Goal: Task Accomplishment & Management: Manage account settings

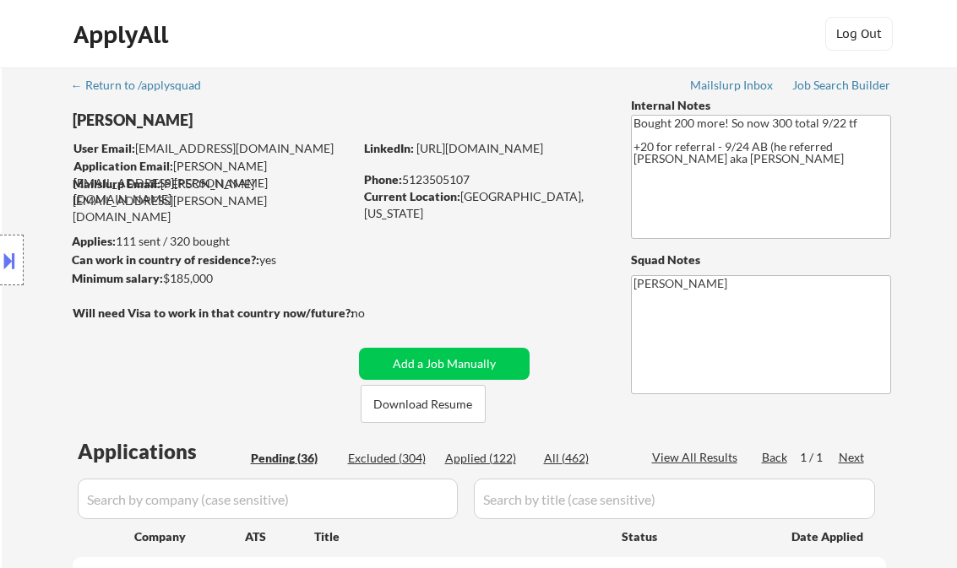
select select ""pending""
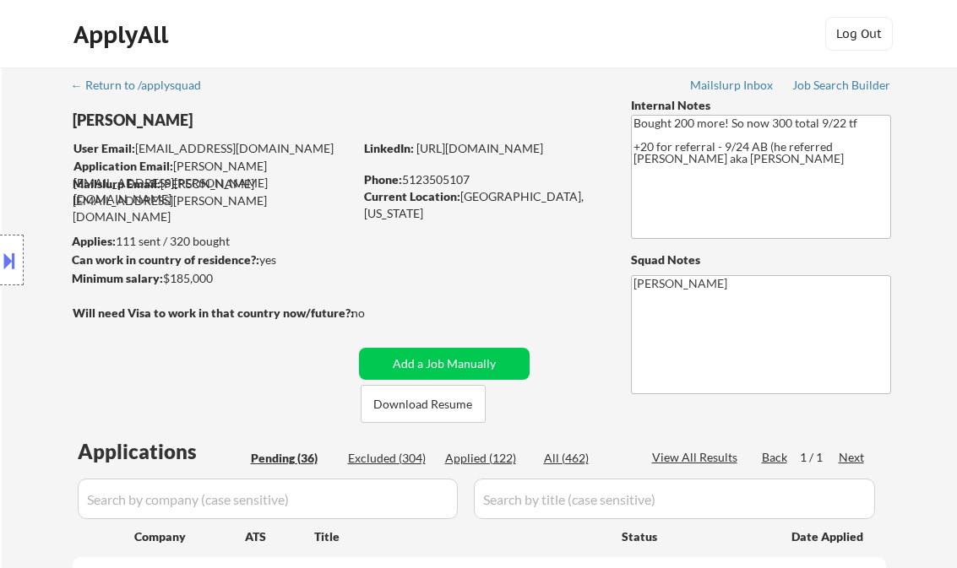
select select ""pending""
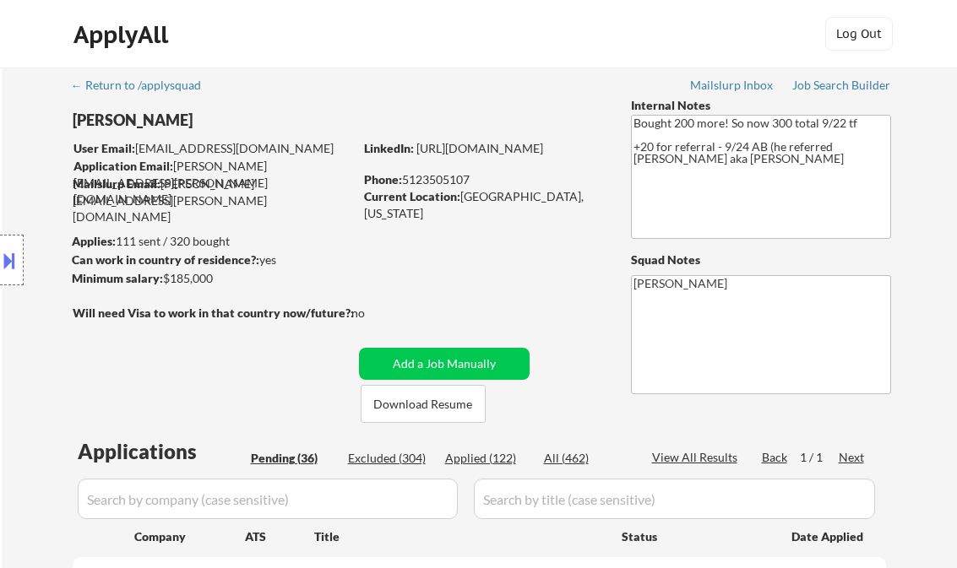
select select ""pending""
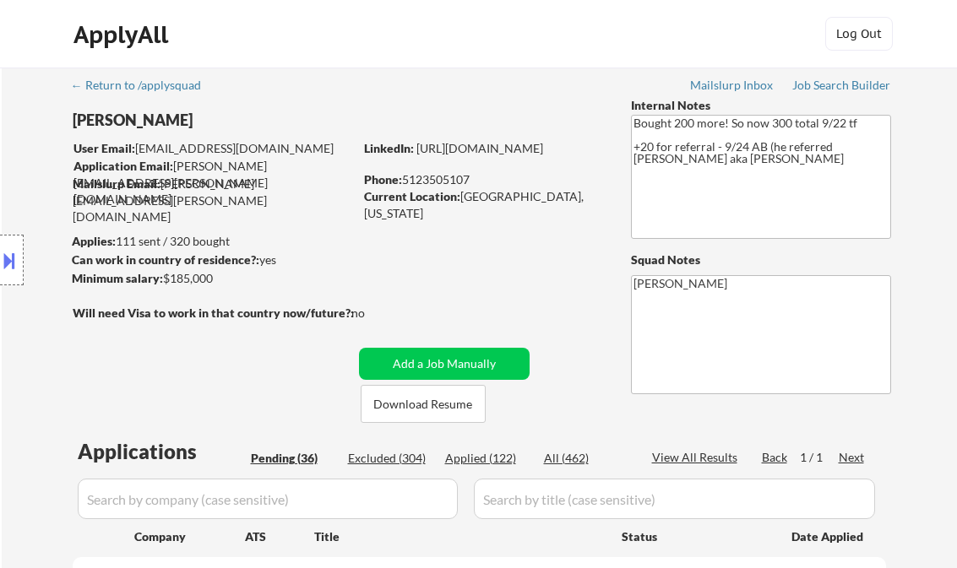
select select ""pending""
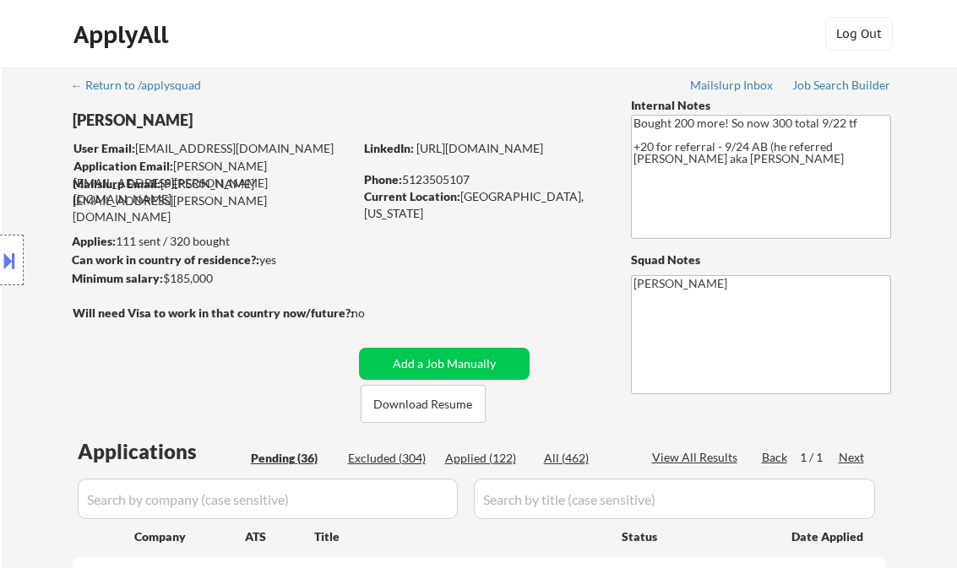
select select ""pending""
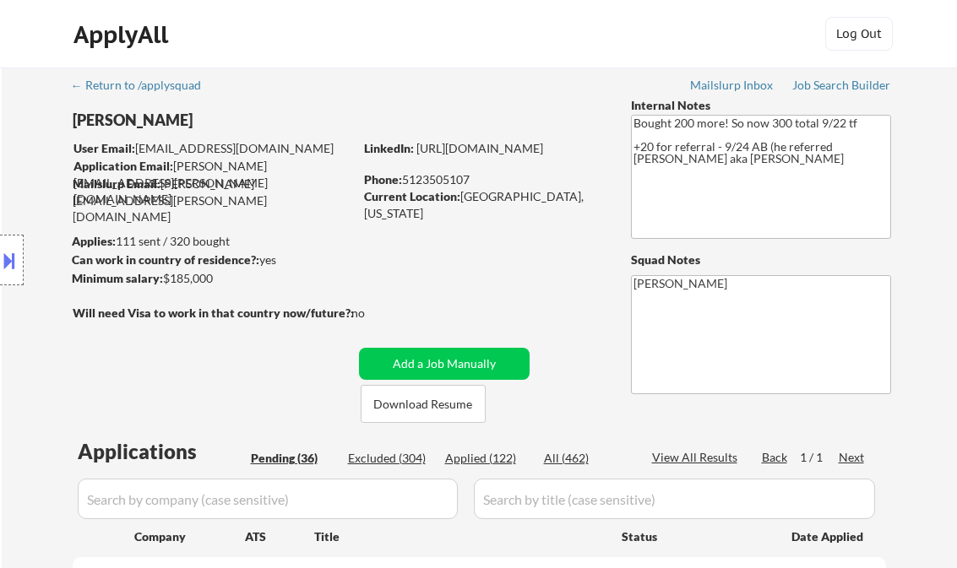
select select ""pending""
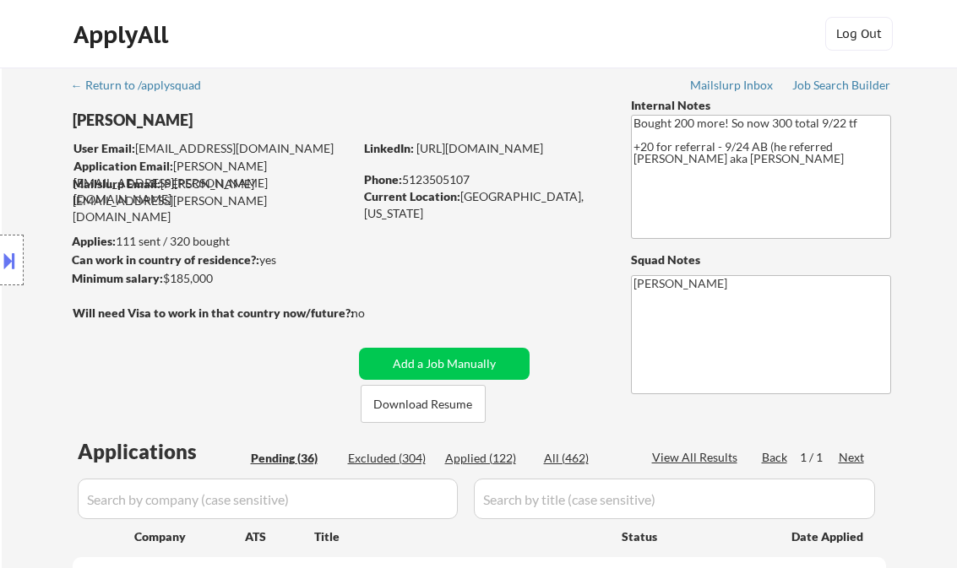
select select ""pending""
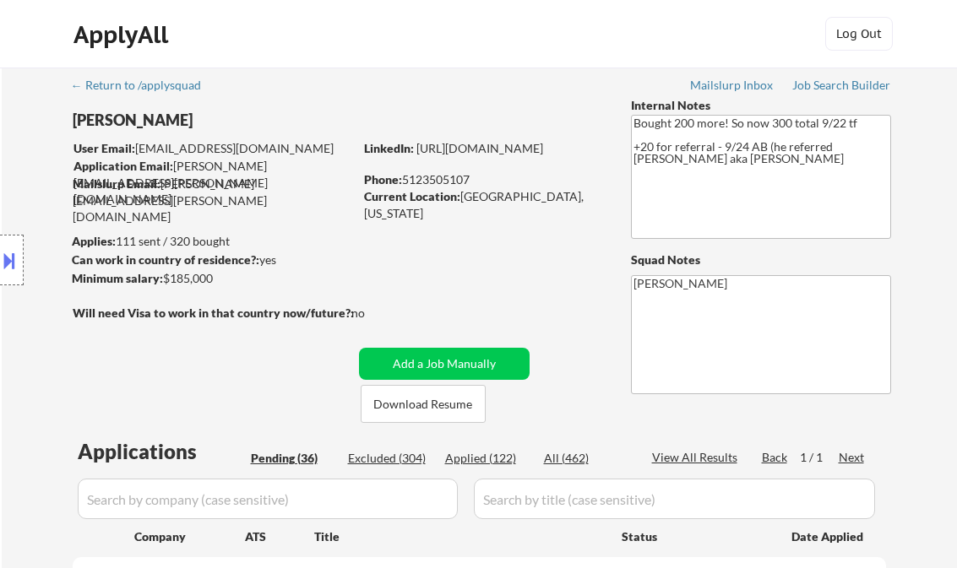
select select ""pending""
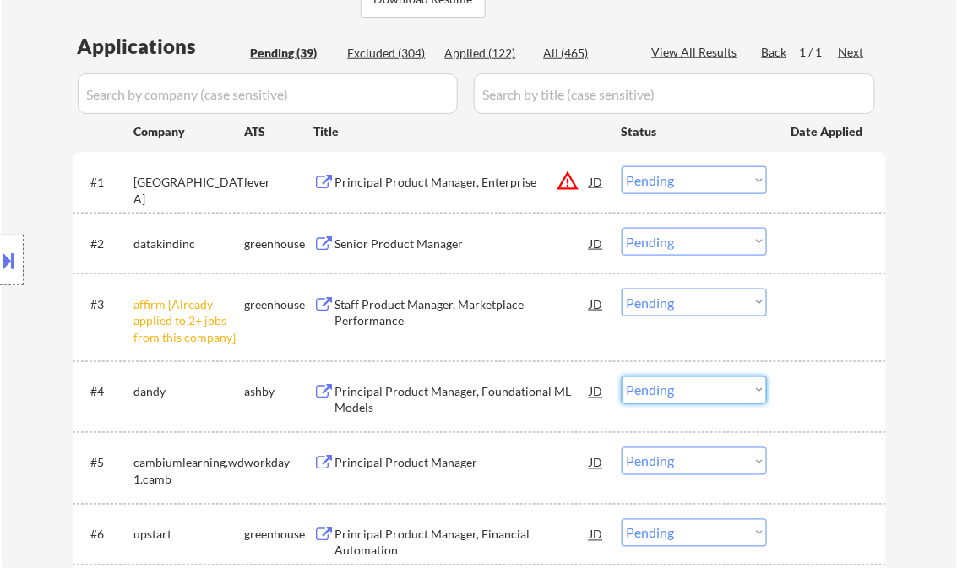
drag, startPoint x: 668, startPoint y: 389, endPoint x: 730, endPoint y: 454, distance: 89.0
click at [668, 389] on select "Choose an option... Pending Applied Excluded (Questions) Excluded (Expired) Exc…" at bounding box center [694, 391] width 145 height 28
click at [622, 377] on select "Choose an option... Pending Applied Excluded (Questions) Excluded (Expired) Exc…" at bounding box center [694, 391] width 145 height 28
select select ""pending""
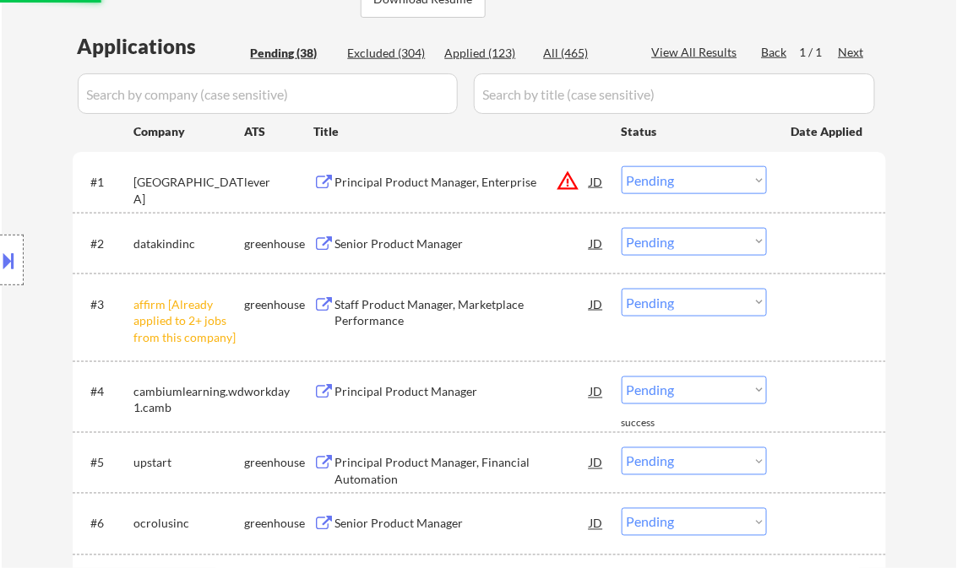
drag, startPoint x: 676, startPoint y: 308, endPoint x: 687, endPoint y: 318, distance: 13.7
click at [676, 308] on select "Choose an option... Pending Applied Excluded (Questions) Excluded (Expired) Exc…" at bounding box center [694, 303] width 145 height 28
click at [622, 289] on select "Choose an option... Pending Applied Excluded (Questions) Excluded (Expired) Exc…" at bounding box center [694, 303] width 145 height 28
click at [430, 245] on div "Senior Product Manager" at bounding box center [462, 244] width 255 height 17
select select ""pending""
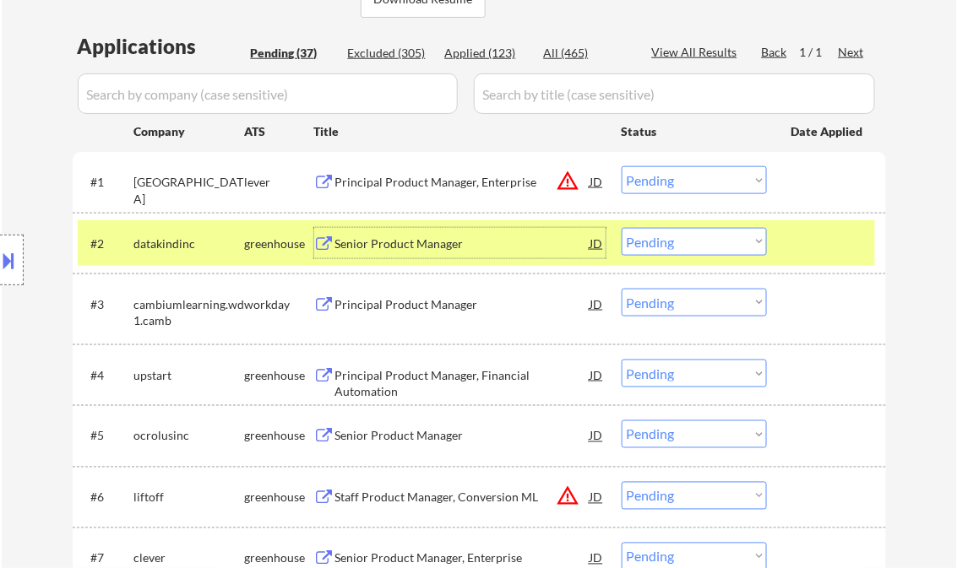
click at [671, 252] on select "Choose an option... Pending Applied Excluded (Questions) Excluded (Expired) Exc…" at bounding box center [694, 242] width 145 height 28
click at [622, 228] on select "Choose an option... Pending Applied Excluded (Questions) Excluded (Expired) Exc…" at bounding box center [694, 242] width 145 height 28
select select ""pending""
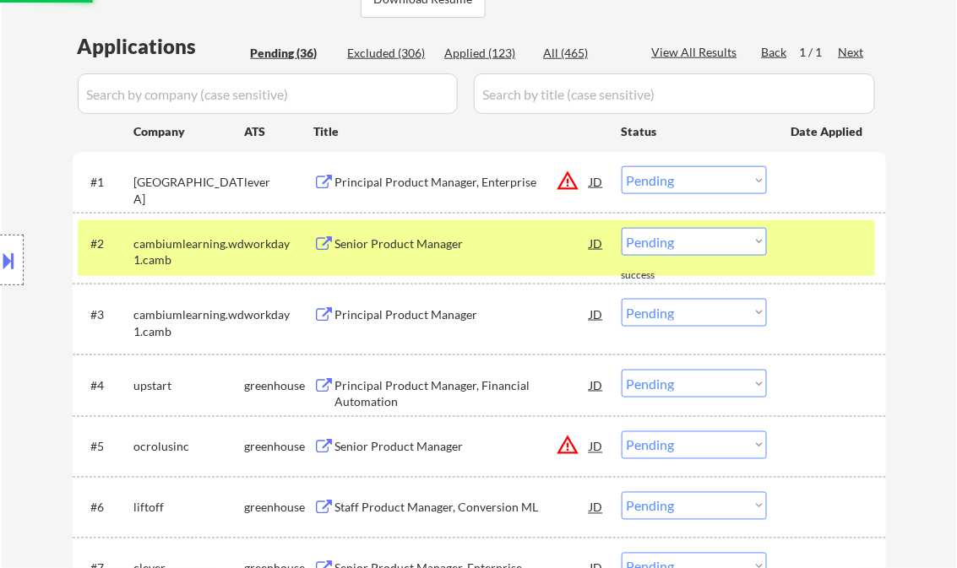
click at [409, 185] on div "Principal Product Manager, Enterprise" at bounding box center [462, 182] width 255 height 17
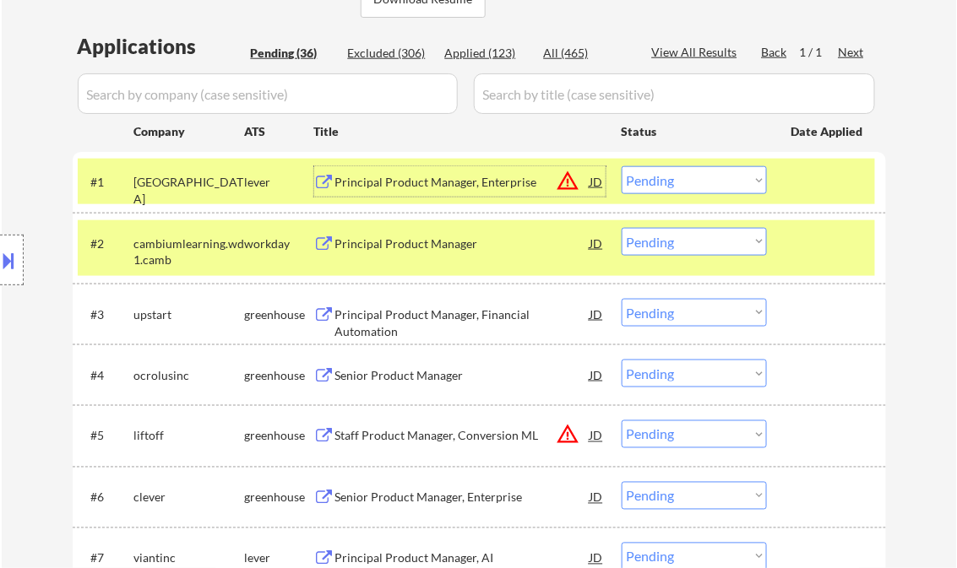
click at [16, 253] on button at bounding box center [9, 261] width 19 height 28
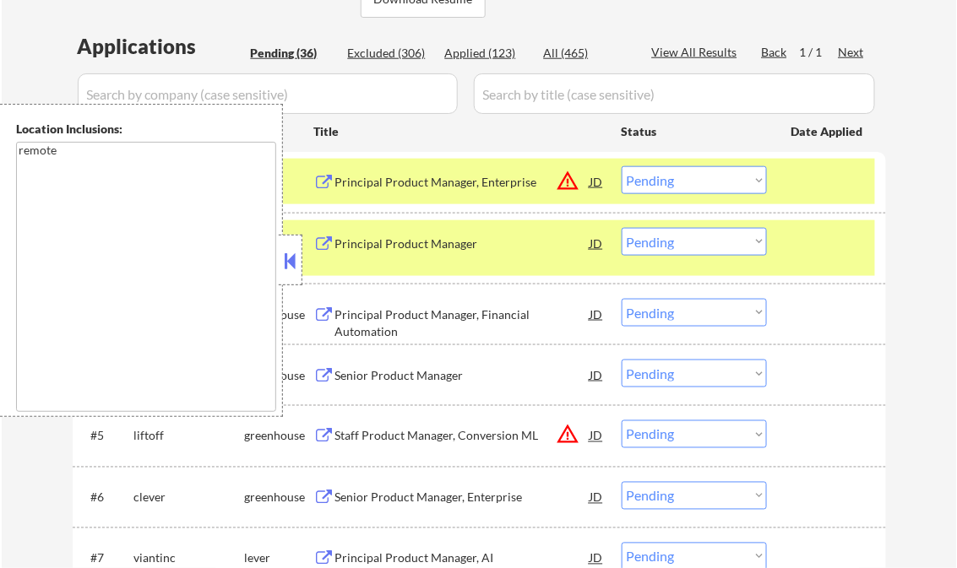
click at [291, 261] on button at bounding box center [290, 260] width 19 height 25
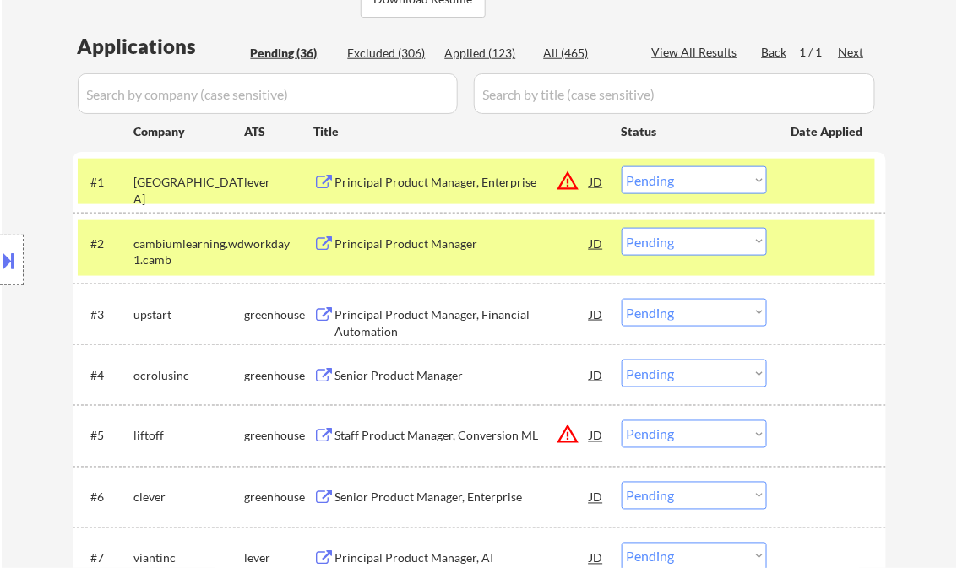
drag, startPoint x: 681, startPoint y: 187, endPoint x: 688, endPoint y: 196, distance: 11.4
click at [681, 187] on select "Choose an option... Pending Applied Excluded (Questions) Excluded (Expired) Exc…" at bounding box center [694, 180] width 145 height 28
click at [622, 166] on select "Choose an option... Pending Applied Excluded (Questions) Excluded (Expired) Exc…" at bounding box center [694, 180] width 145 height 28
click at [373, 252] on div "Principal Product Manager" at bounding box center [462, 243] width 255 height 30
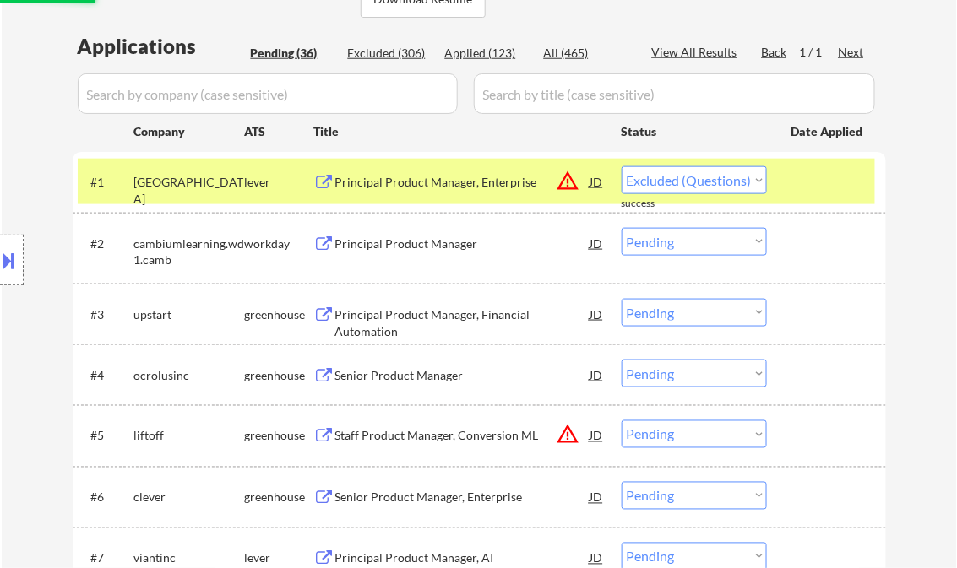
select select ""pending""
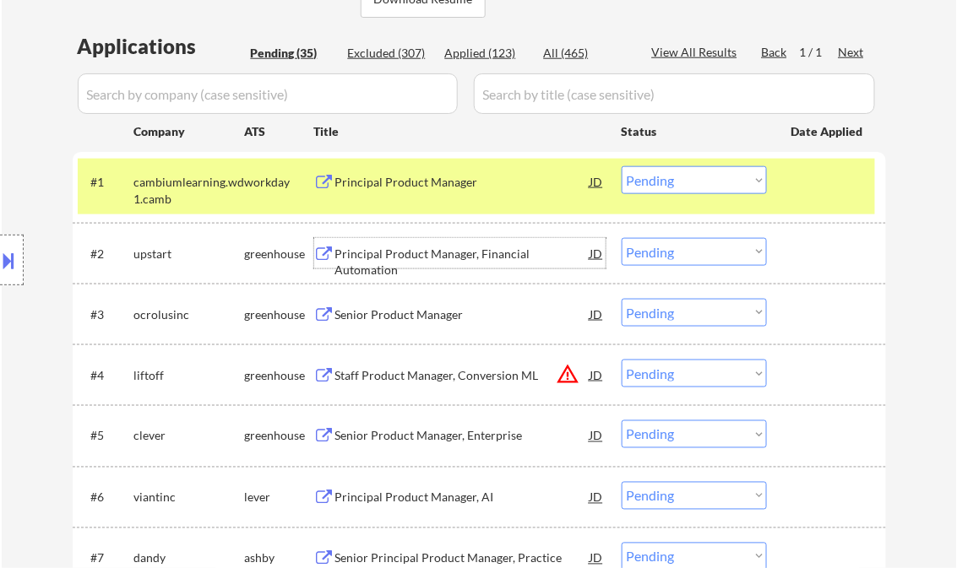
click at [432, 180] on div "Principal Product Manager" at bounding box center [462, 182] width 255 height 17
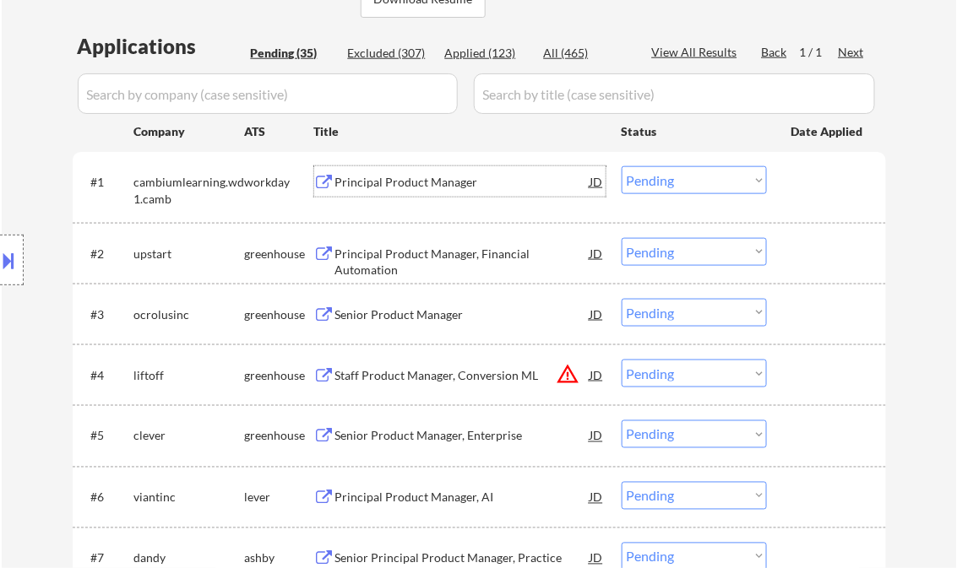
click at [412, 252] on div "Principal Product Manager, Financial Automation" at bounding box center [462, 262] width 255 height 33
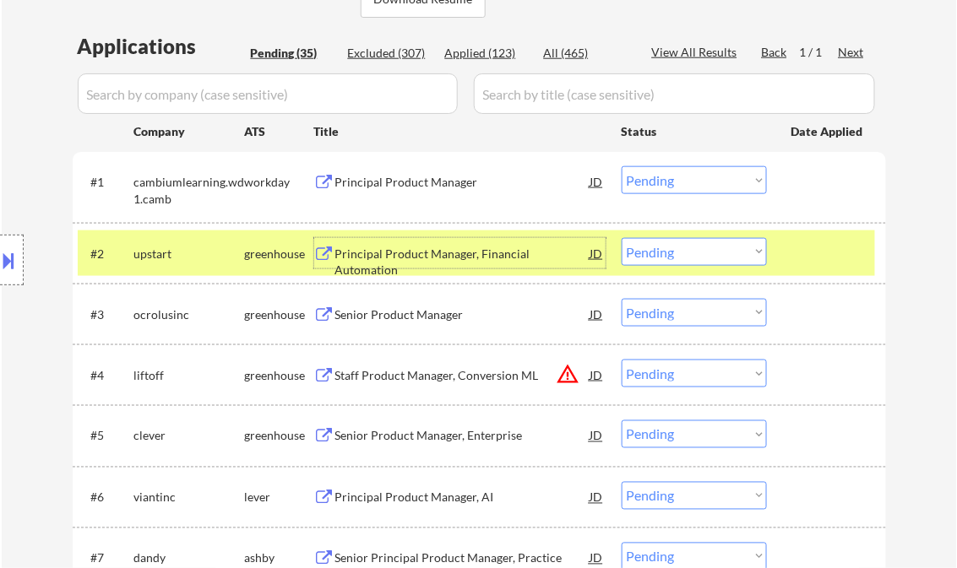
drag, startPoint x: 675, startPoint y: 247, endPoint x: 676, endPoint y: 263, distance: 15.3
click at [675, 247] on select "Choose an option... Pending Applied Excluded (Questions) Excluded (Expired) Exc…" at bounding box center [694, 252] width 145 height 28
click at [622, 238] on select "Choose an option... Pending Applied Excluded (Questions) Excluded (Expired) Exc…" at bounding box center [694, 252] width 145 height 28
click at [411, 315] on div "Senior Product Manager" at bounding box center [462, 315] width 255 height 17
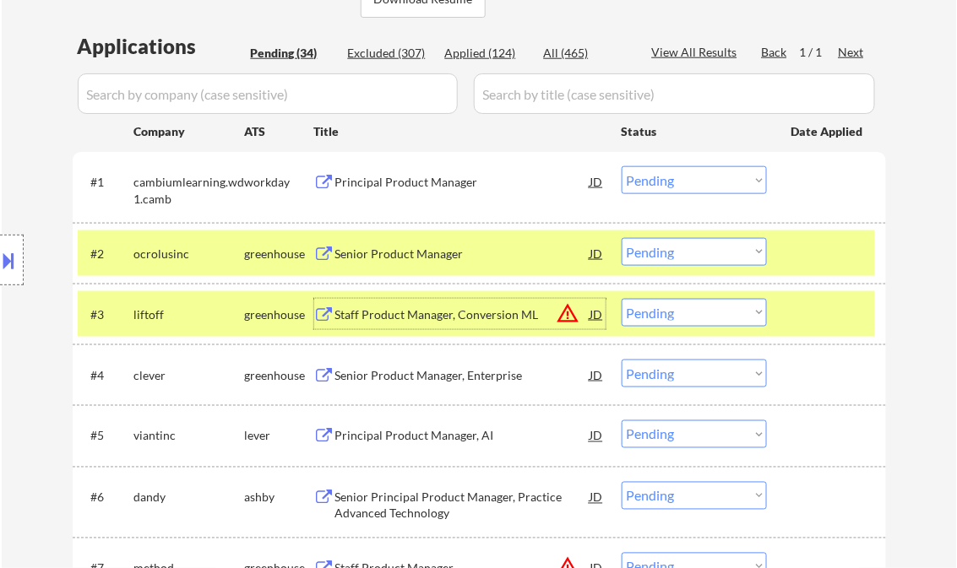
drag, startPoint x: 655, startPoint y: 245, endPoint x: 696, endPoint y: 268, distance: 46.5
click at [655, 245] on select "Choose an option... Pending Applied Excluded (Questions) Excluded (Expired) Exc…" at bounding box center [694, 252] width 145 height 28
click at [622, 238] on select "Choose an option... Pending Applied Excluded (Questions) Excluded (Expired) Exc…" at bounding box center [694, 252] width 145 height 28
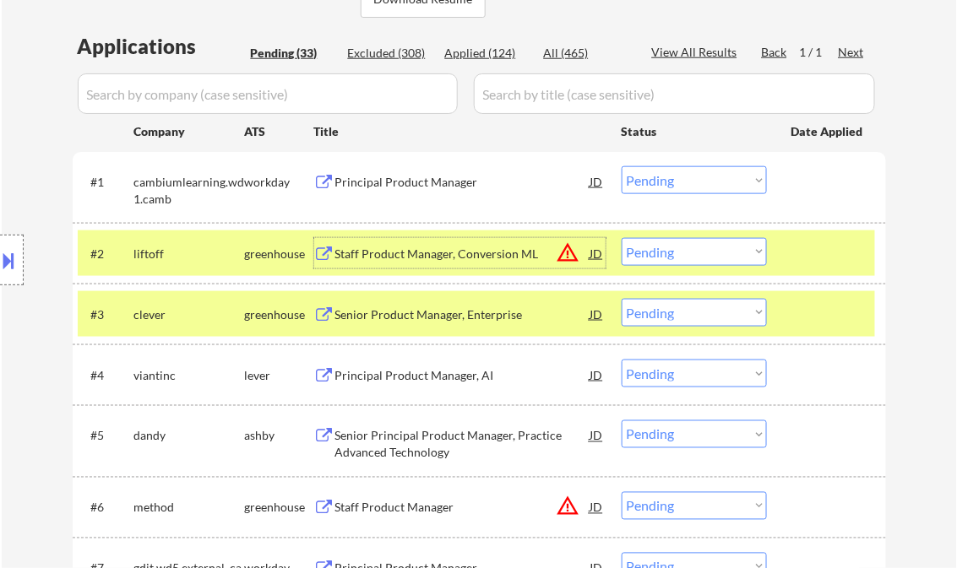
click at [445, 255] on div "Staff Product Manager, Conversion ML" at bounding box center [462, 254] width 255 height 17
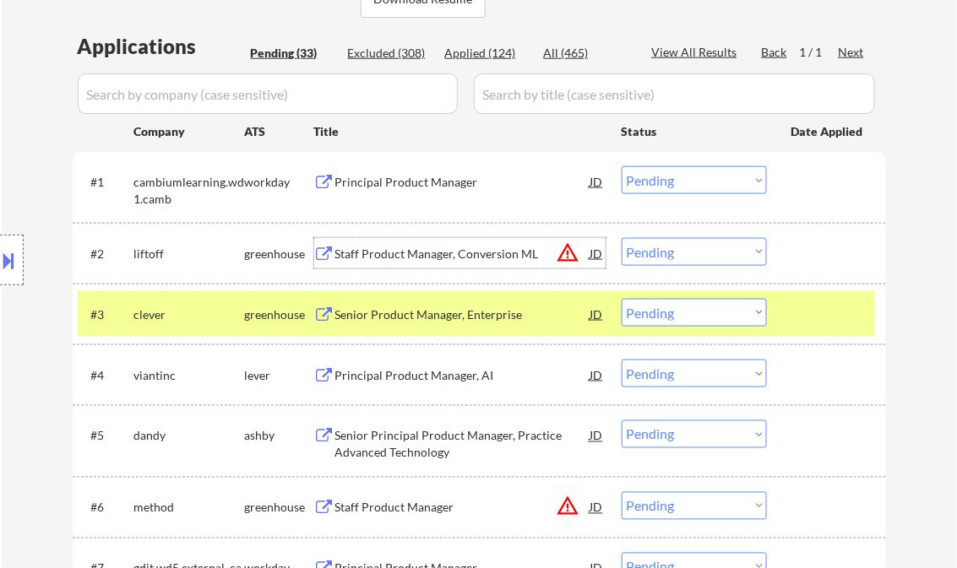
click at [4, 256] on button at bounding box center [9, 261] width 19 height 28
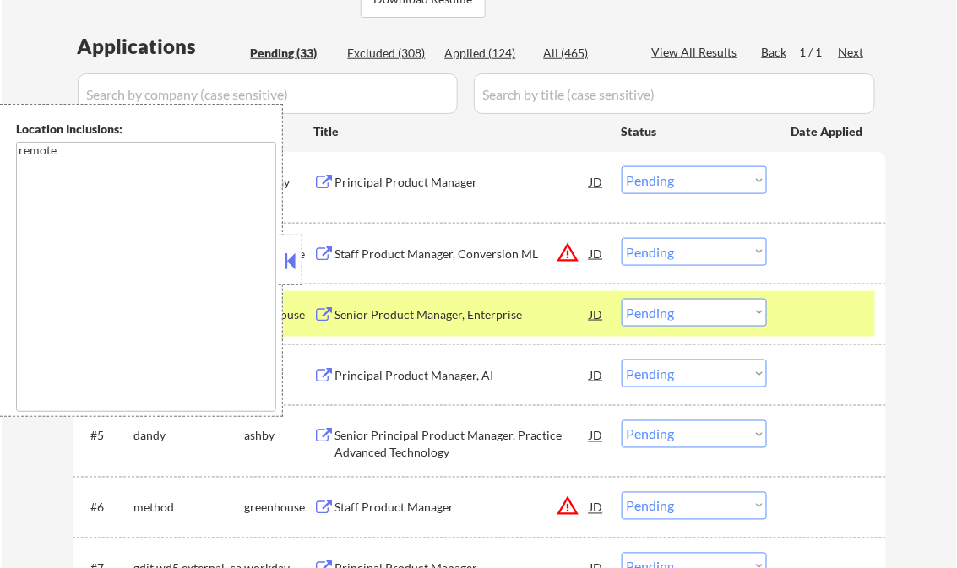
click at [285, 264] on button at bounding box center [290, 260] width 19 height 25
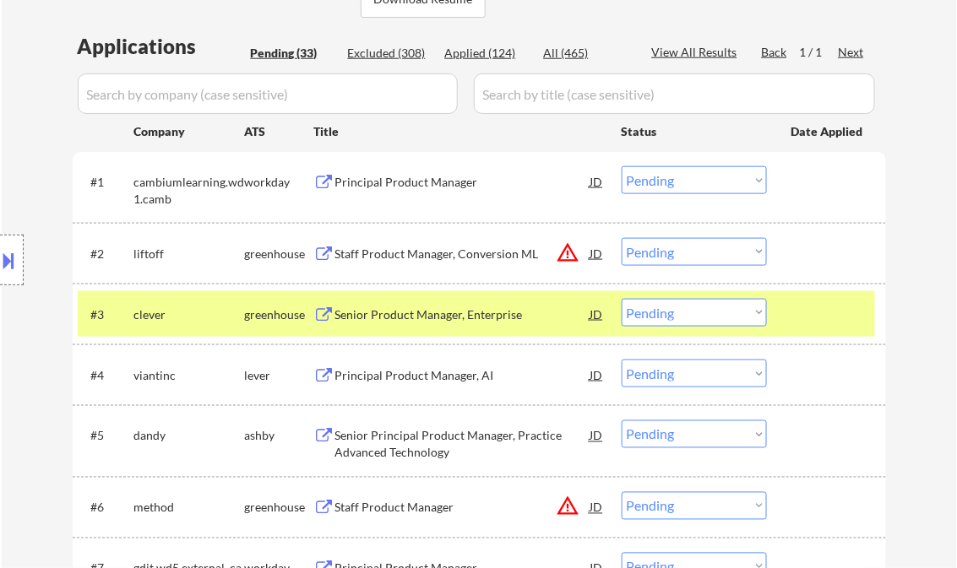
click at [669, 255] on select "Choose an option... Pending Applied Excluded (Questions) Excluded (Expired) Exc…" at bounding box center [694, 252] width 145 height 28
click at [661, 247] on select "Choose an option... Pending Applied Excluded (Questions) Excluded (Expired) Exc…" at bounding box center [694, 252] width 145 height 28
click at [622, 238] on select "Choose an option... Pending Applied Excluded (Questions) Excluded (Expired) Exc…" at bounding box center [694, 252] width 145 height 28
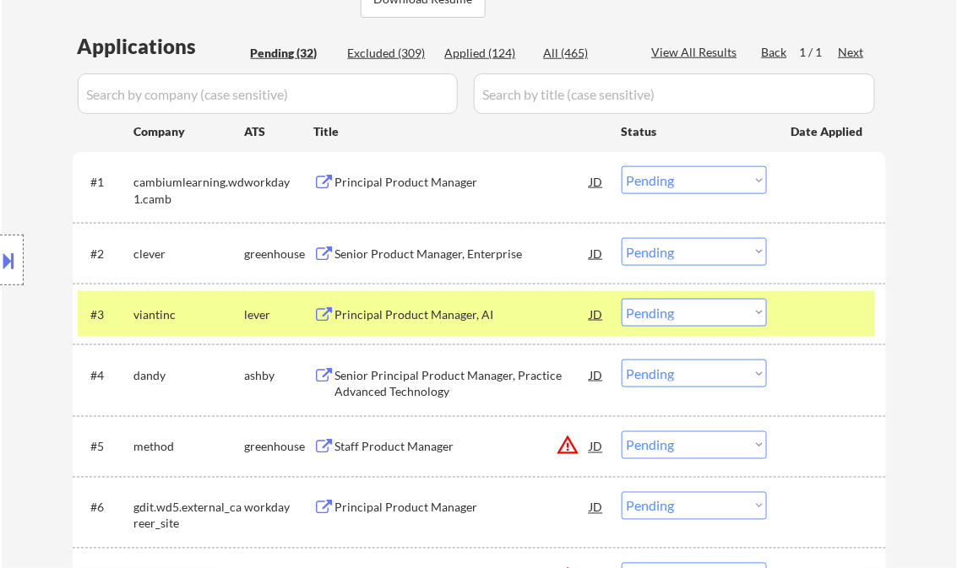
click at [426, 251] on div "Senior Product Manager, Enterprise" at bounding box center [462, 254] width 255 height 17
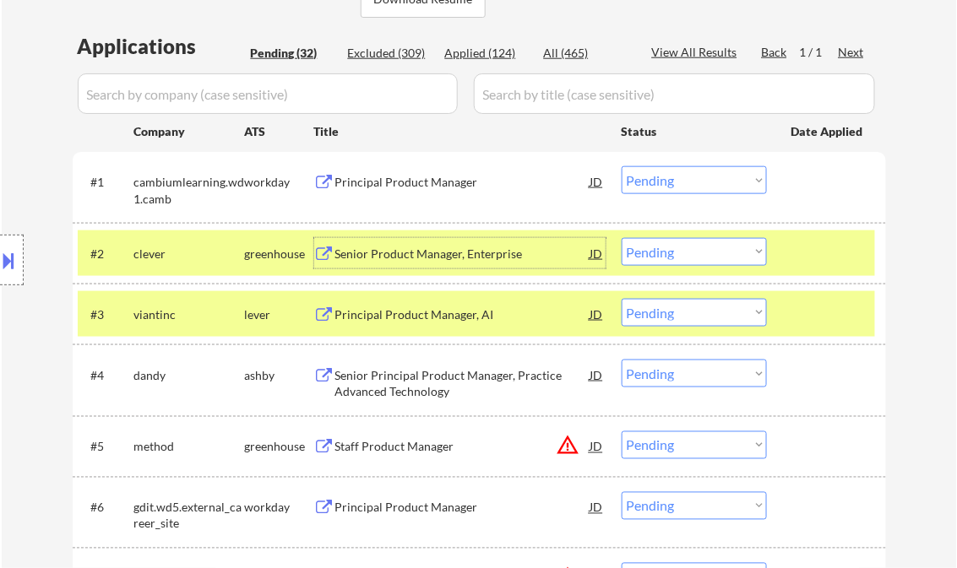
click at [698, 245] on select "Choose an option... Pending Applied Excluded (Questions) Excluded (Expired) Exc…" at bounding box center [694, 252] width 145 height 28
click at [622, 238] on select "Choose an option... Pending Applied Excluded (Questions) Excluded (Expired) Exc…" at bounding box center [694, 252] width 145 height 28
click at [453, 317] on div "Principal Product Manager, AI" at bounding box center [462, 315] width 255 height 17
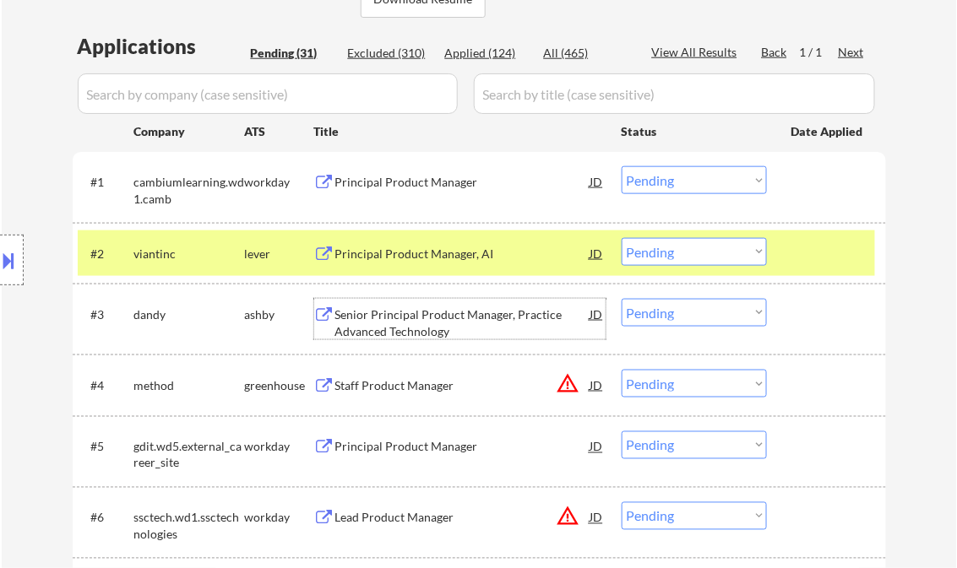
click at [712, 257] on select "Choose an option... Pending Applied Excluded (Questions) Excluded (Expired) Exc…" at bounding box center [694, 252] width 145 height 28
click at [622, 238] on select "Choose an option... Pending Applied Excluded (Questions) Excluded (Expired) Exc…" at bounding box center [694, 252] width 145 height 28
click at [446, 312] on div "Senior Principal Product Manager, Practice Advanced Technology" at bounding box center [462, 323] width 255 height 33
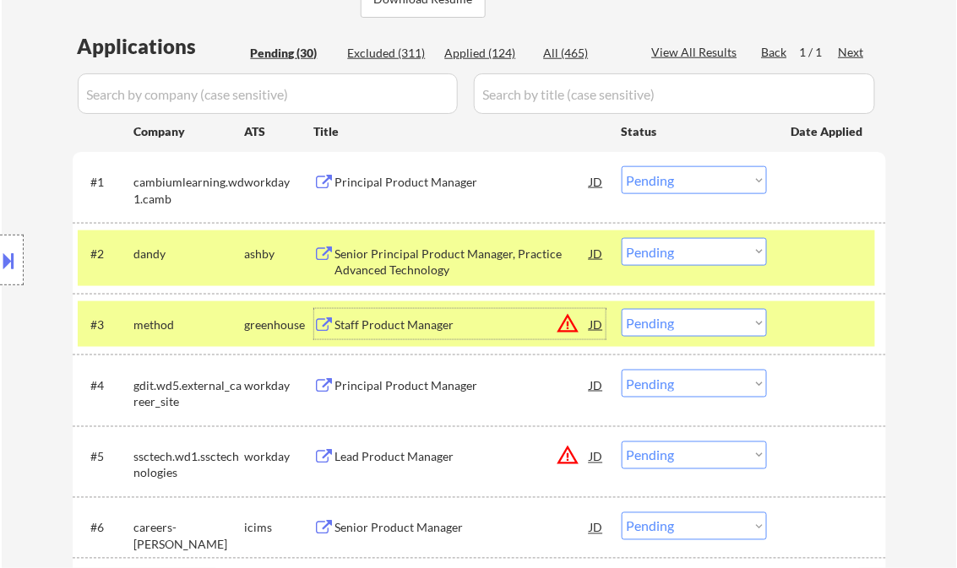
drag, startPoint x: 691, startPoint y: 256, endPoint x: 692, endPoint y: 266, distance: 10.2
click at [691, 256] on select "Choose an option... Pending Applied Excluded (Questions) Excluded (Expired) Exc…" at bounding box center [694, 252] width 145 height 28
click at [622, 238] on select "Choose an option... Pending Applied Excluded (Questions) Excluded (Expired) Exc…" at bounding box center [694, 252] width 145 height 28
click at [392, 329] on div "Staff Product Manager" at bounding box center [462, 325] width 255 height 17
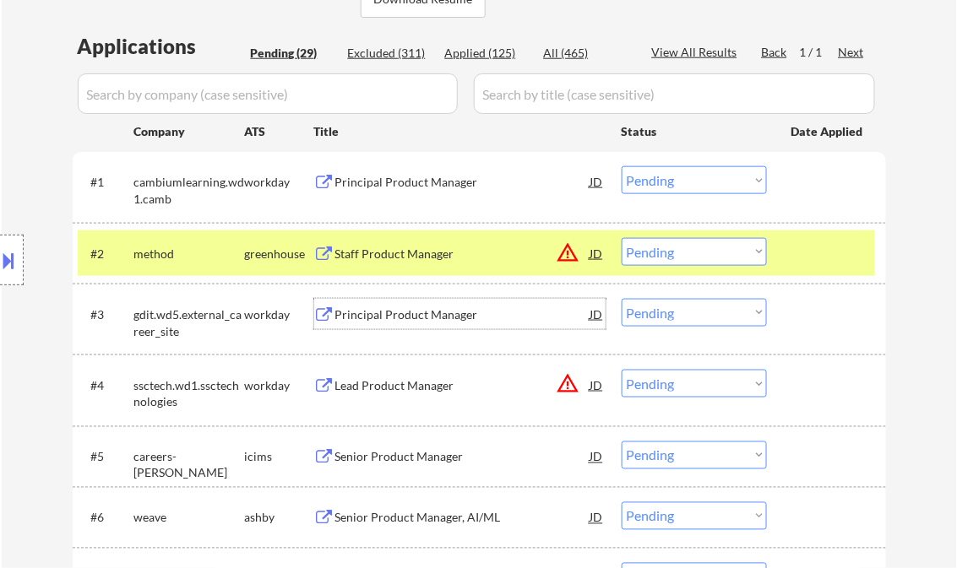
click at [682, 261] on select "Choose an option... Pending Applied Excluded (Questions) Excluded (Expired) Exc…" at bounding box center [694, 252] width 145 height 28
click at [622, 238] on select "Choose an option... Pending Applied Excluded (Questions) Excluded (Expired) Exc…" at bounding box center [694, 252] width 145 height 28
select select ""pending""
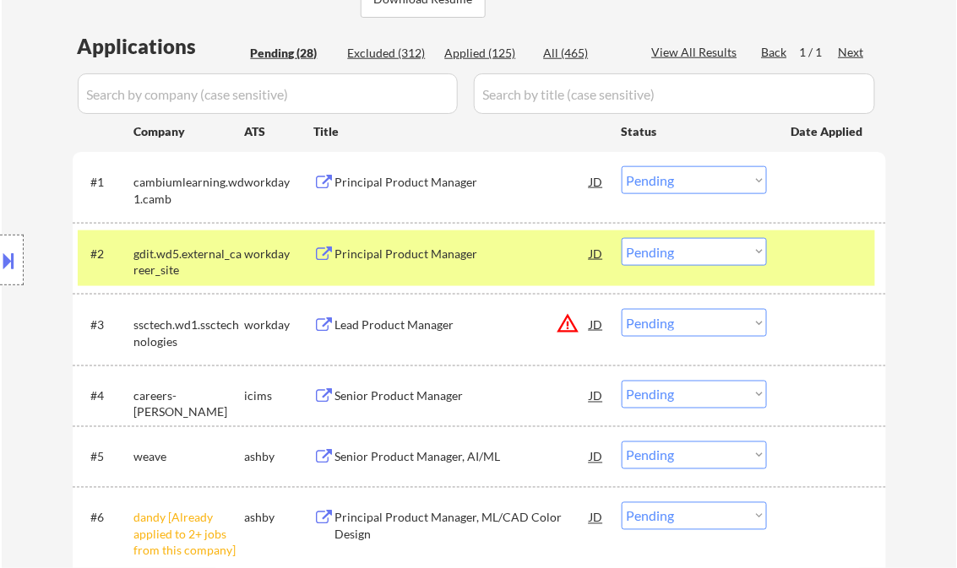
click at [405, 250] on div "Principal Product Manager" at bounding box center [462, 254] width 255 height 17
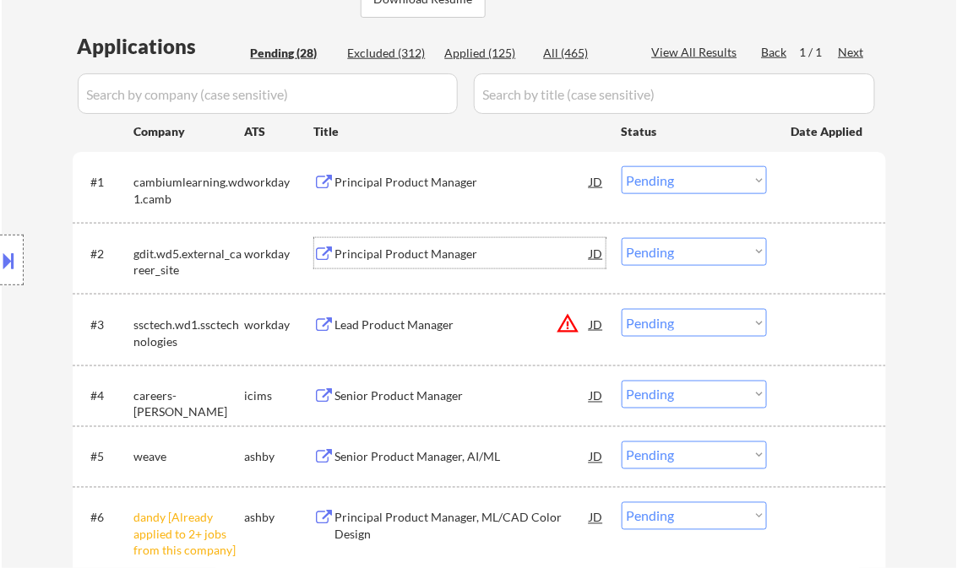
scroll to position [473, 0]
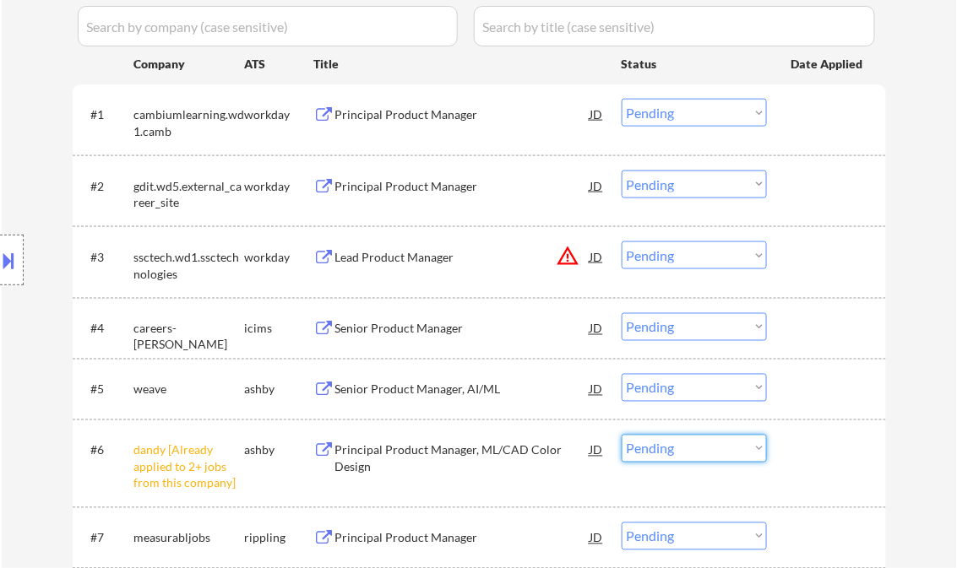
click at [677, 450] on select "Choose an option... Pending Applied Excluded (Questions) Excluded (Expired) Exc…" at bounding box center [694, 449] width 145 height 28
click at [622, 435] on select "Choose an option... Pending Applied Excluded (Questions) Excluded (Expired) Exc…" at bounding box center [694, 449] width 145 height 28
select select ""pending""
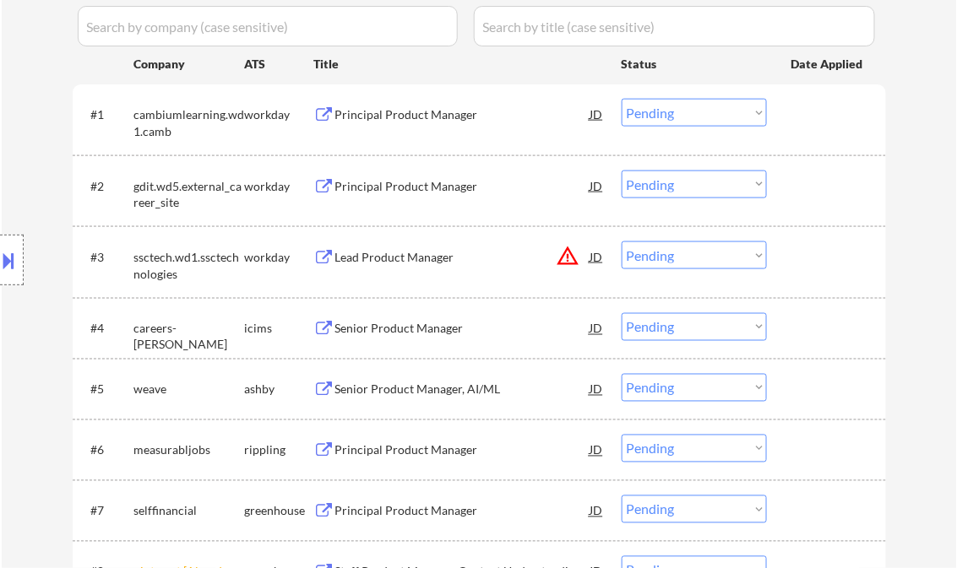
click at [372, 330] on div "Senior Product Manager" at bounding box center [462, 329] width 255 height 17
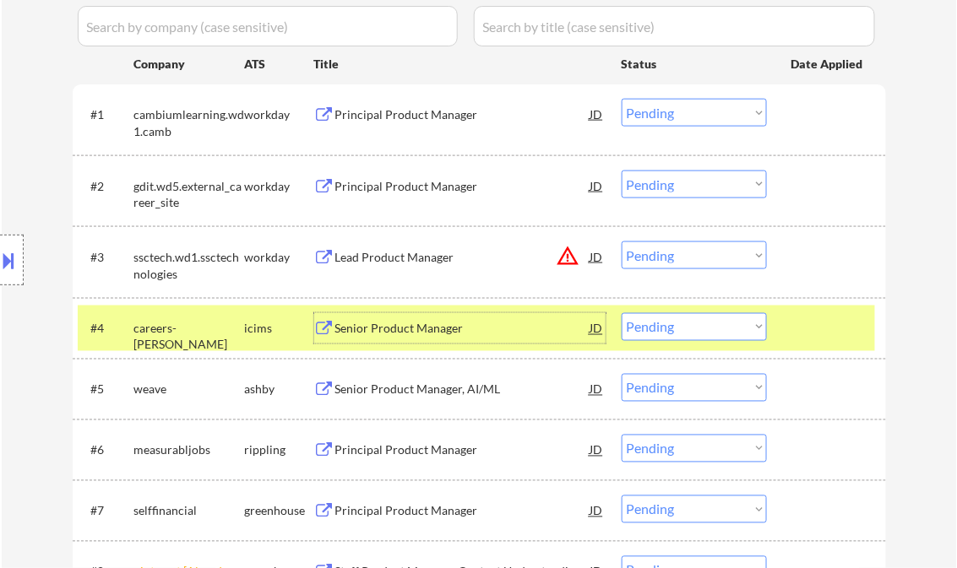
drag, startPoint x: 672, startPoint y: 327, endPoint x: 778, endPoint y: 376, distance: 116.4
click at [674, 327] on select "Choose an option... Pending Applied Excluded (Questions) Excluded (Expired) Exc…" at bounding box center [694, 327] width 145 height 28
click at [622, 313] on select "Choose an option... Pending Applied Excluded (Questions) Excluded (Expired) Exc…" at bounding box center [694, 327] width 145 height 28
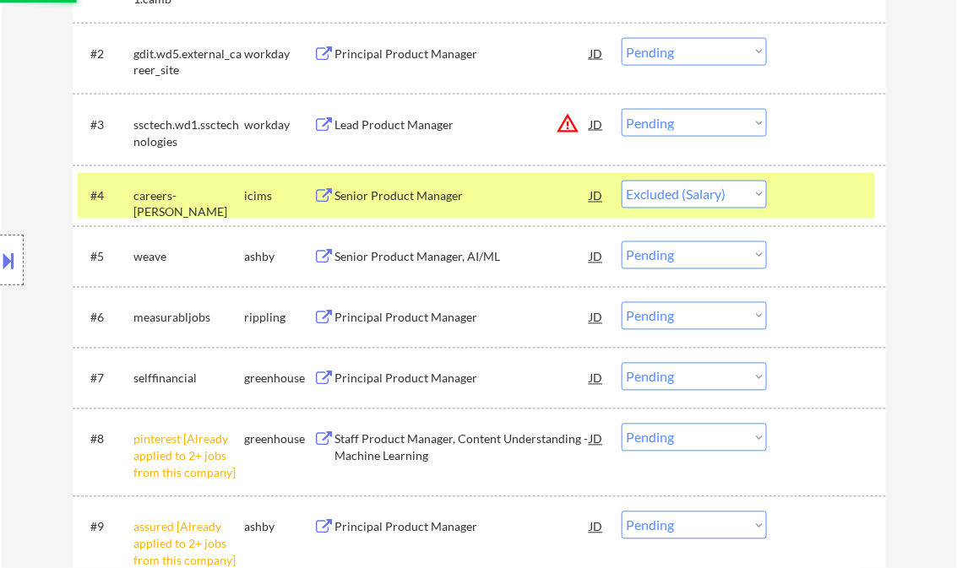
scroll to position [608, 0]
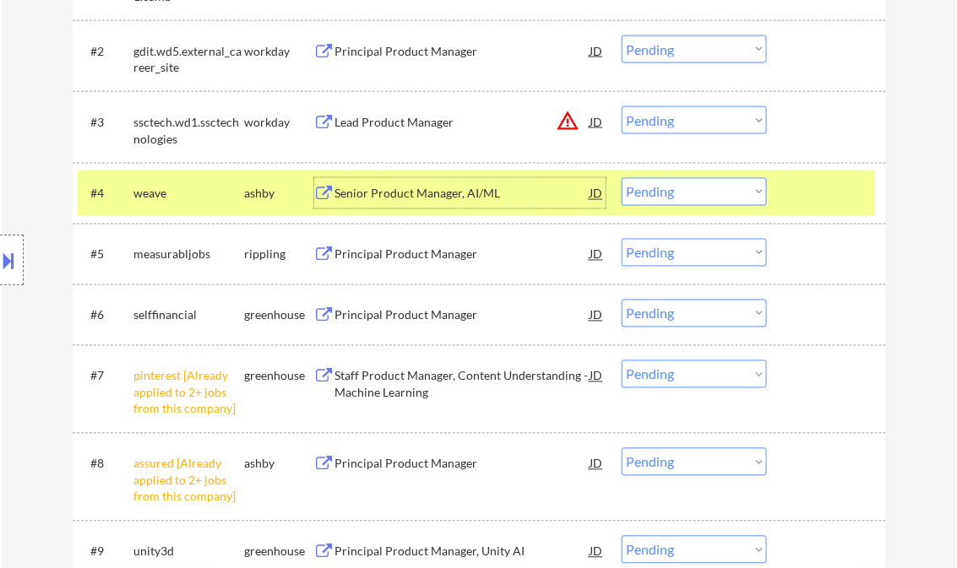
click at [441, 194] on div "Senior Product Manager, AI/ML" at bounding box center [462, 194] width 255 height 17
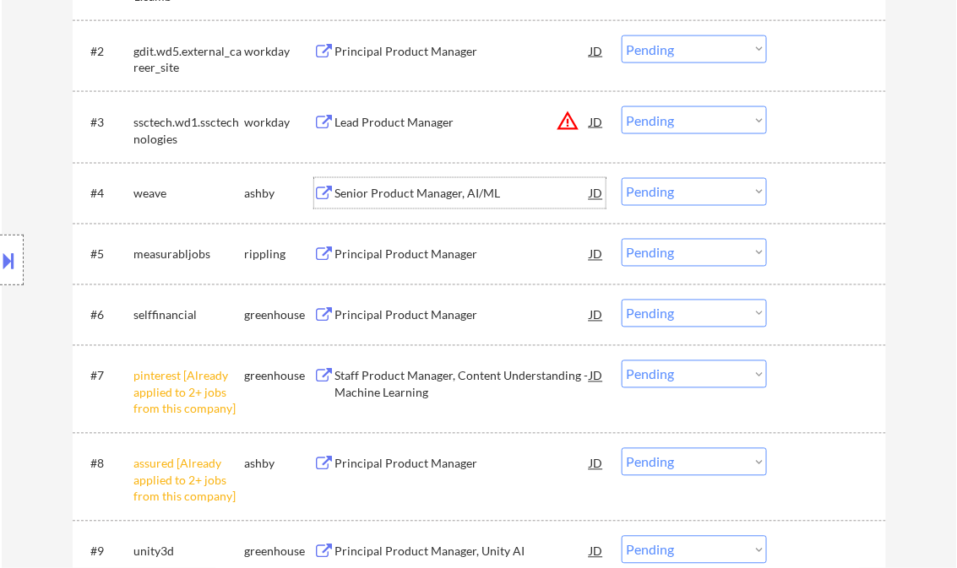
drag, startPoint x: 704, startPoint y: 195, endPoint x: 713, endPoint y: 204, distance: 13.1
click at [704, 195] on select "Choose an option... Pending Applied Excluded (Questions) Excluded (Expired) Exc…" at bounding box center [694, 192] width 145 height 28
click at [622, 178] on select "Choose an option... Pending Applied Excluded (Questions) Excluded (Expired) Exc…" at bounding box center [694, 192] width 145 height 28
select select ""pending""
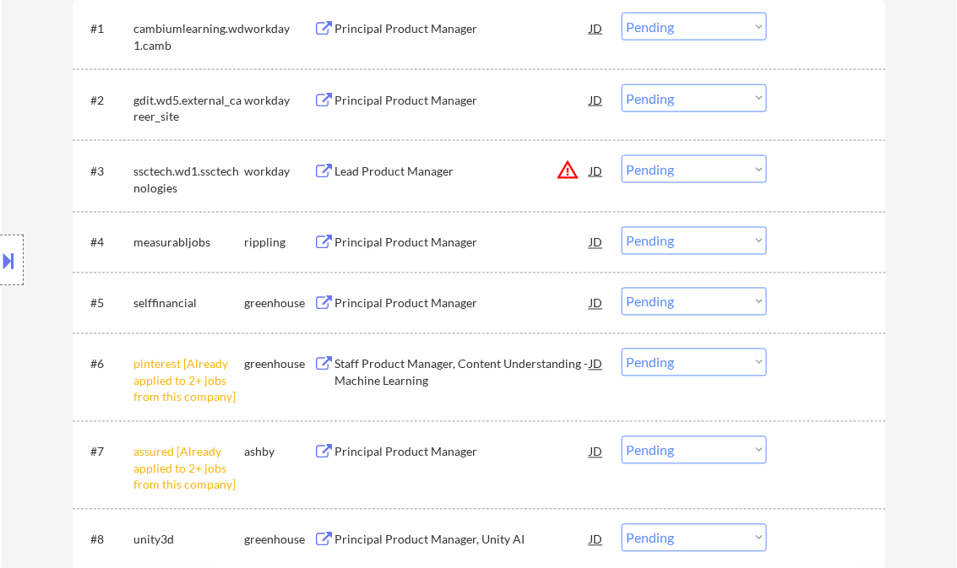
scroll to position [405, 0]
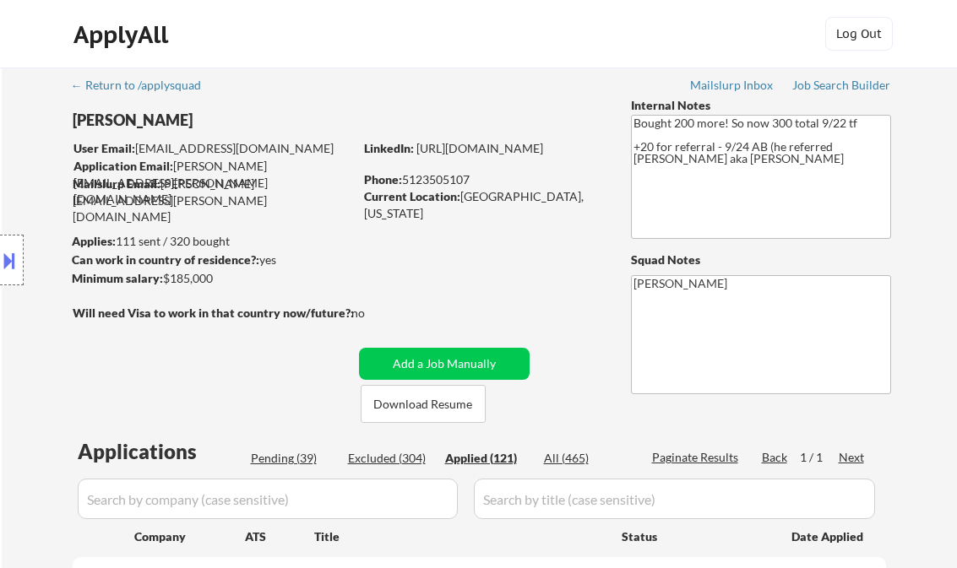
select select ""applied""
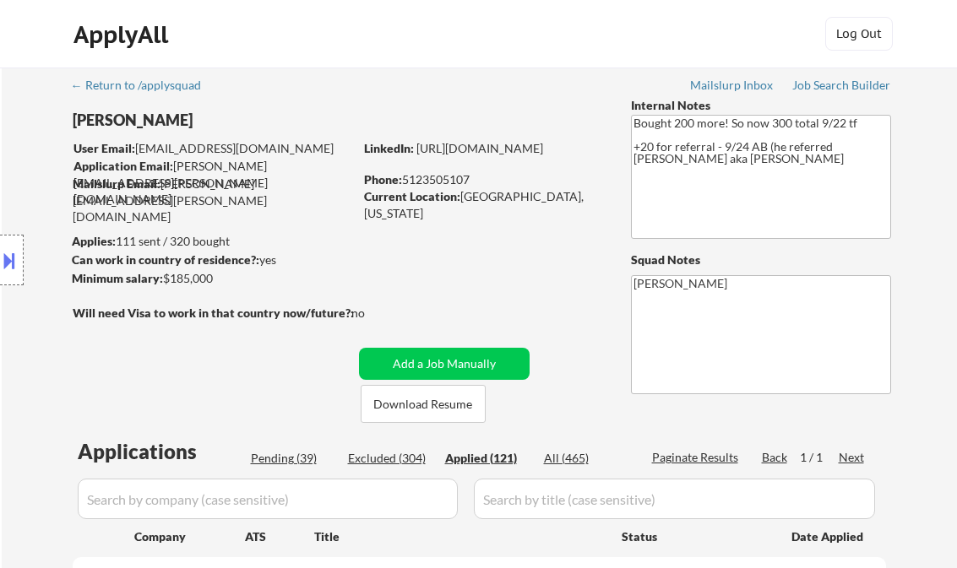
select select ""applied""
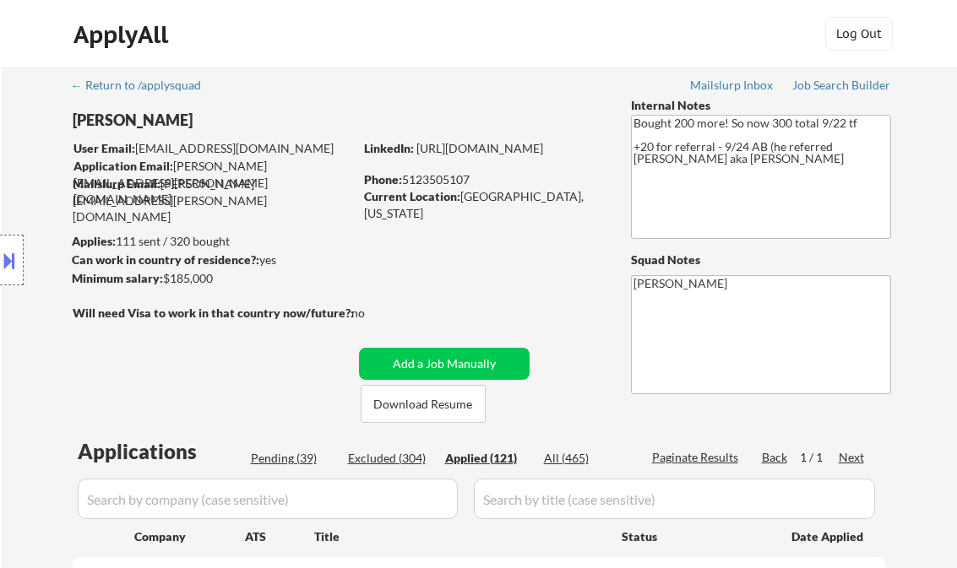
select select ""applied""
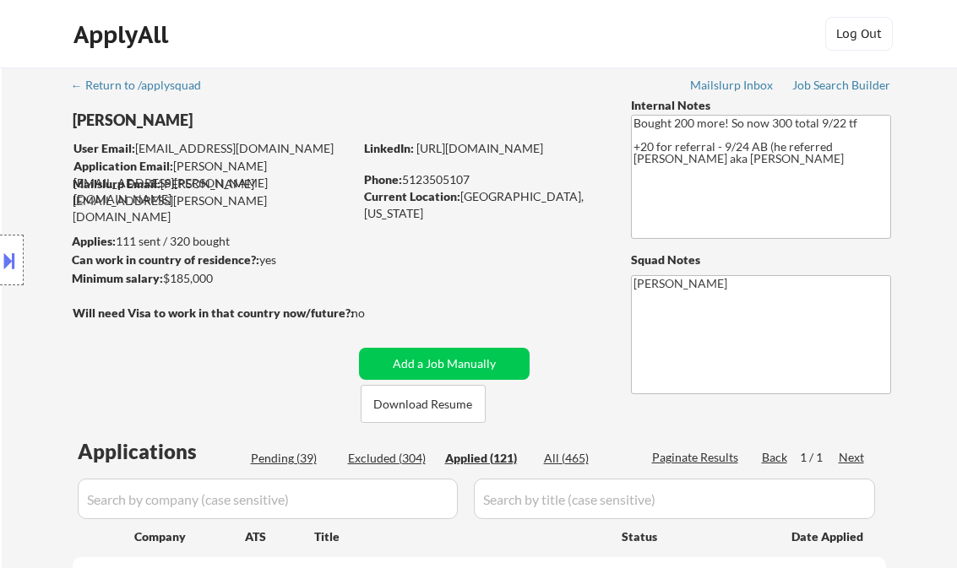
select select ""applied""
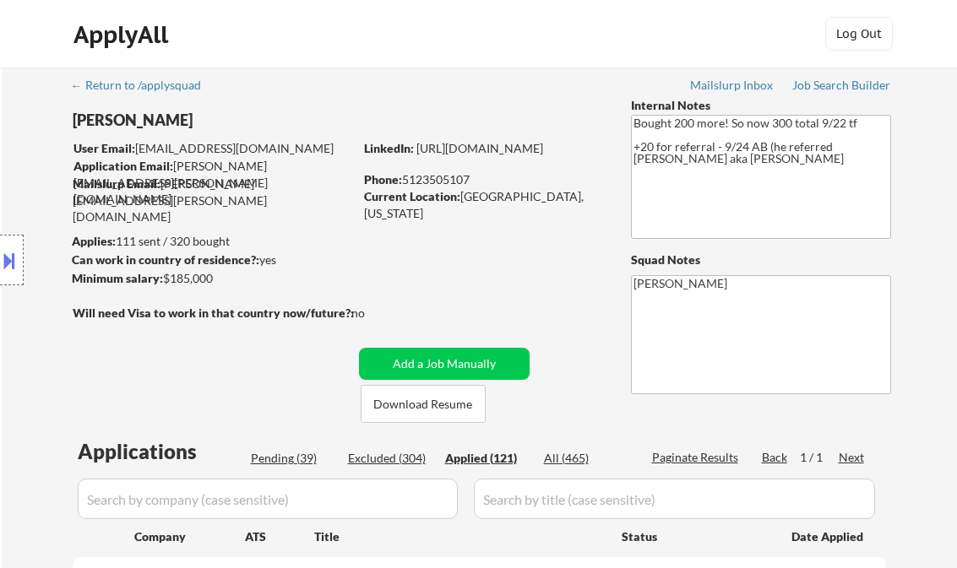
select select ""applied""
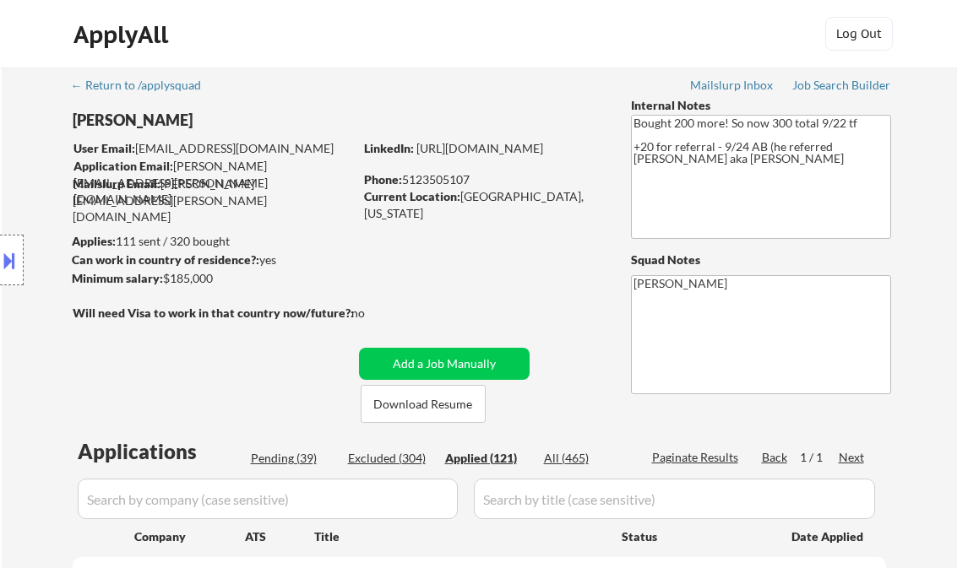
select select ""applied""
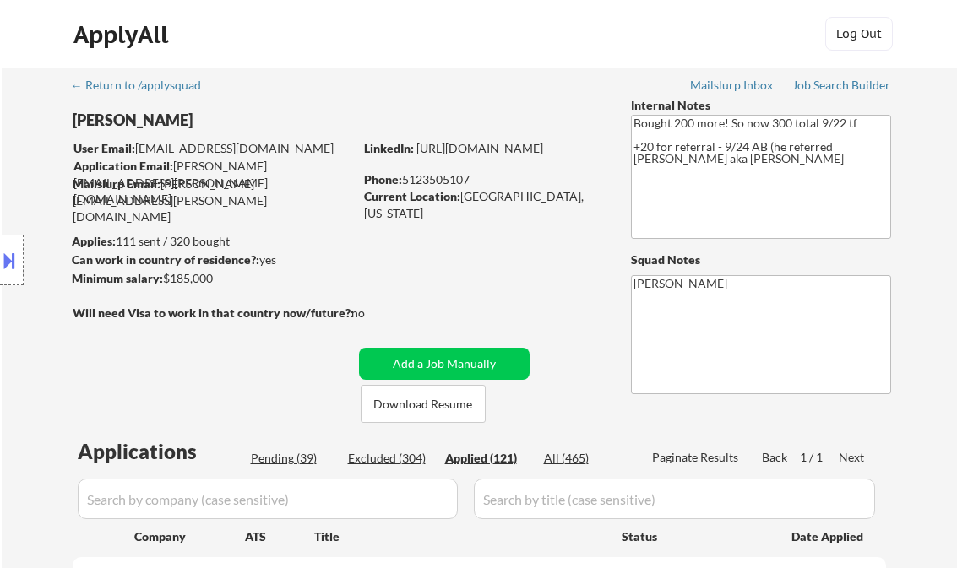
select select ""applied""
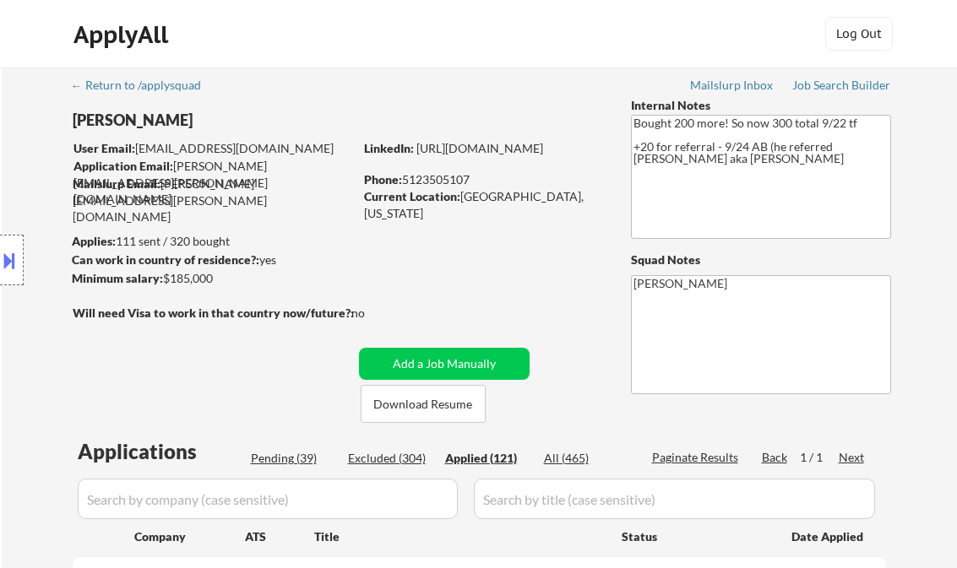
select select ""applied""
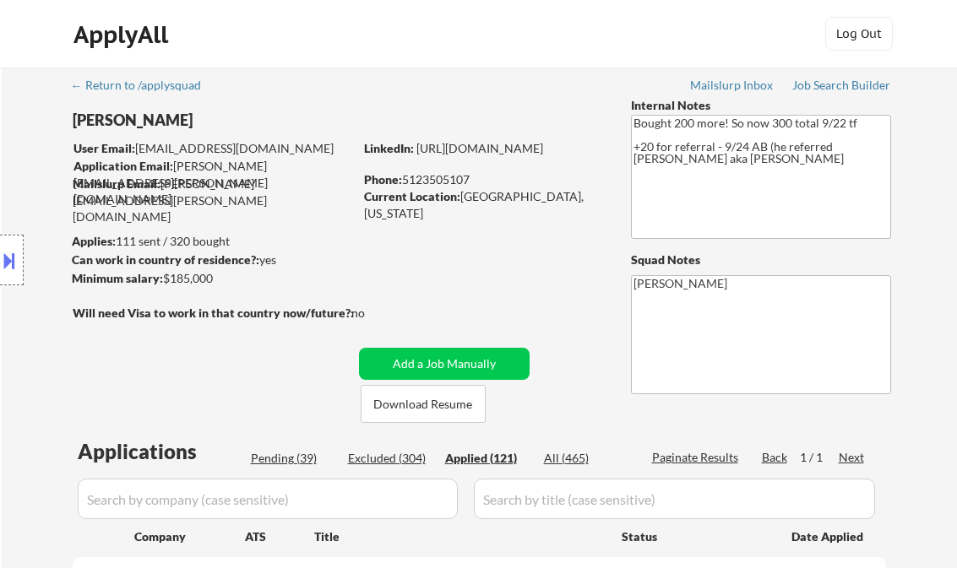
select select ""applied""
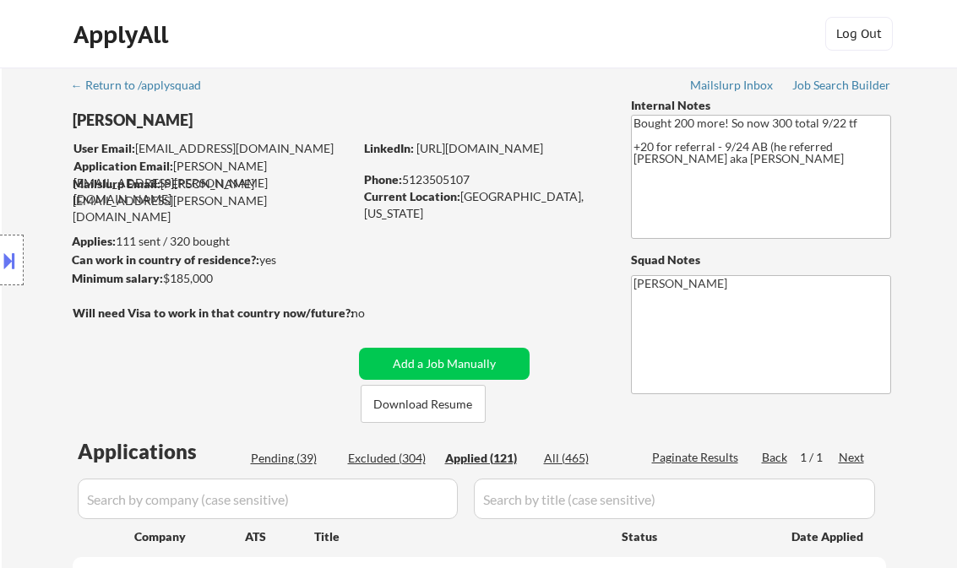
select select ""applied""
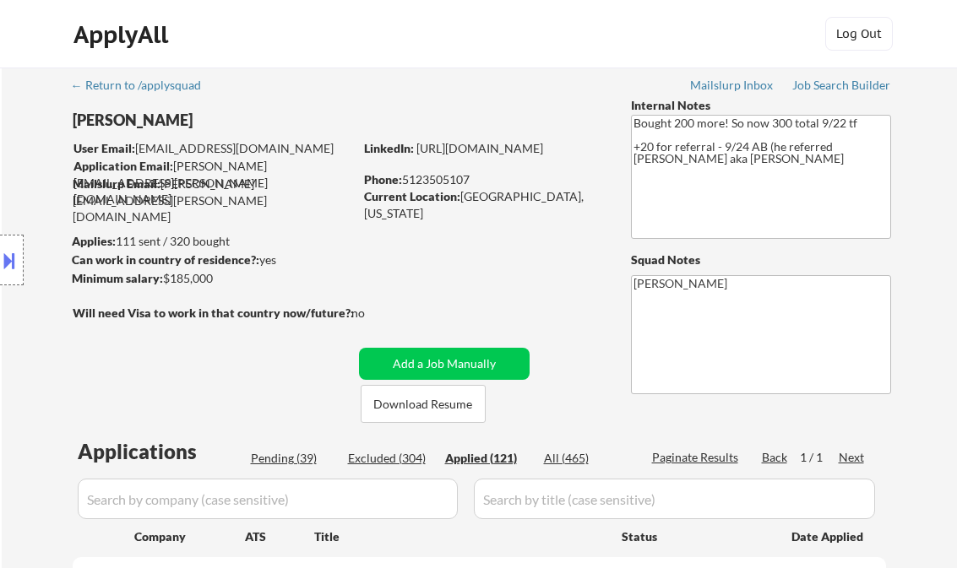
select select ""applied""
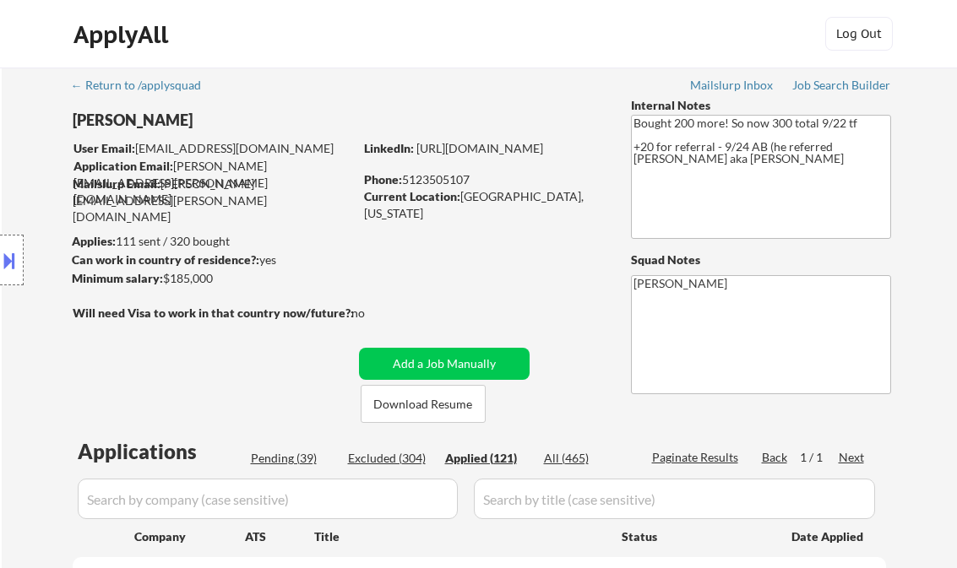
select select ""applied""
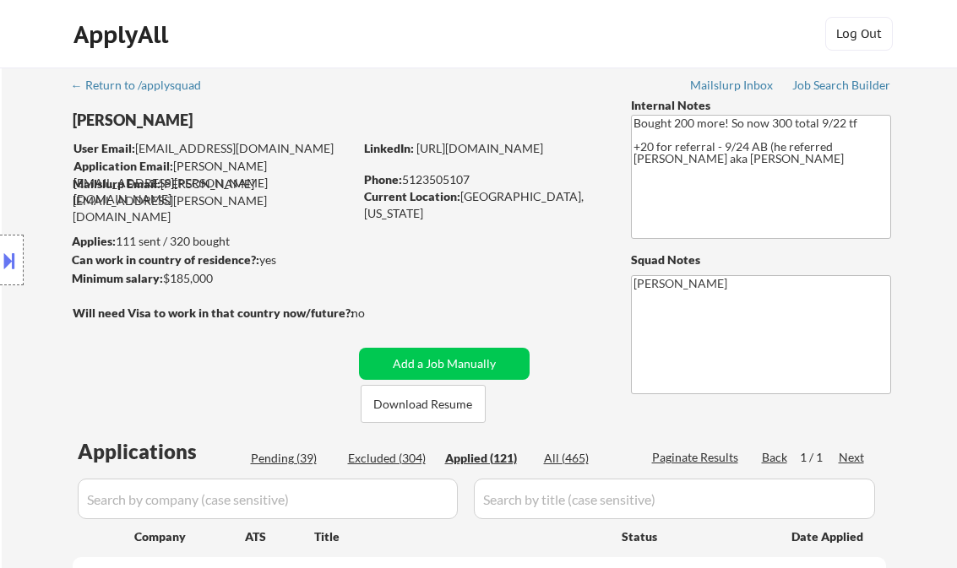
select select ""applied""
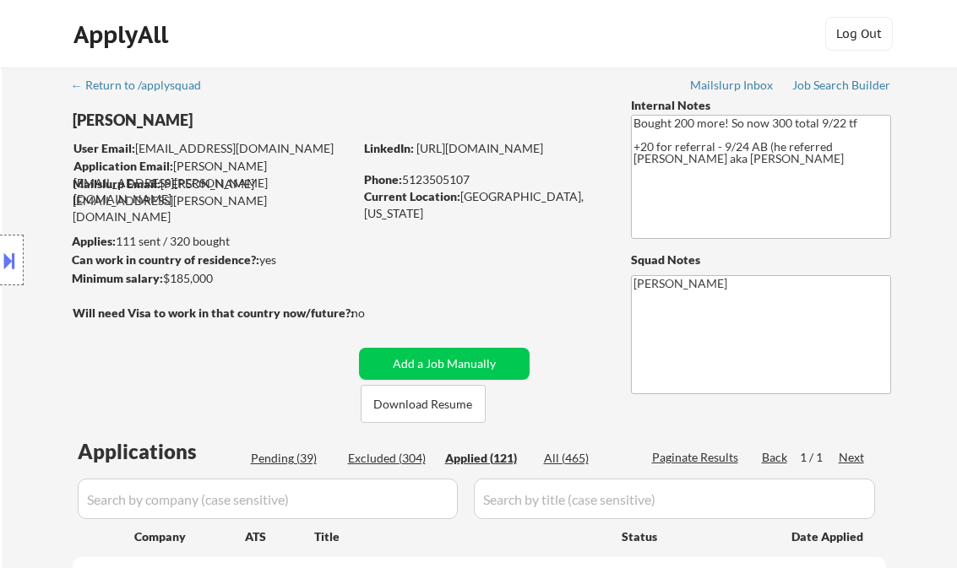
select select ""applied""
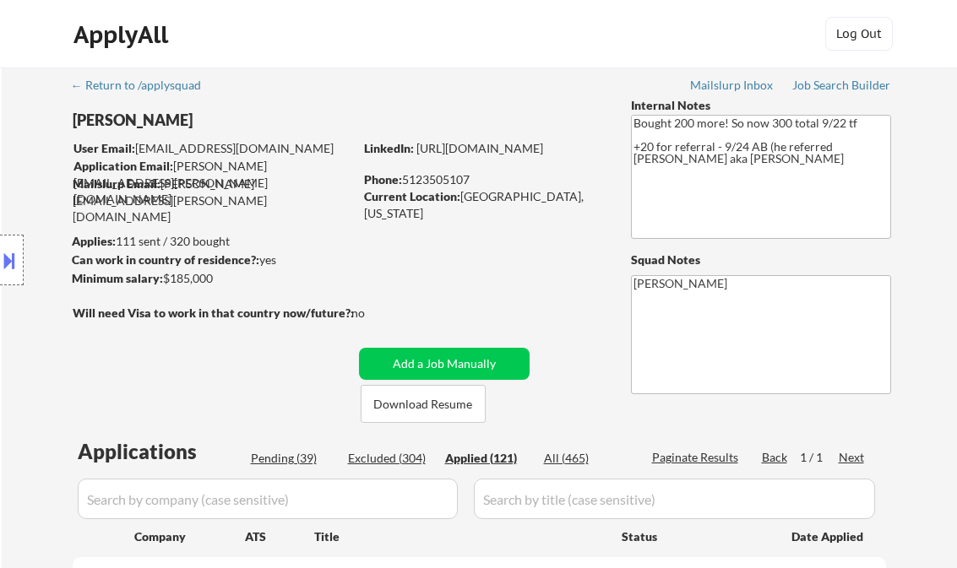
select select ""applied""
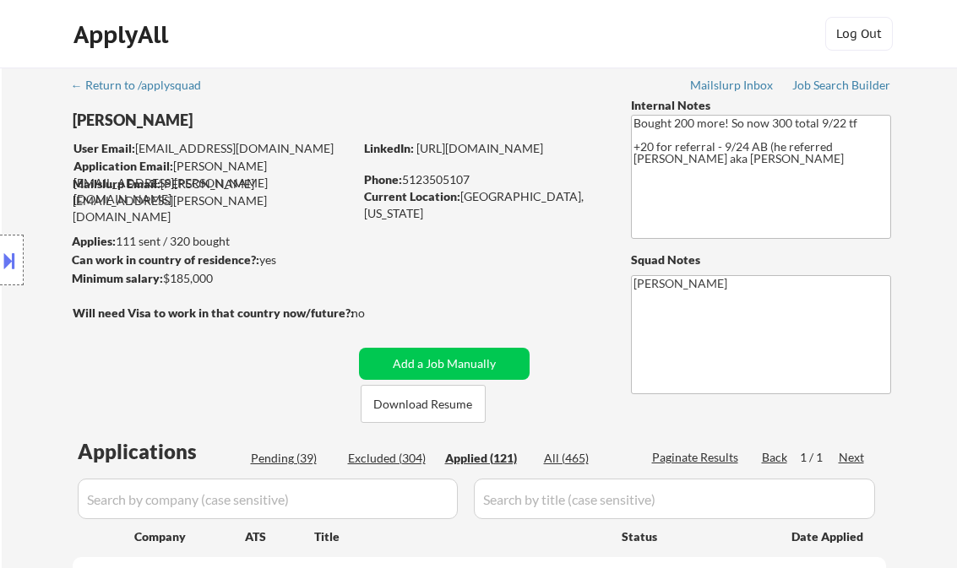
select select ""applied""
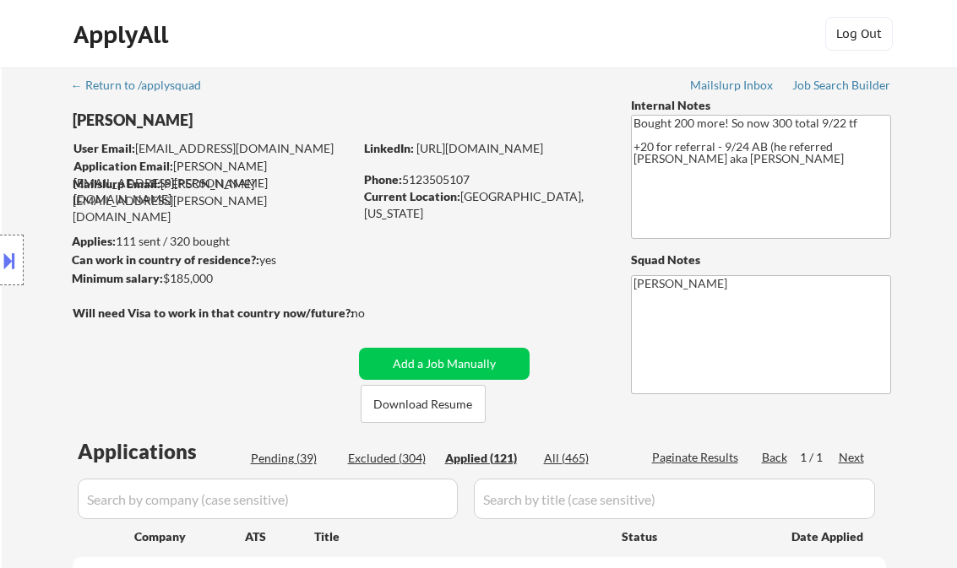
select select ""applied""
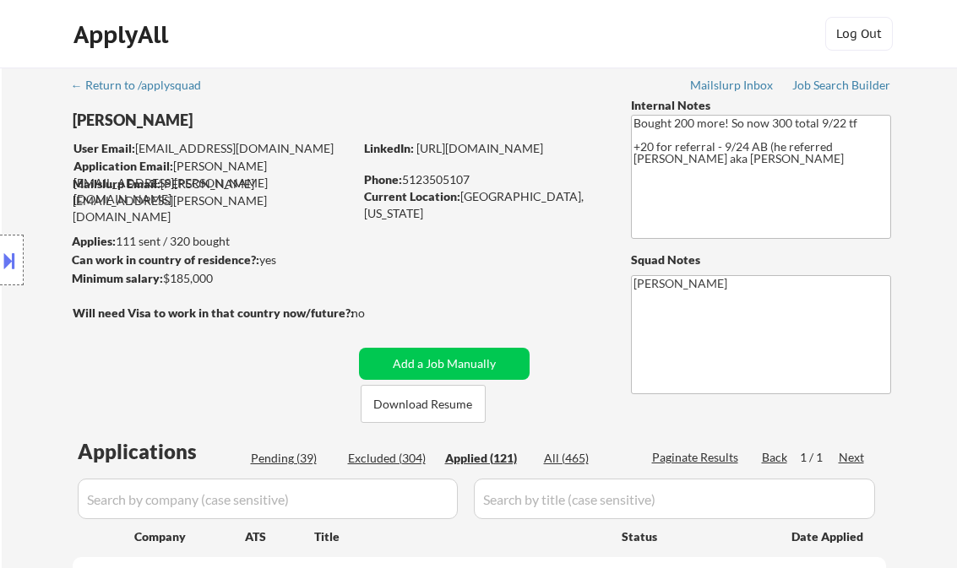
select select ""applied""
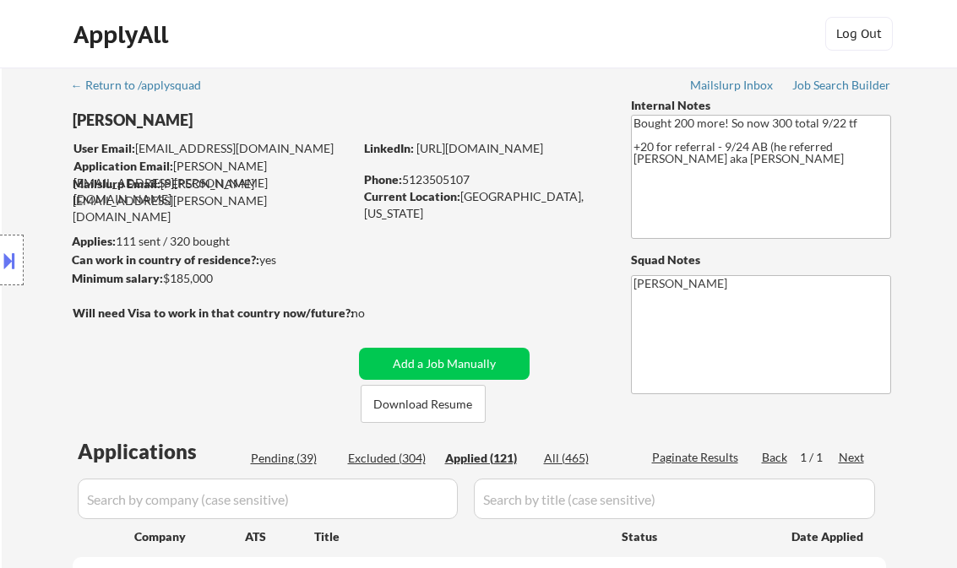
select select ""applied""
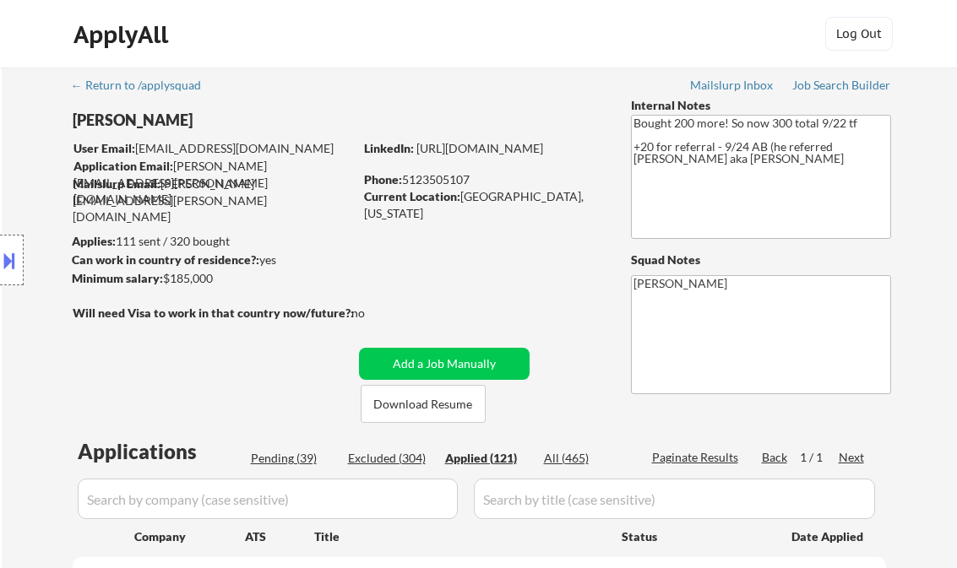
select select ""applied""
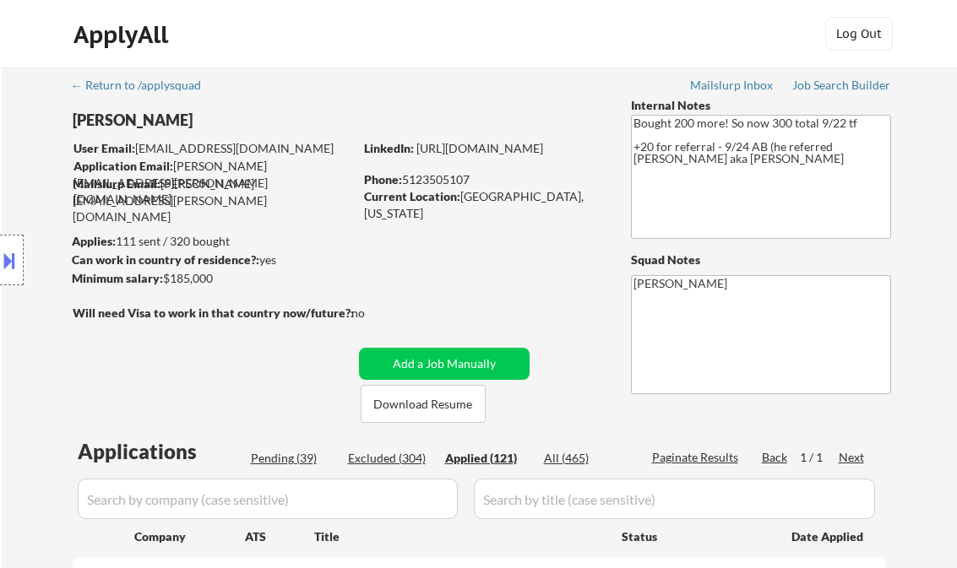
select select ""applied""
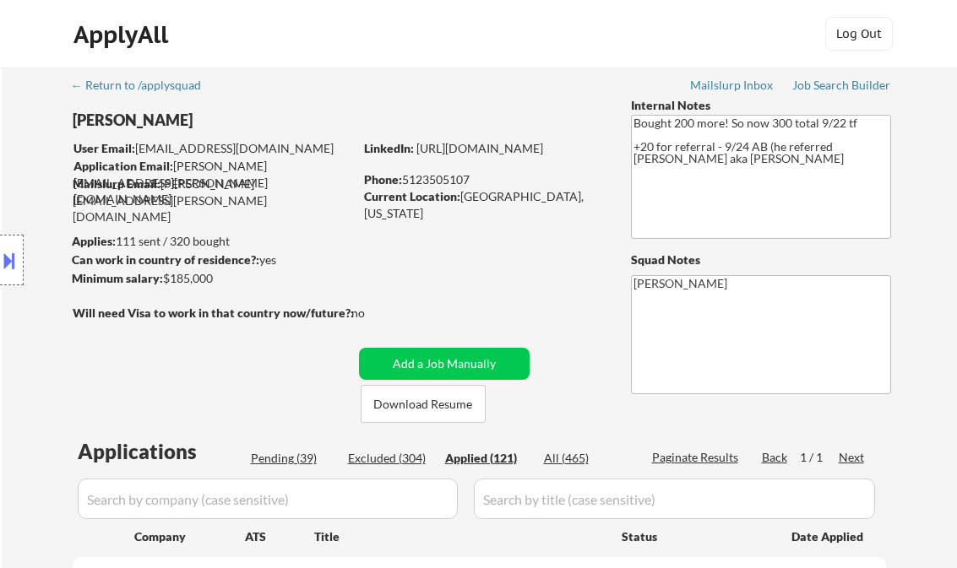
select select ""applied""
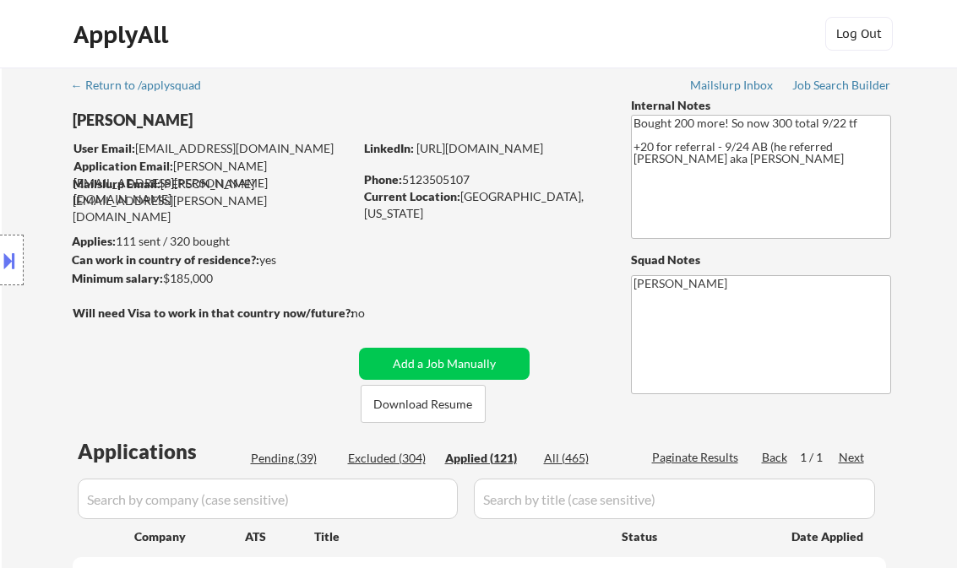
select select ""applied""
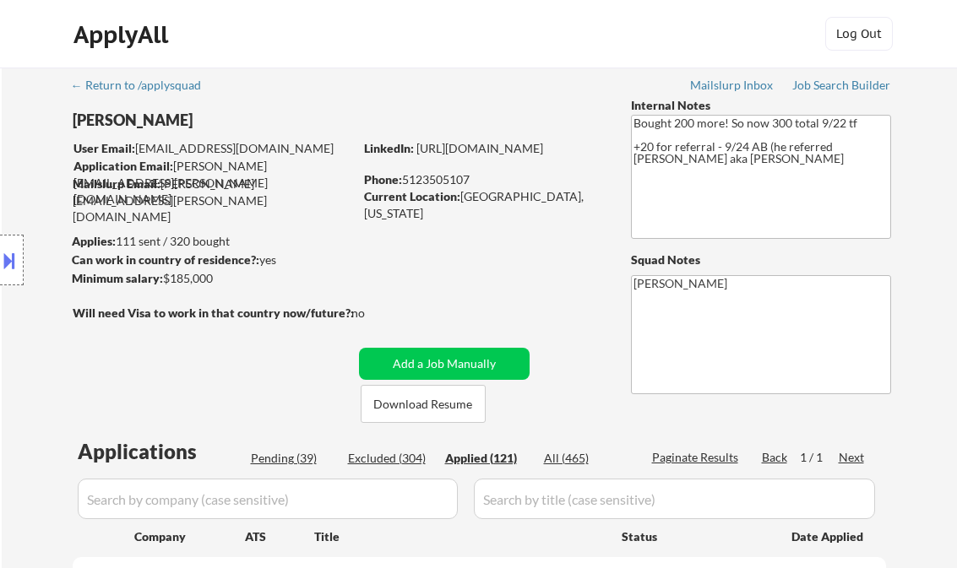
select select ""applied""
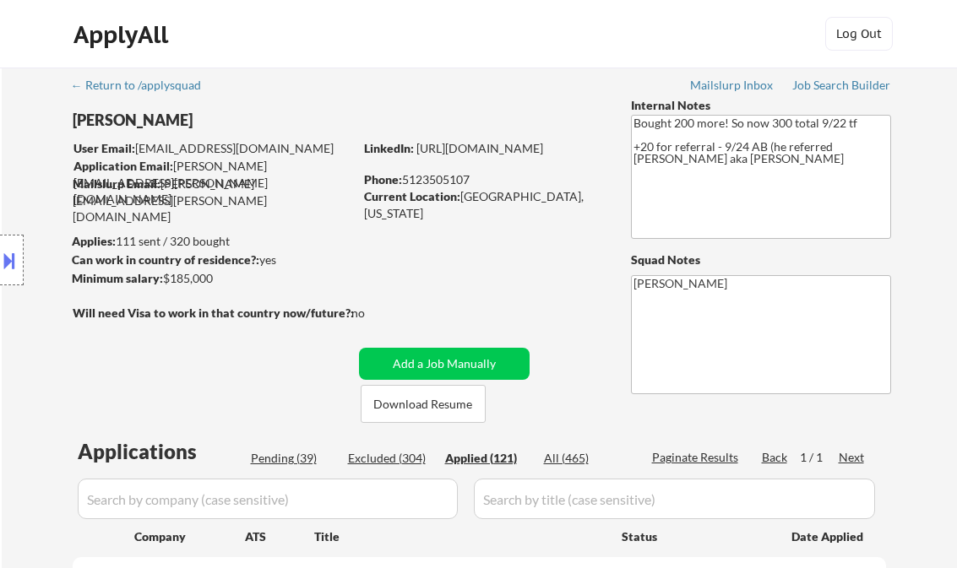
select select ""applied""
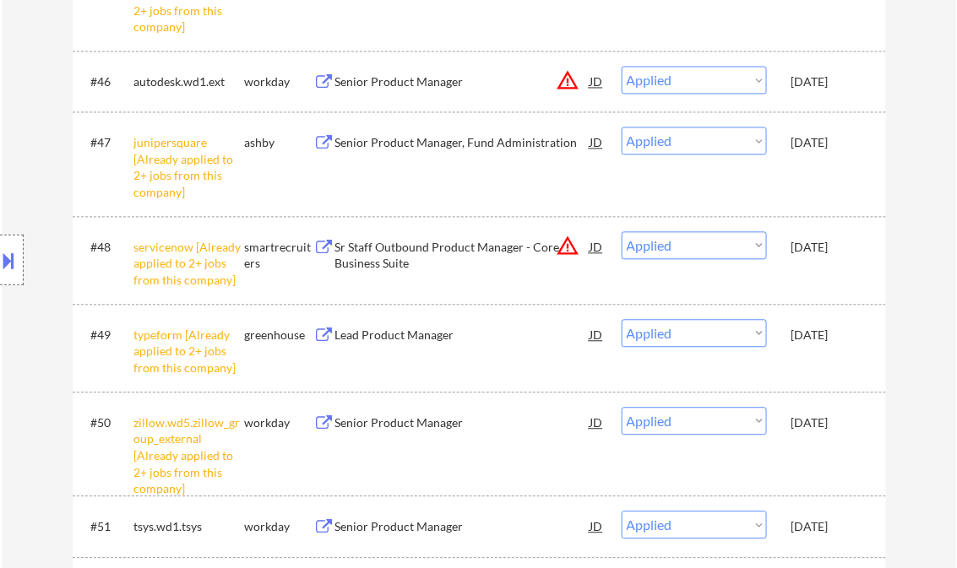
select select ""applied""
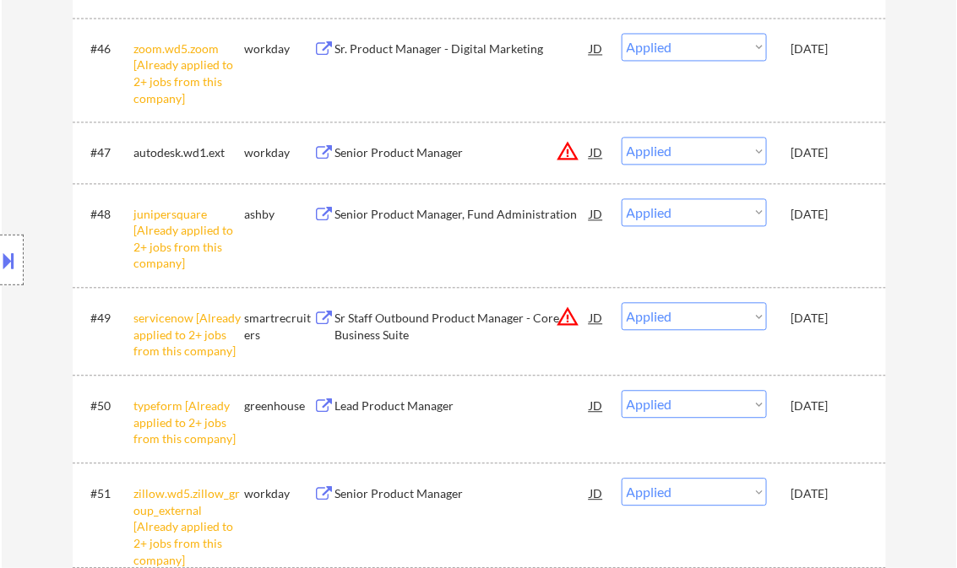
select select ""applied""
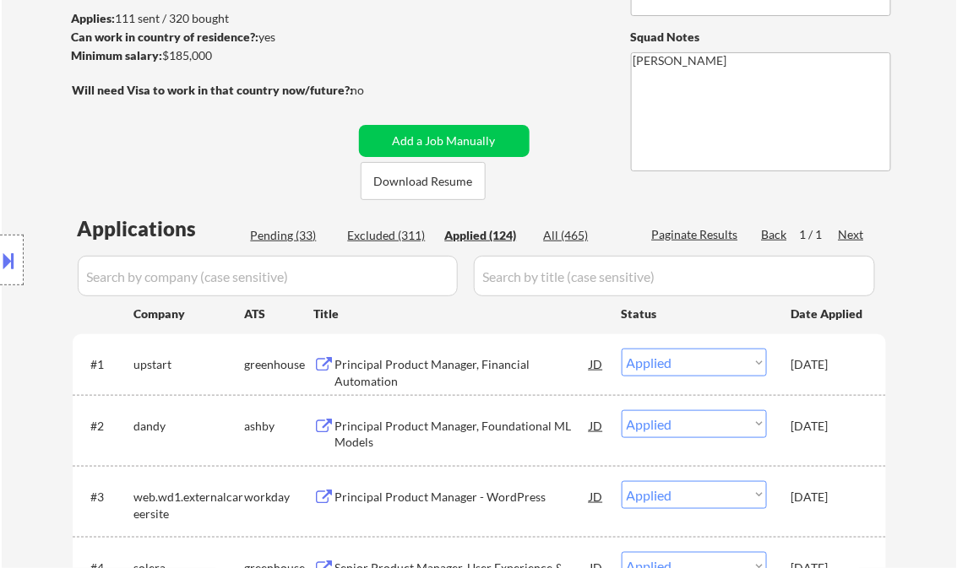
scroll to position [270, 0]
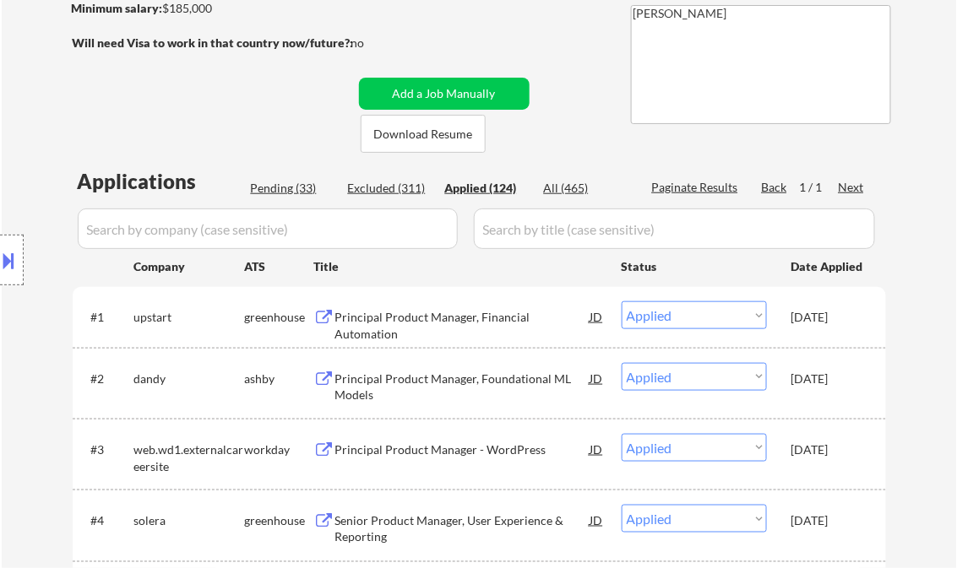
select select ""applied""
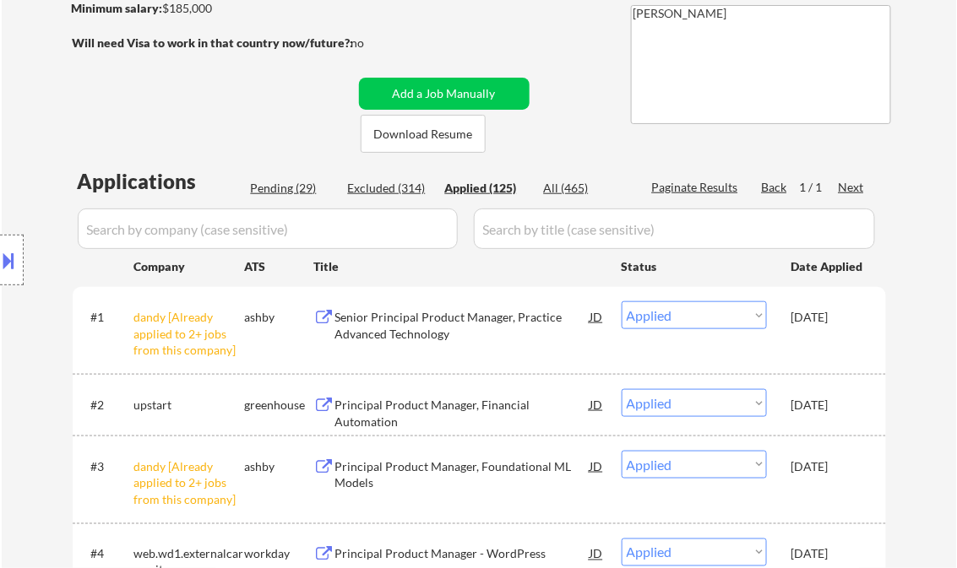
select select ""applied""
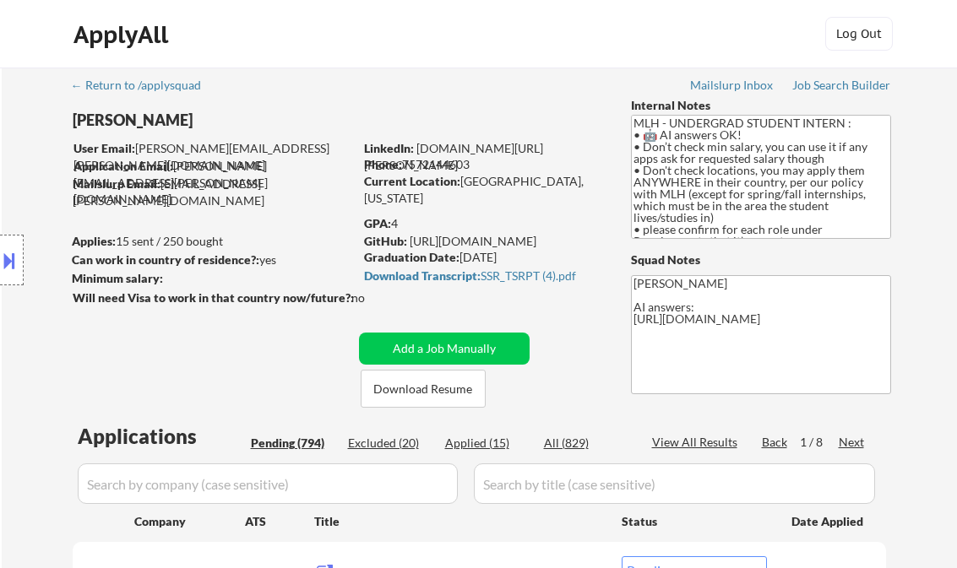
select select ""pending""
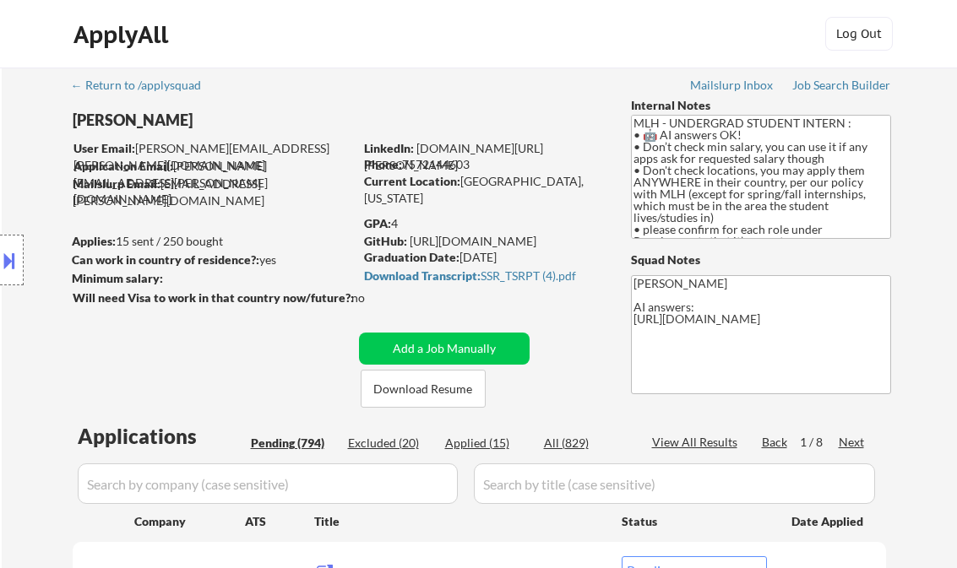
select select ""pending""
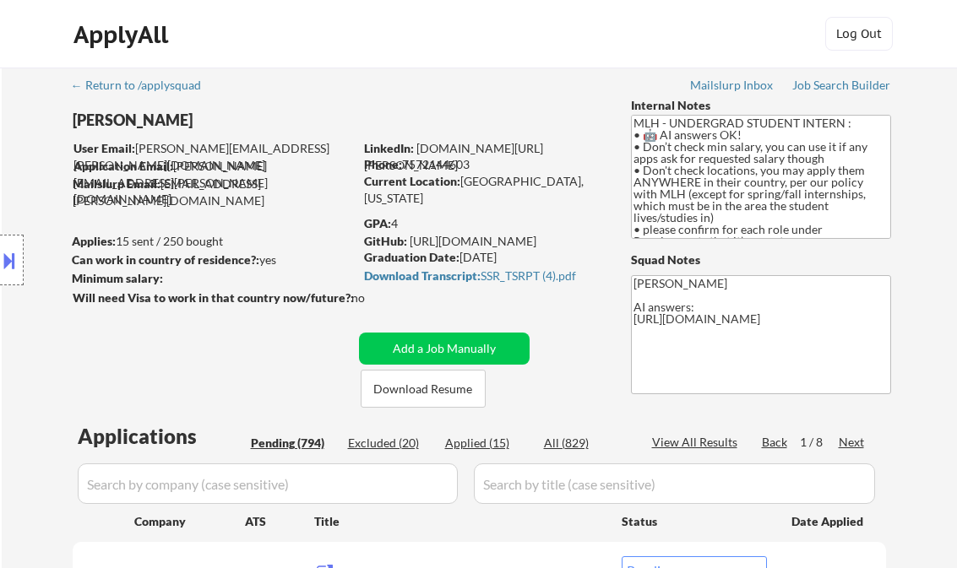
select select ""pending""
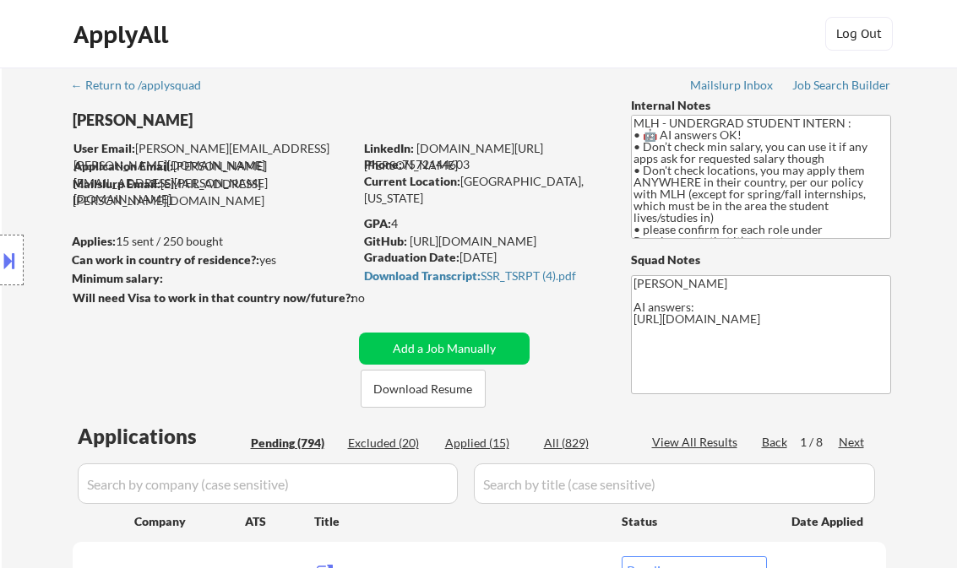
select select ""pending""
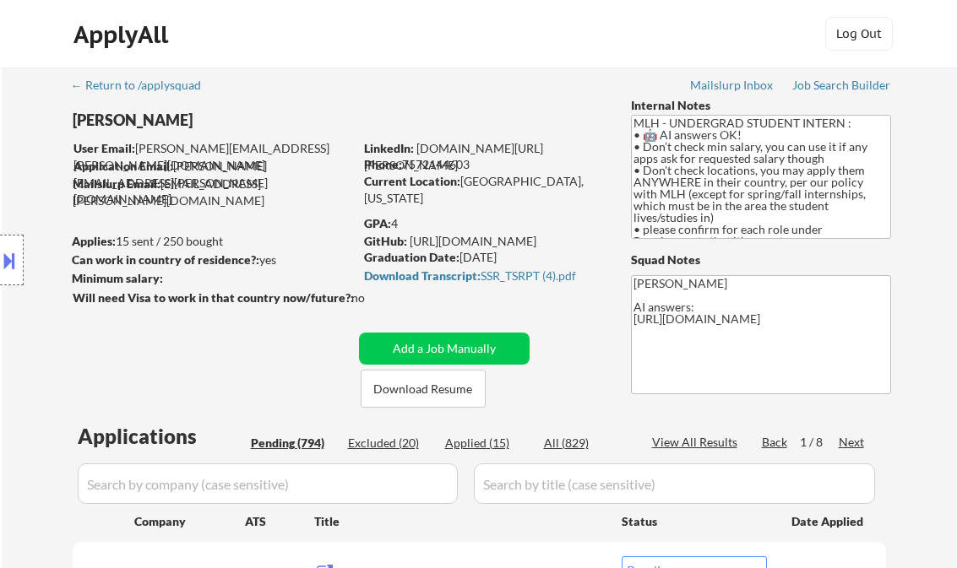
select select ""pending""
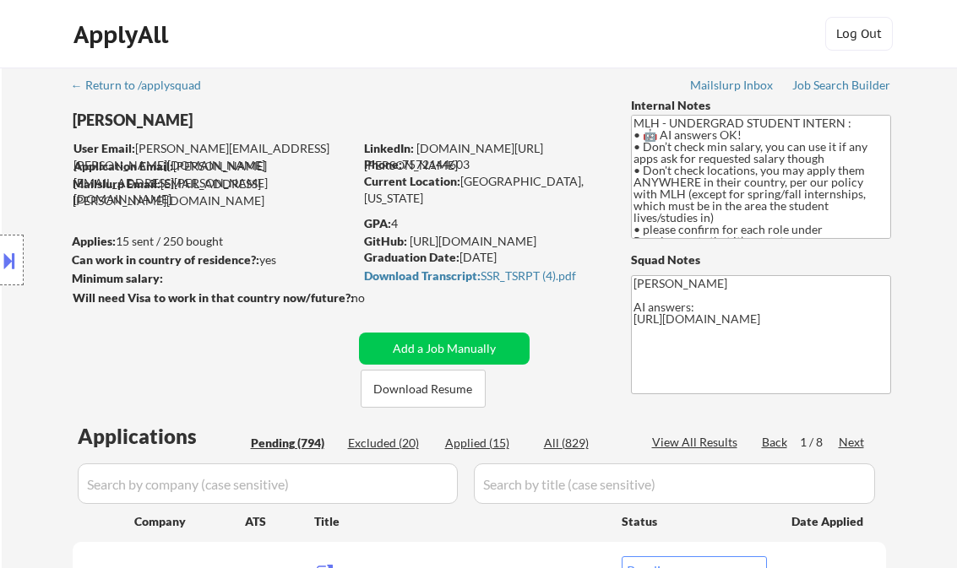
select select ""pending""
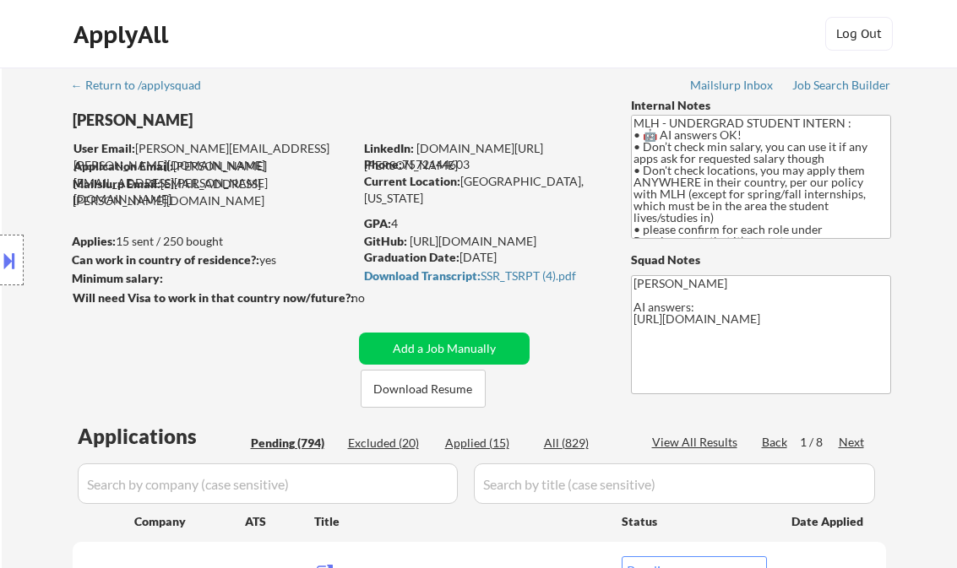
select select ""pending""
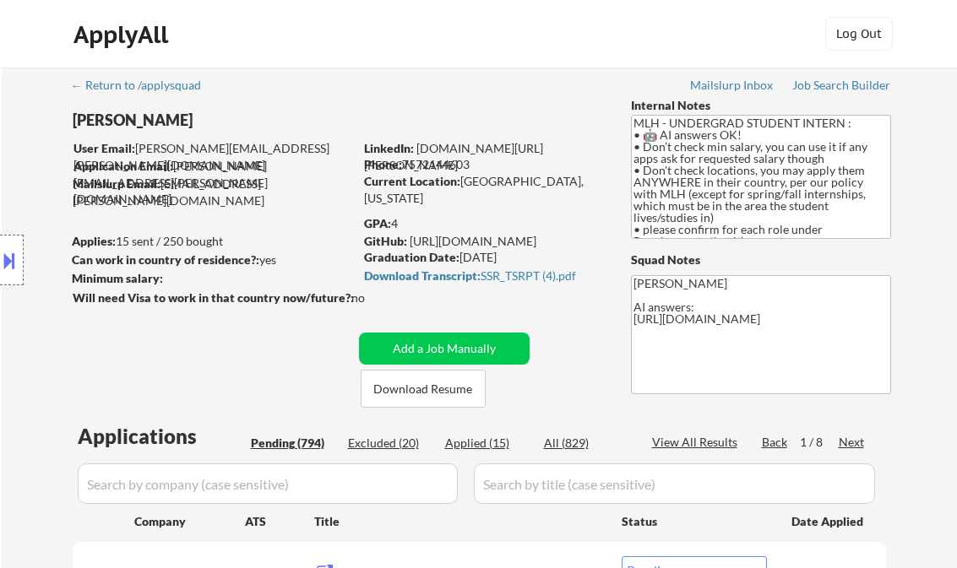
select select ""pending""
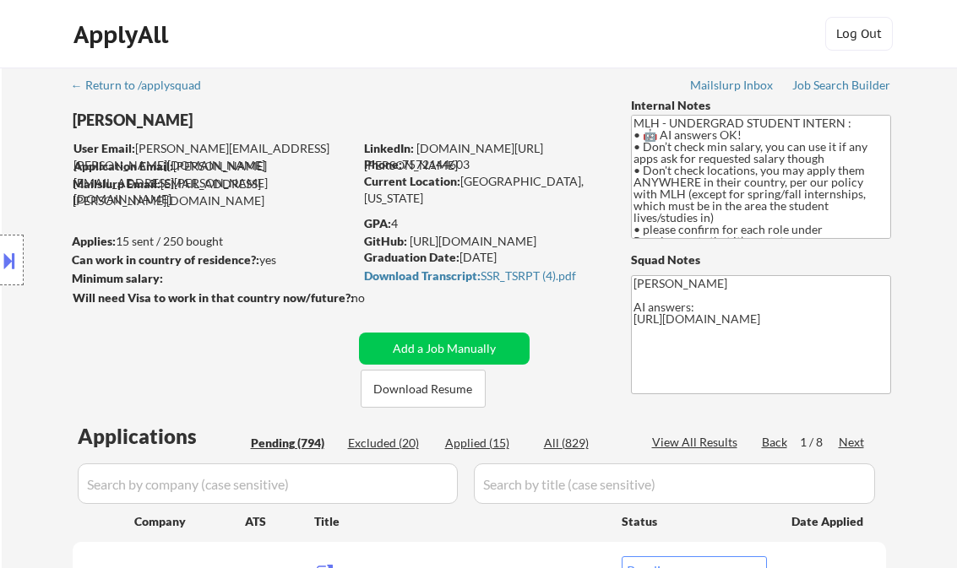
select select ""pending""
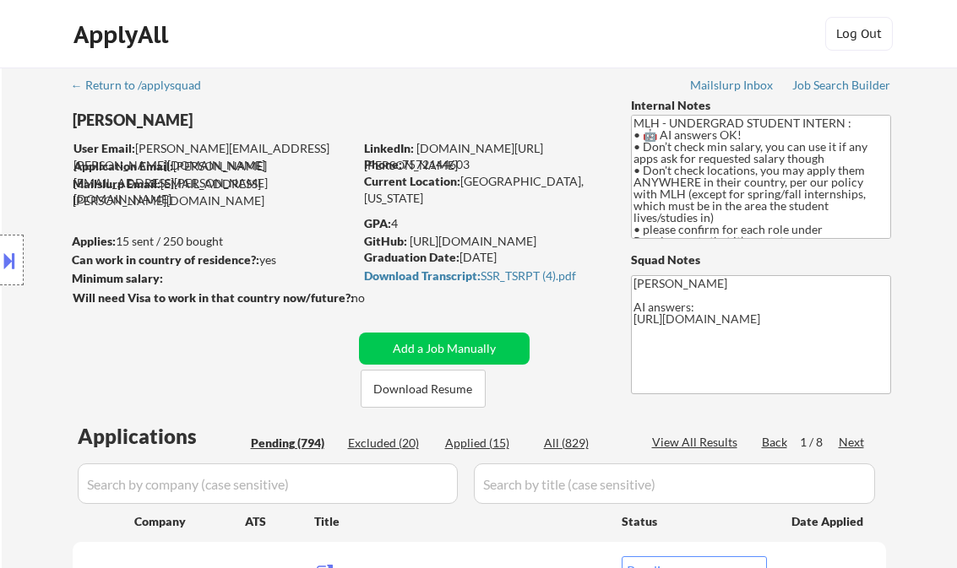
select select ""pending""
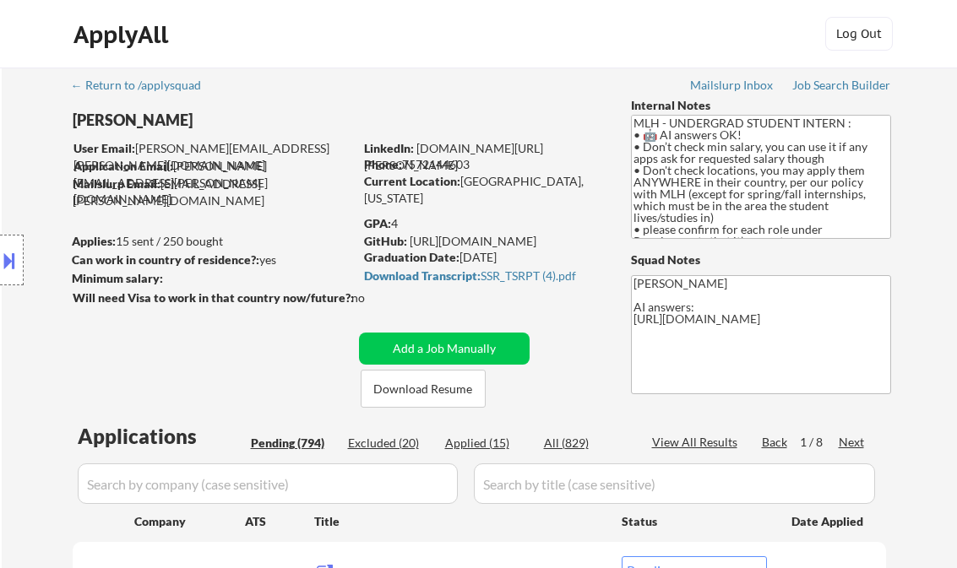
select select ""pending""
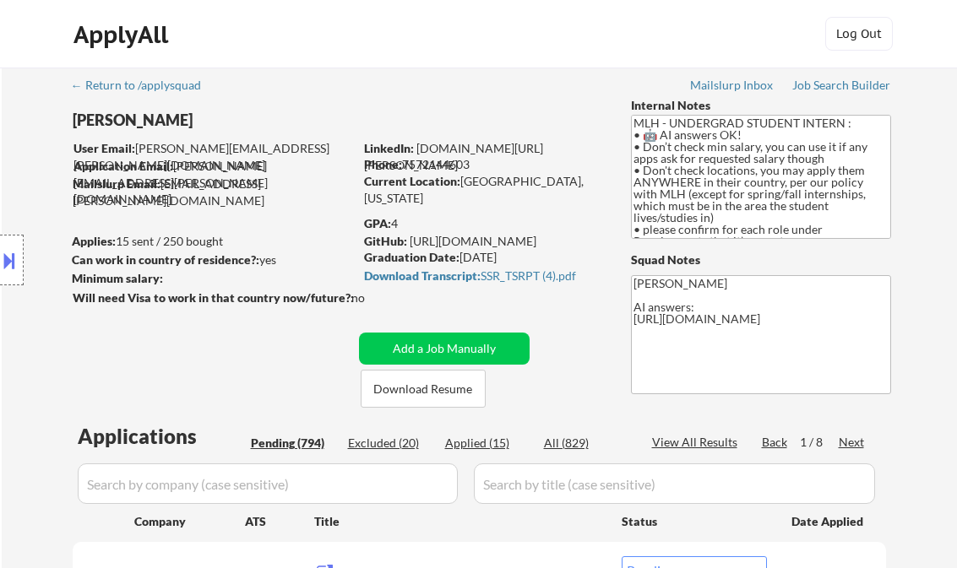
select select ""pending""
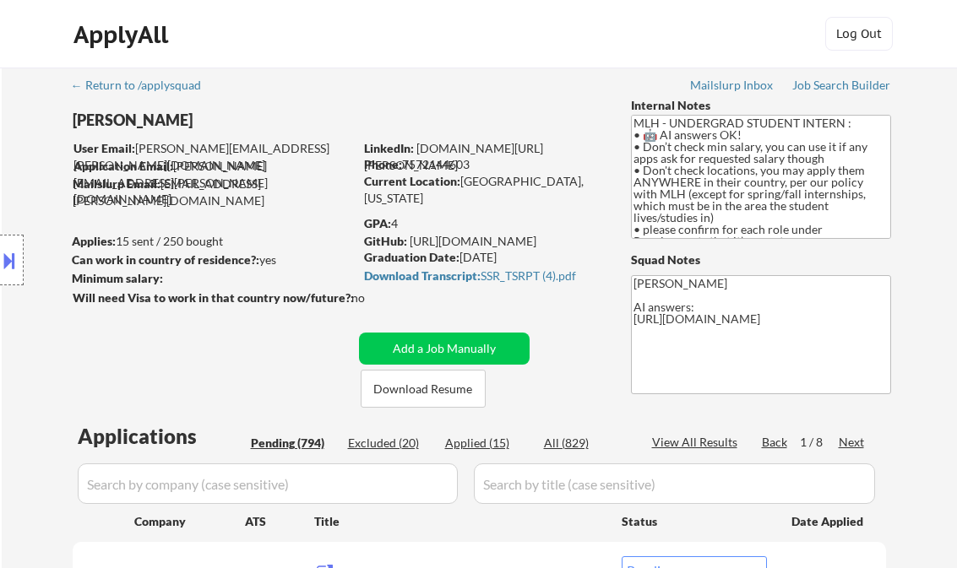
select select ""pending""
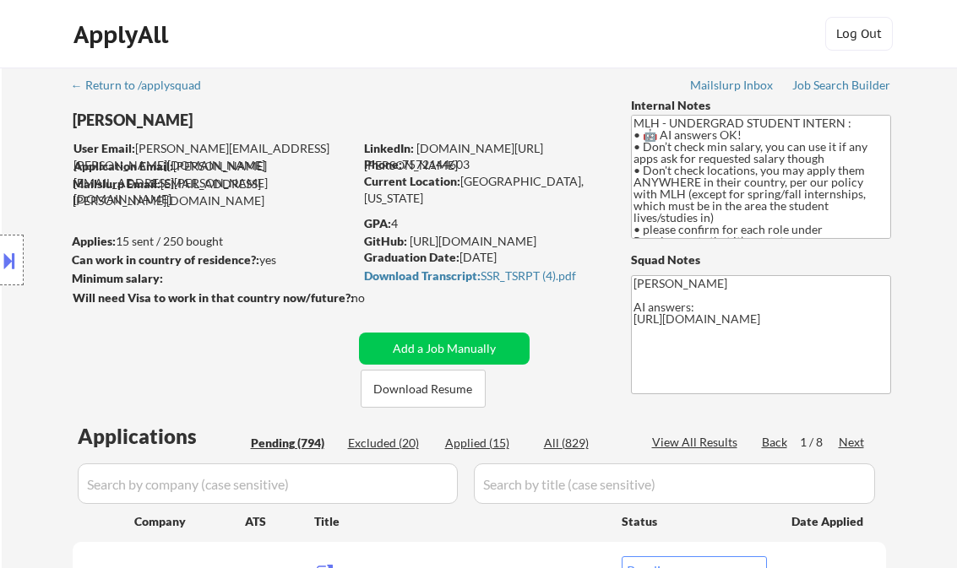
select select ""pending""
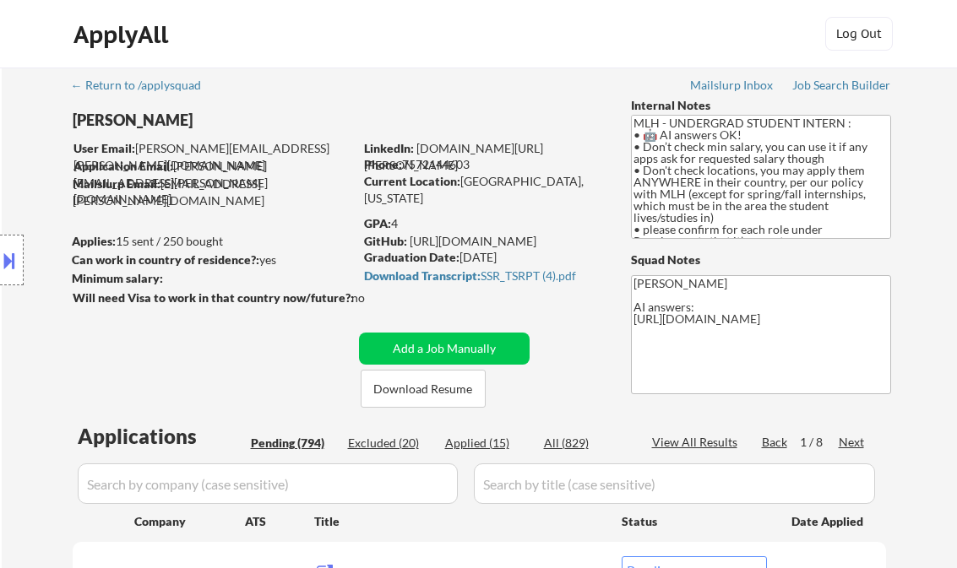
select select ""pending""
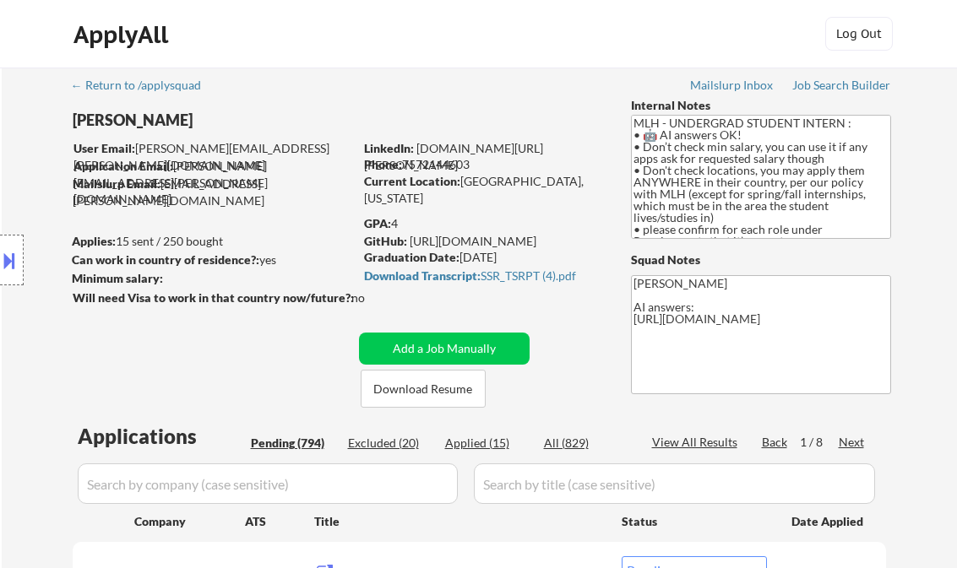
select select ""pending""
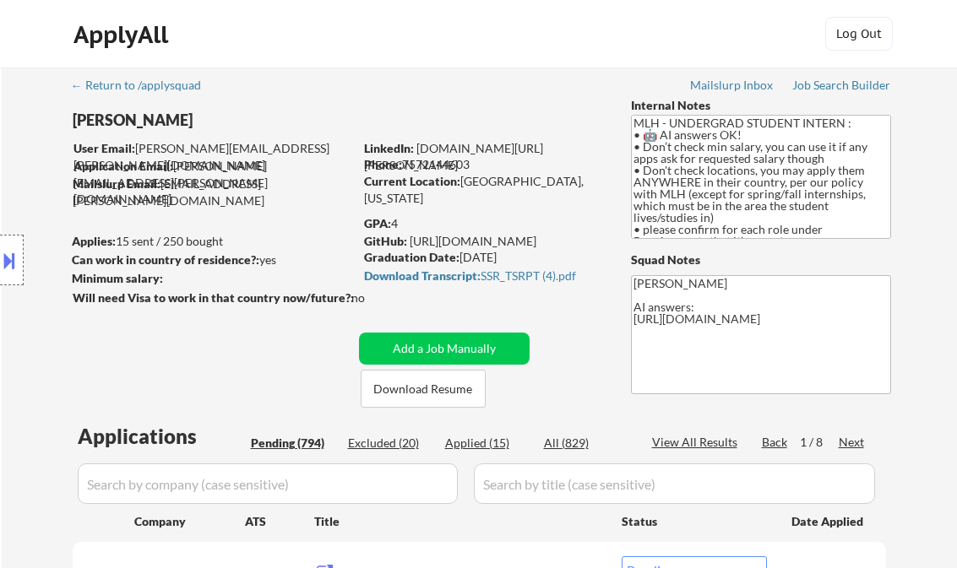
select select ""pending""
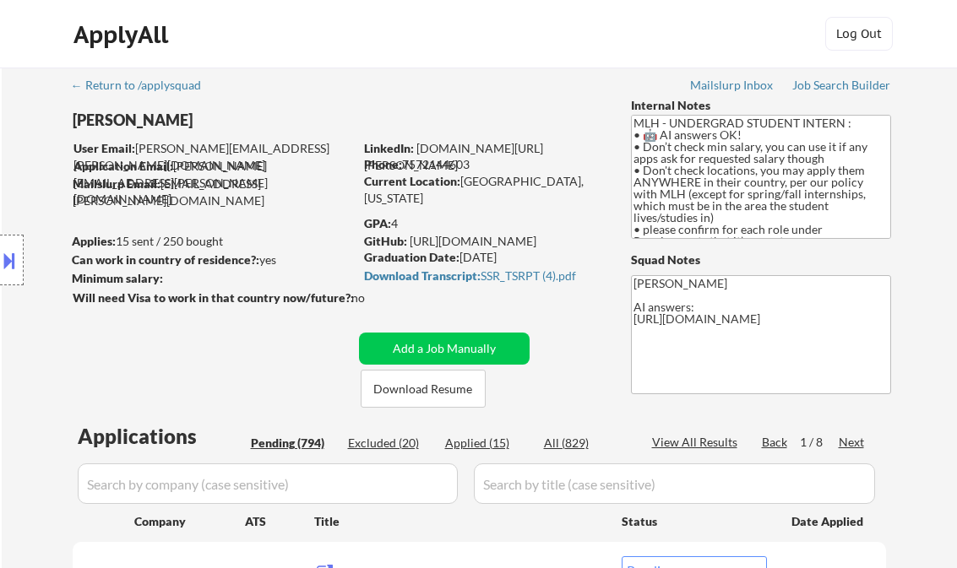
select select ""pending""
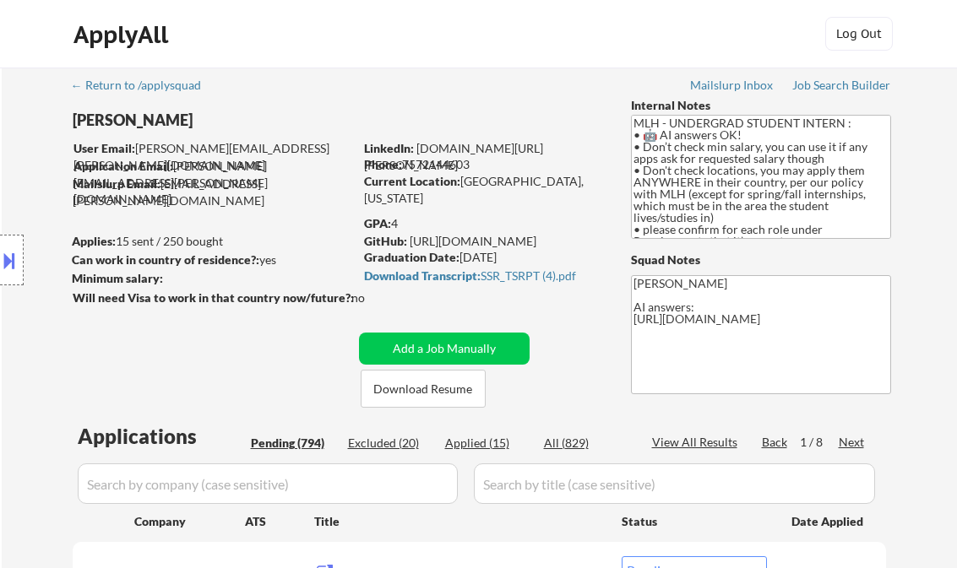
select select ""pending""
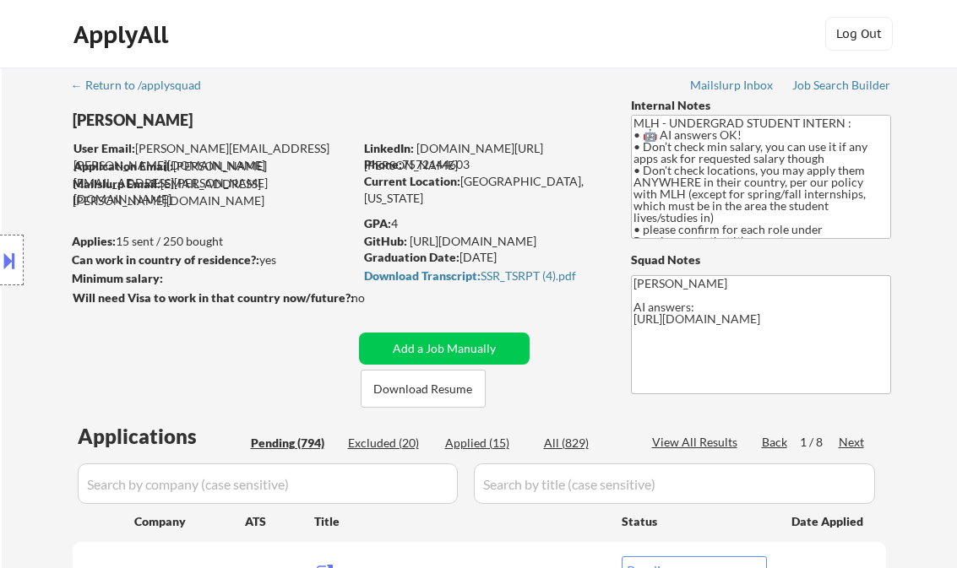
select select ""pending""
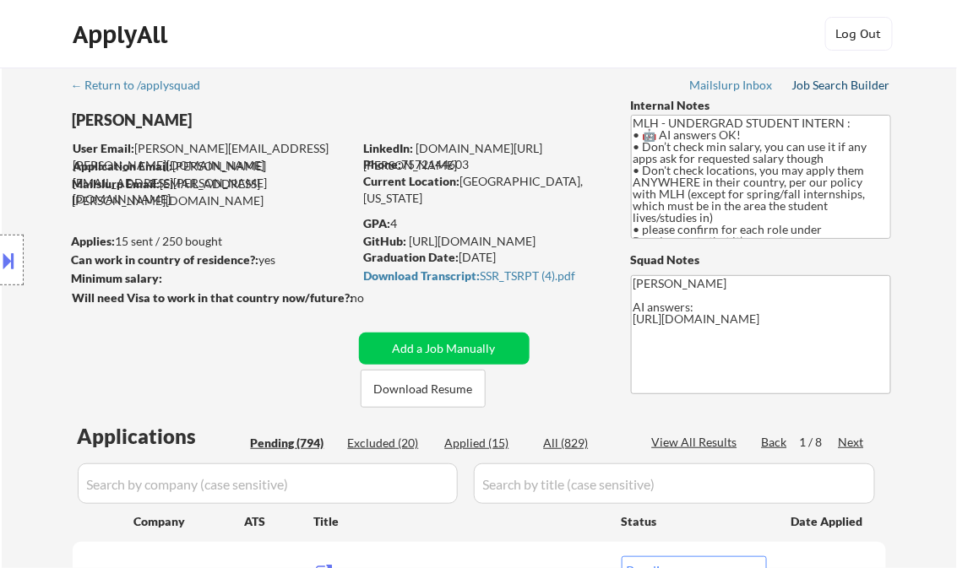
click at [821, 80] on div "Job Search Builder" at bounding box center [841, 85] width 99 height 12
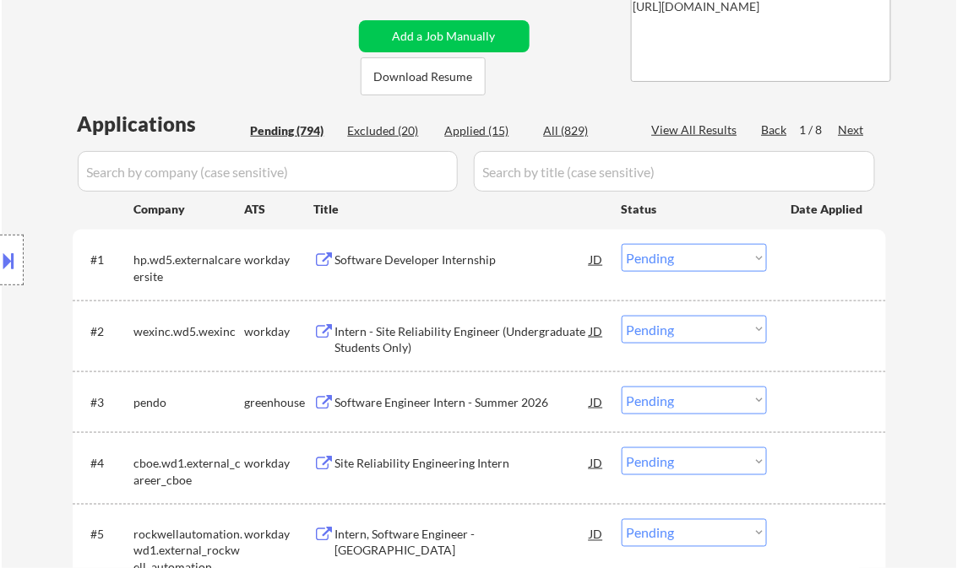
scroll to position [338, 0]
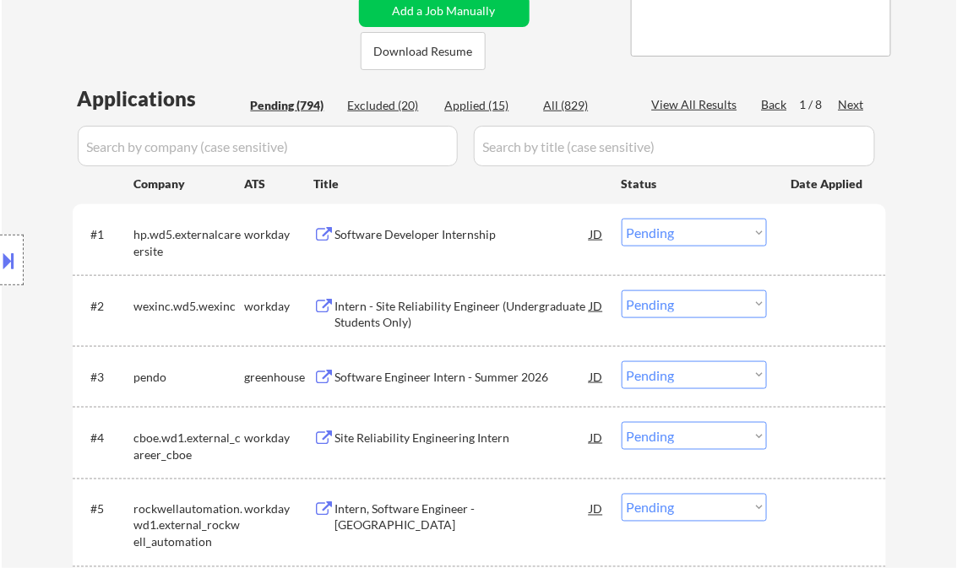
click at [443, 375] on div "Software Engineer Intern - Summer 2026" at bounding box center [462, 377] width 255 height 17
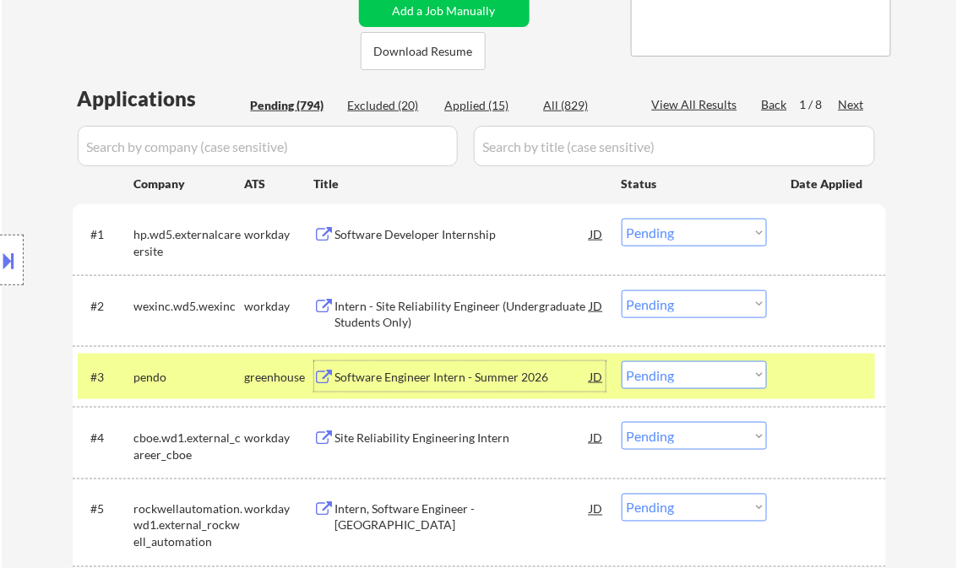
click at [702, 376] on select "Choose an option... Pending Applied Excluded (Questions) Excluded (Expired) Exc…" at bounding box center [694, 375] width 145 height 28
click at [622, 361] on select "Choose an option... Pending Applied Excluded (Questions) Excluded (Expired) Exc…" at bounding box center [694, 375] width 145 height 28
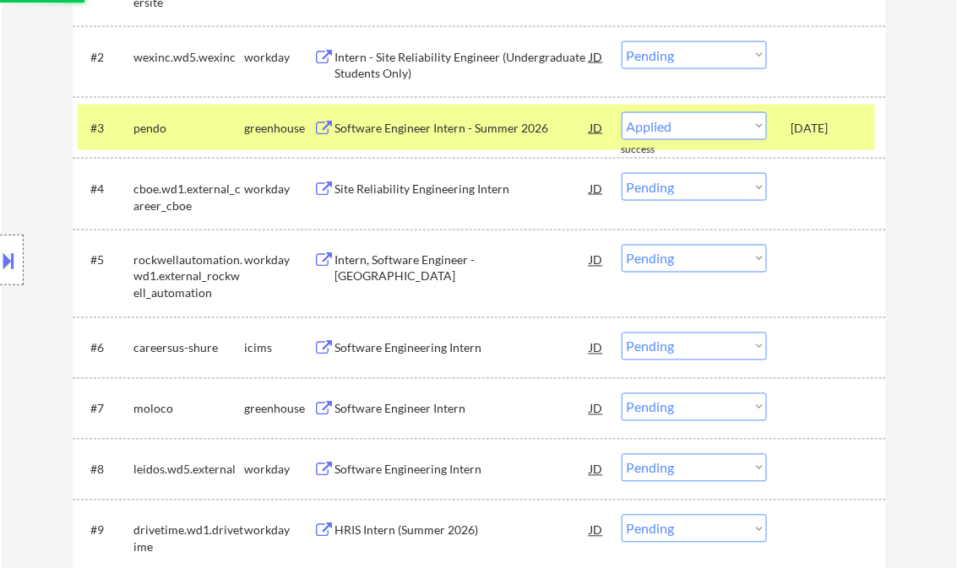
scroll to position [608, 0]
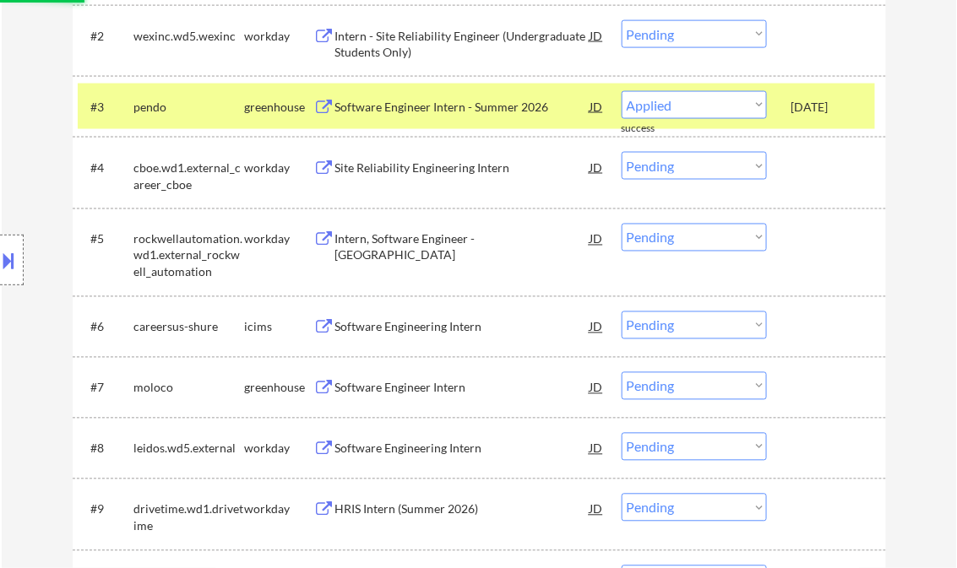
select select ""pending""
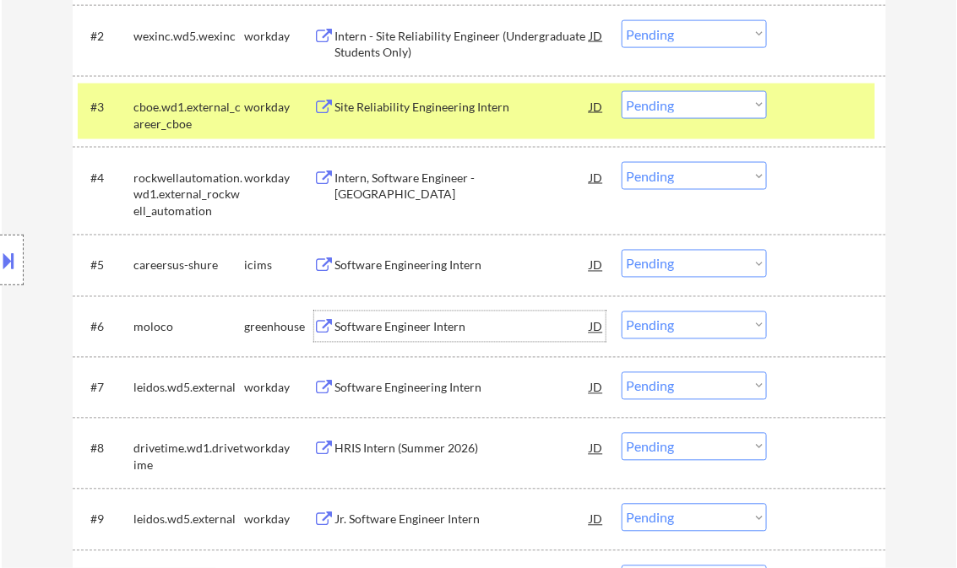
click at [378, 331] on div "Software Engineer Intern" at bounding box center [462, 327] width 255 height 17
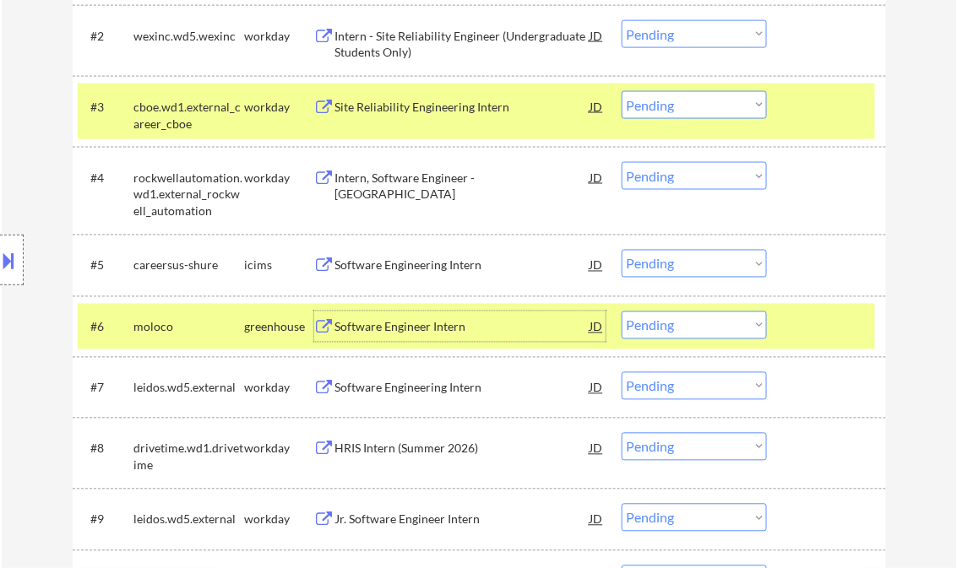
click at [667, 326] on select "Choose an option... Pending Applied Excluded (Questions) Excluded (Expired) Exc…" at bounding box center [694, 326] width 145 height 28
click at [622, 312] on select "Choose an option... Pending Applied Excluded (Questions) Excluded (Expired) Exc…" at bounding box center [694, 326] width 145 height 28
select select ""pending""
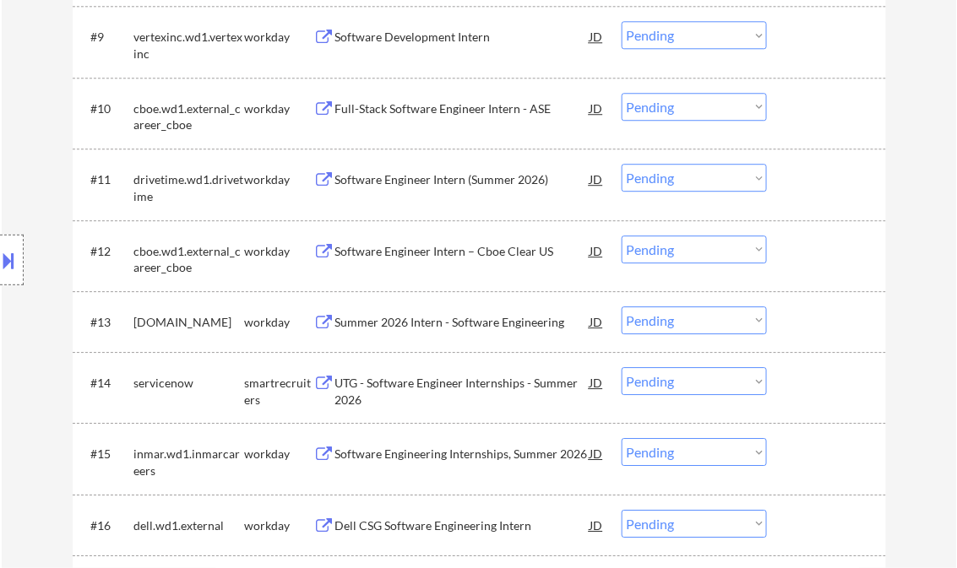
scroll to position [1149, 0]
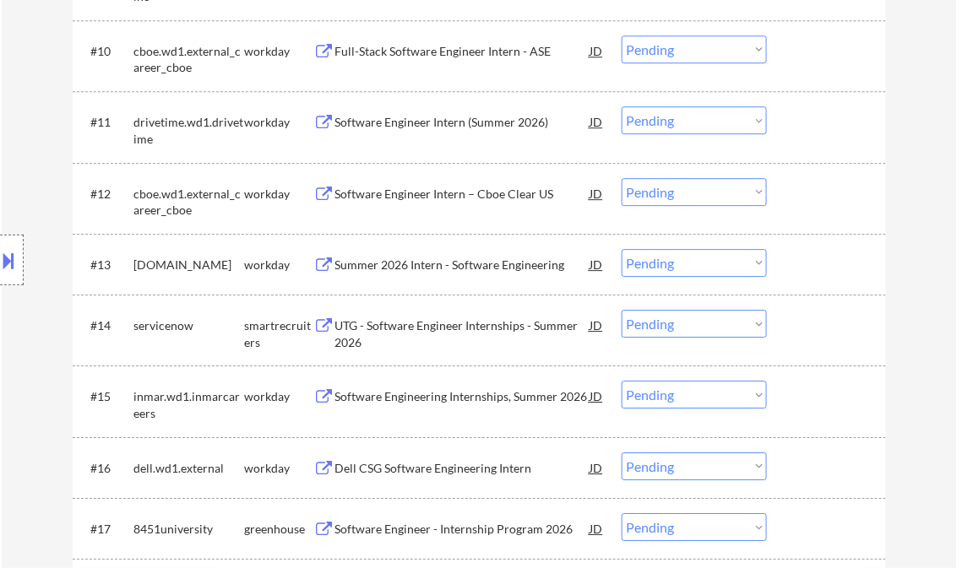
click at [435, 328] on div "UTG - Software Engineer Internships - Summer 2026" at bounding box center [462, 334] width 255 height 33
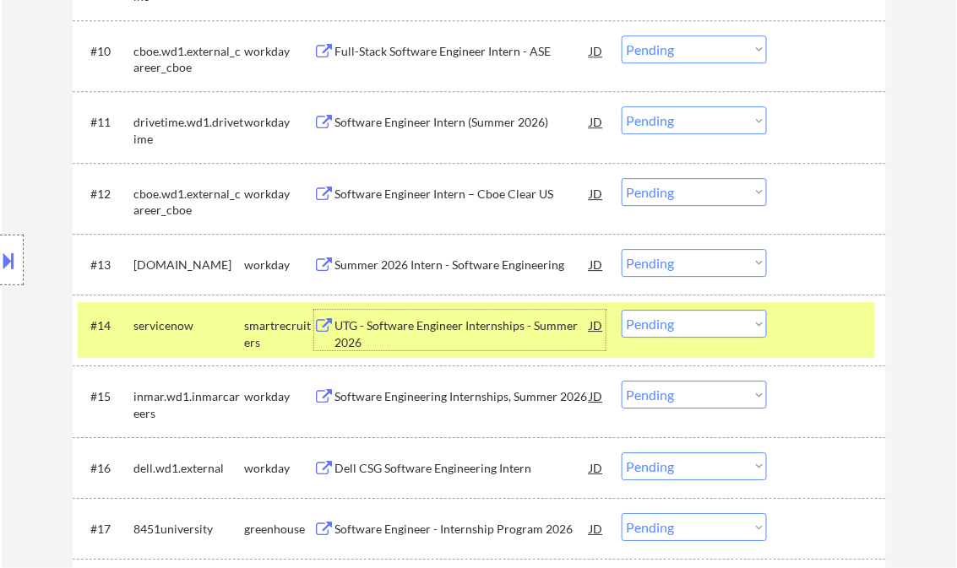
click at [655, 324] on select "Choose an option... Pending Applied Excluded (Questions) Excluded (Expired) Exc…" at bounding box center [694, 324] width 145 height 28
click at [622, 310] on select "Choose an option... Pending Applied Excluded (Questions) Excluded (Expired) Exc…" at bounding box center [694, 324] width 145 height 28
select select ""pending""
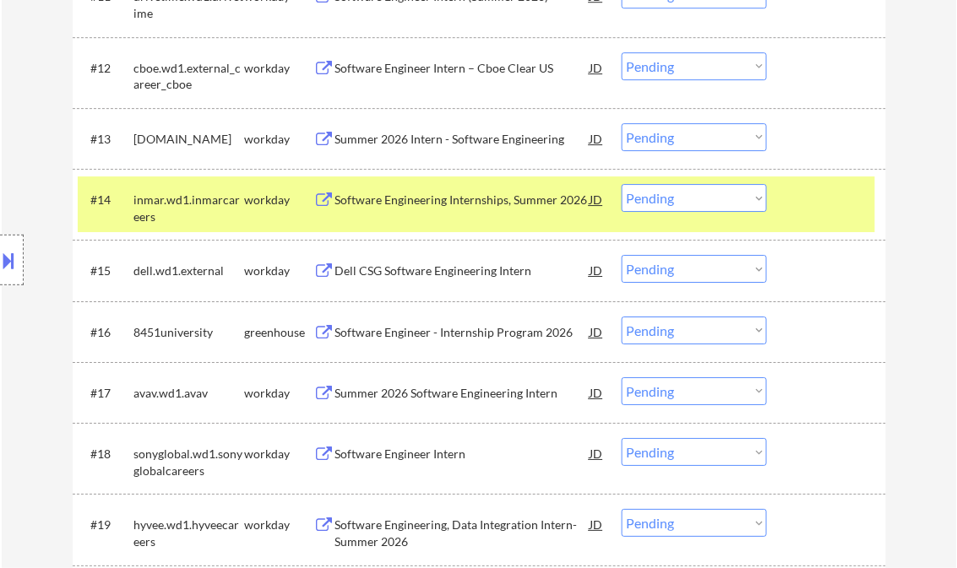
scroll to position [1284, 0]
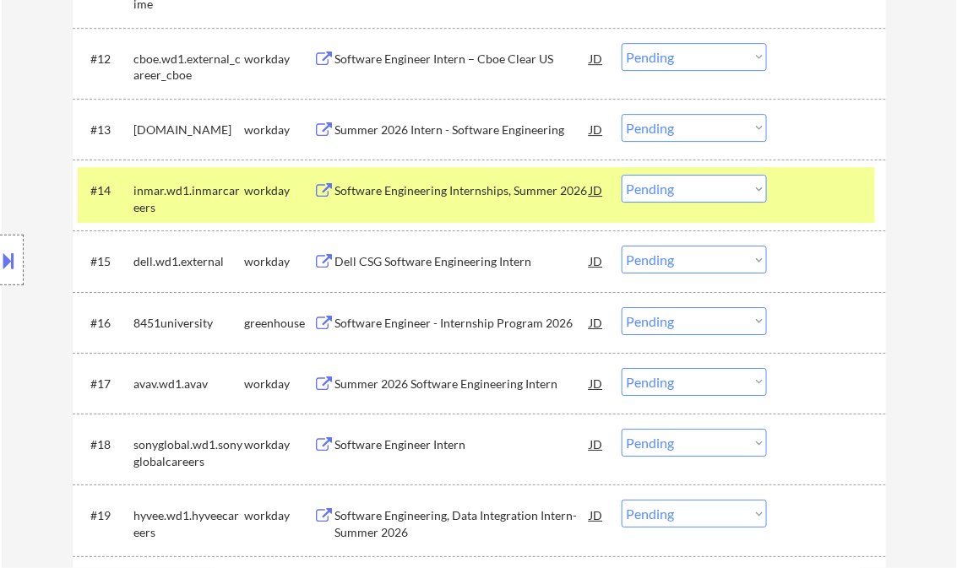
click at [406, 319] on div "Software Engineer - Internship Program 2026" at bounding box center [462, 323] width 255 height 17
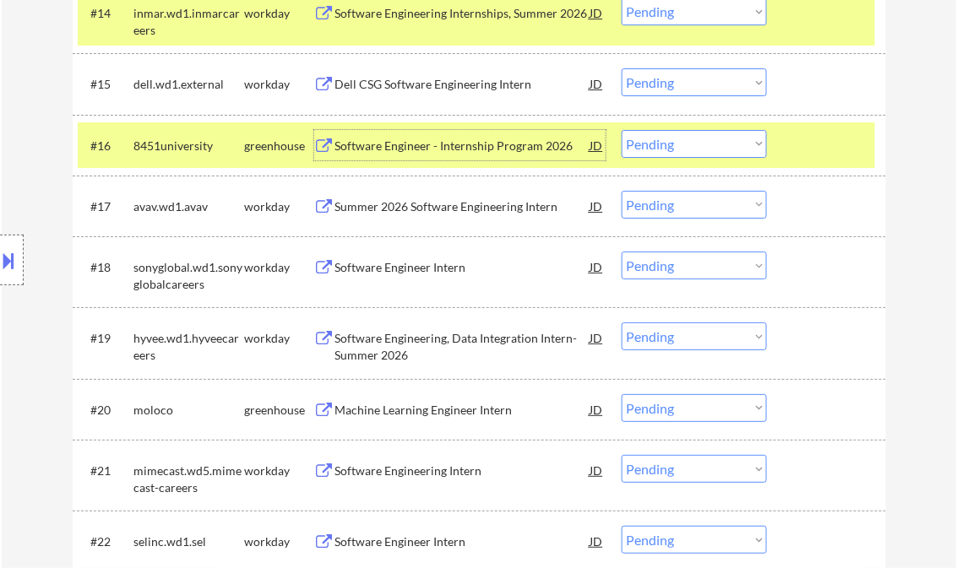
scroll to position [1486, 0]
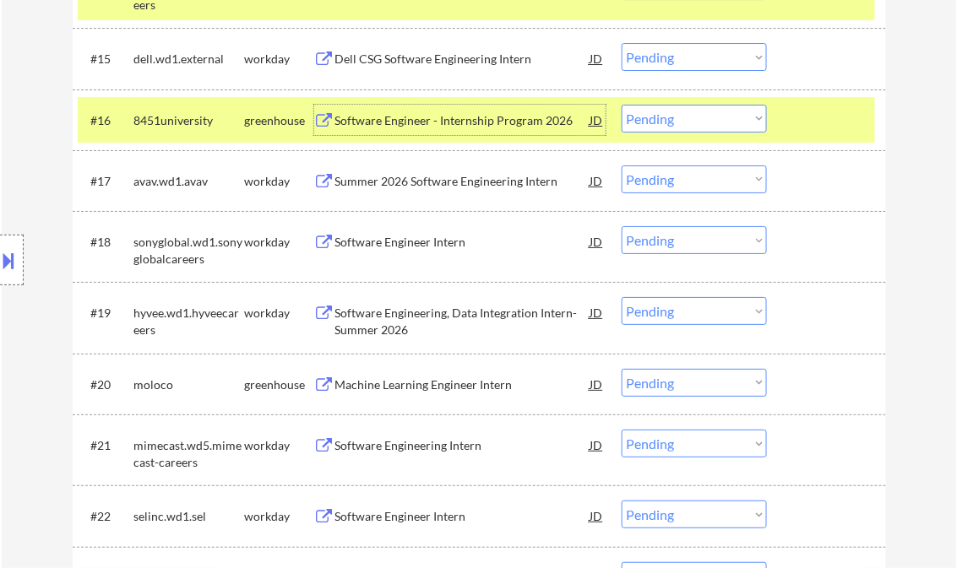
click at [454, 383] on div "Machine Learning Engineer Intern" at bounding box center [462, 385] width 255 height 17
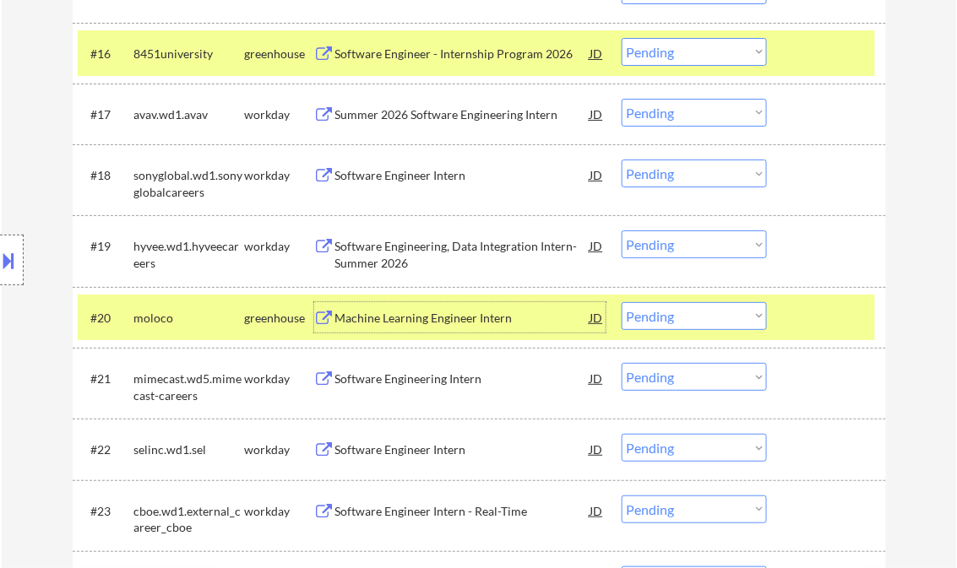
scroll to position [1554, 0]
click at [664, 321] on select "Choose an option... Pending Applied Excluded (Questions) Excluded (Expired) Exc…" at bounding box center [694, 316] width 145 height 28
click at [622, 302] on select "Choose an option... Pending Applied Excluded (Questions) Excluded (Expired) Exc…" at bounding box center [694, 316] width 145 height 28
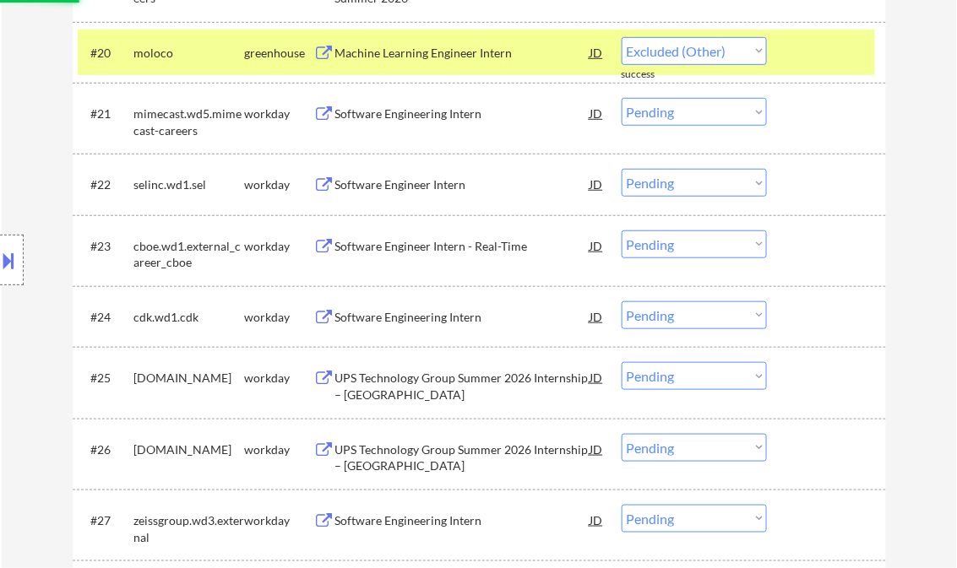
select select ""pending""
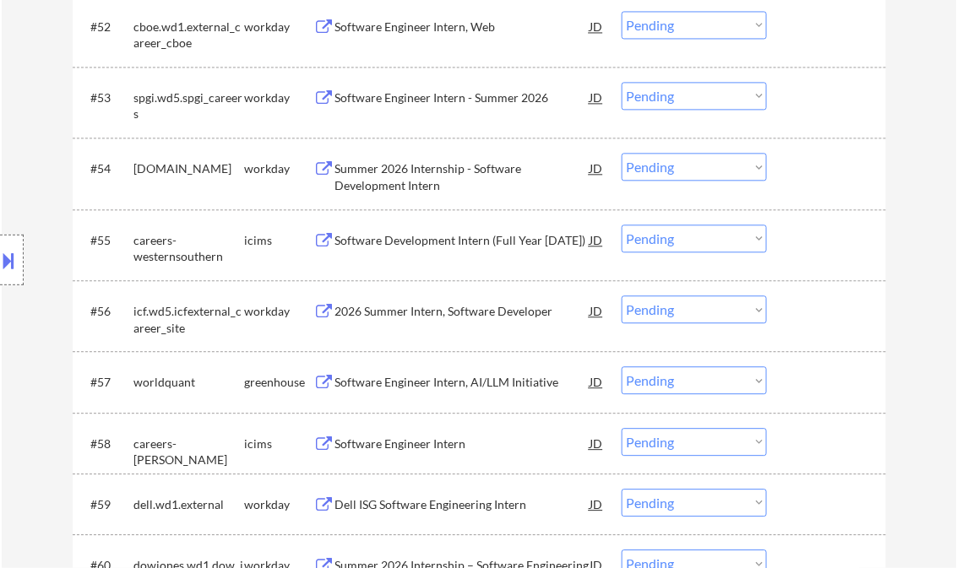
scroll to position [4121, 0]
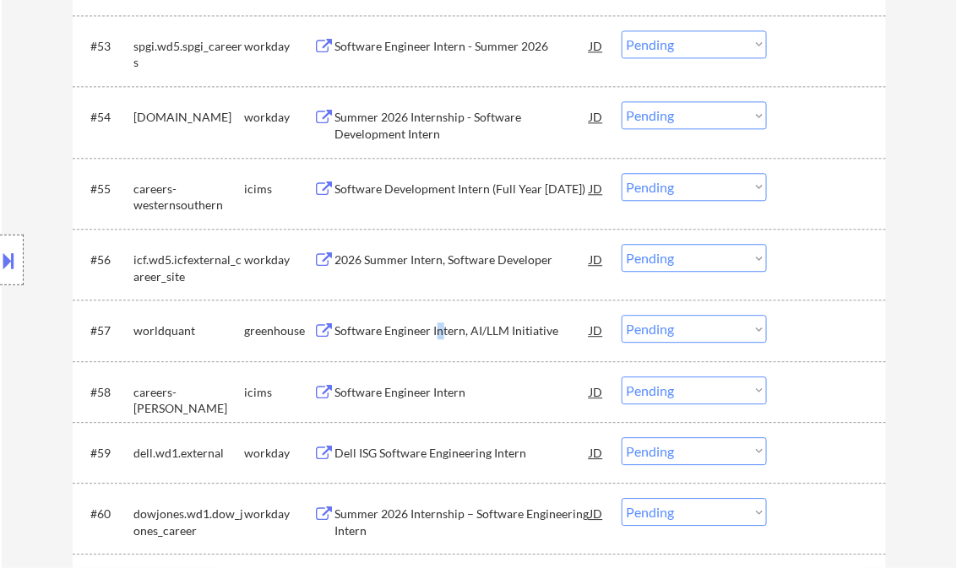
click at [439, 340] on div "Software Engineer Intern, AI/LLM Initiative" at bounding box center [462, 331] width 255 height 17
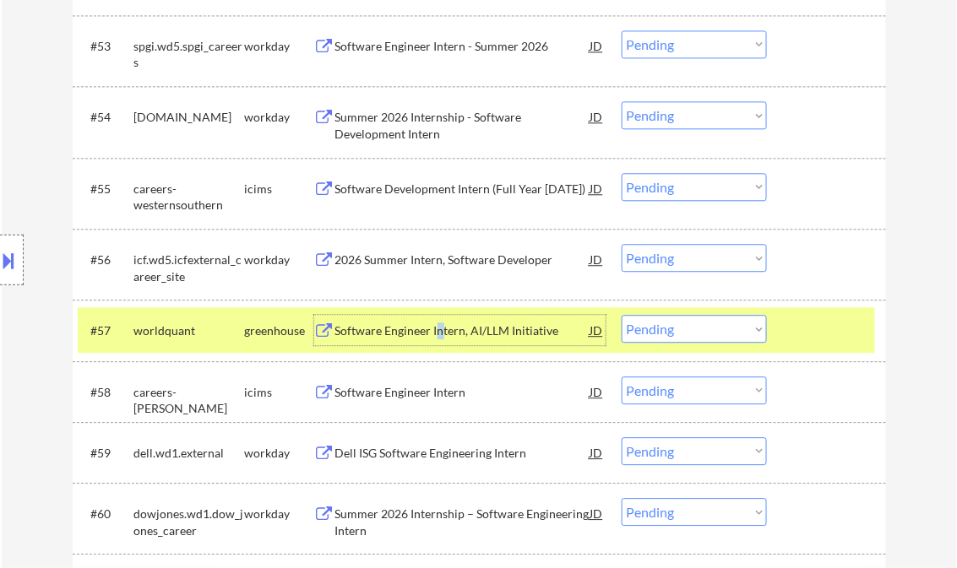
click at [699, 319] on select "Choose an option... Pending Applied Excluded (Questions) Excluded (Expired) Exc…" at bounding box center [694, 329] width 145 height 28
click at [622, 315] on select "Choose an option... Pending Applied Excluded (Questions) Excluded (Expired) Exc…" at bounding box center [694, 329] width 145 height 28
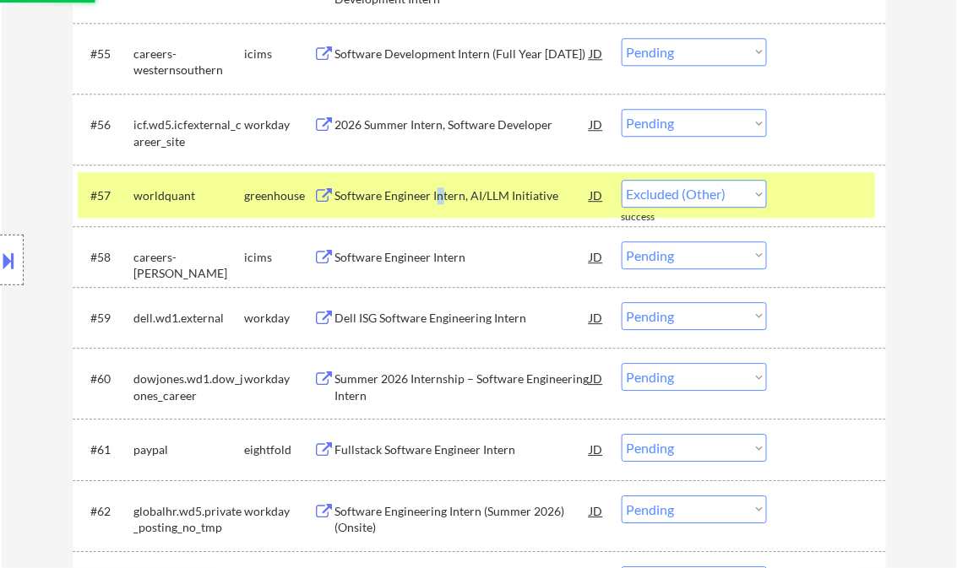
select select ""pending""
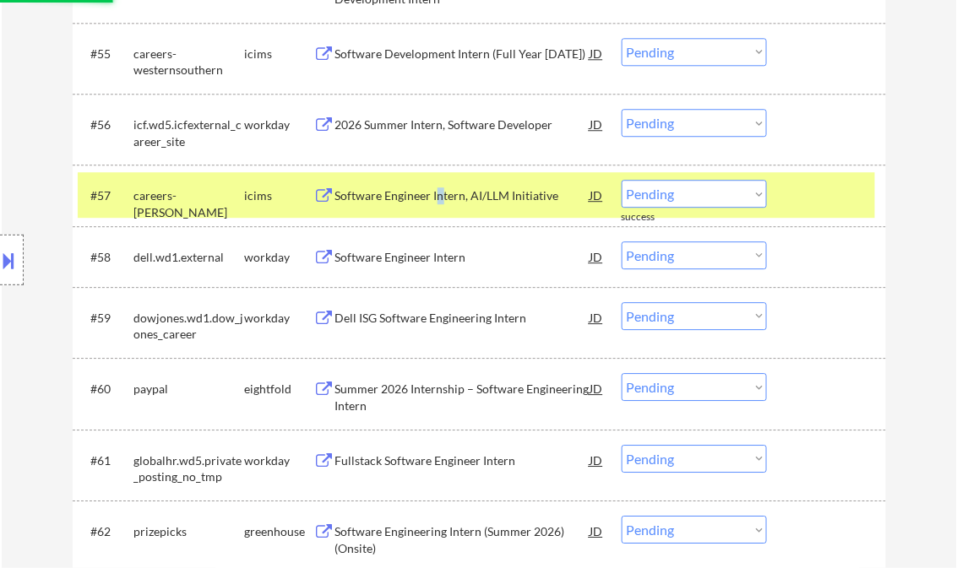
scroll to position [4392, 0]
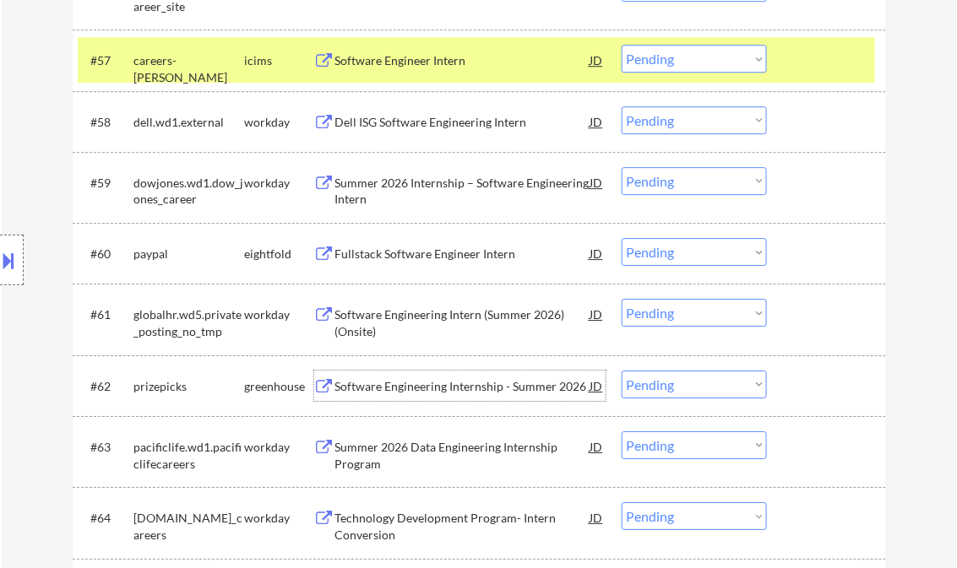
click at [498, 389] on div "Software Engineering Internship - Summer 2026" at bounding box center [462, 386] width 255 height 17
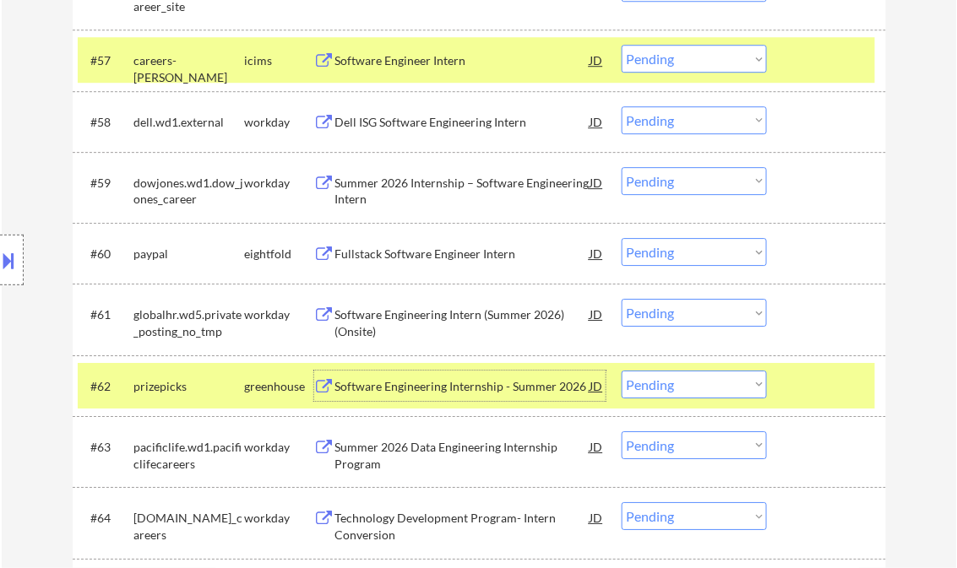
click at [640, 388] on select "Choose an option... Pending Applied Excluded (Questions) Excluded (Expired) Exc…" at bounding box center [694, 385] width 145 height 28
select select ""applied""
click at [622, 371] on select "Choose an option... Pending Applied Excluded (Questions) Excluded (Expired) Exc…" at bounding box center [694, 385] width 145 height 28
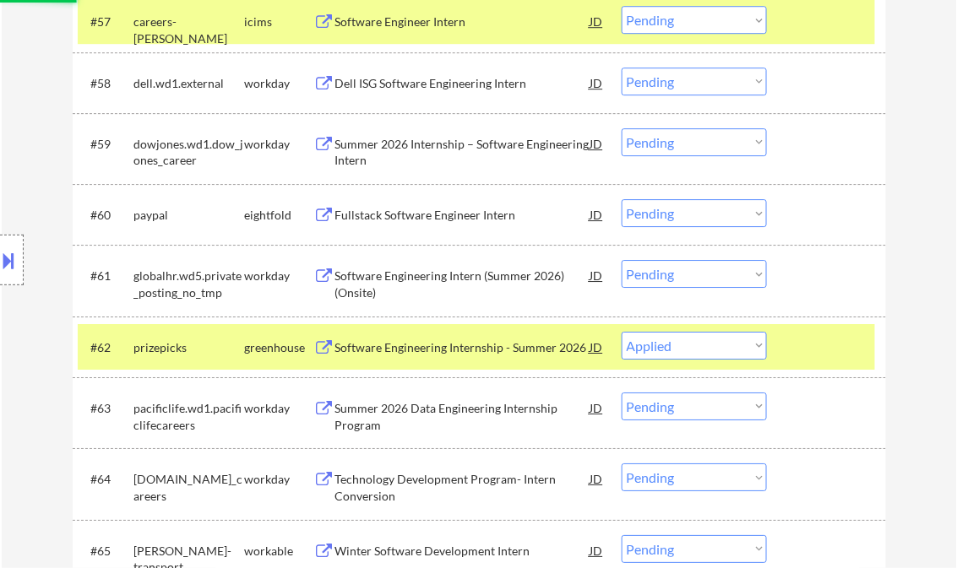
scroll to position [4527, 0]
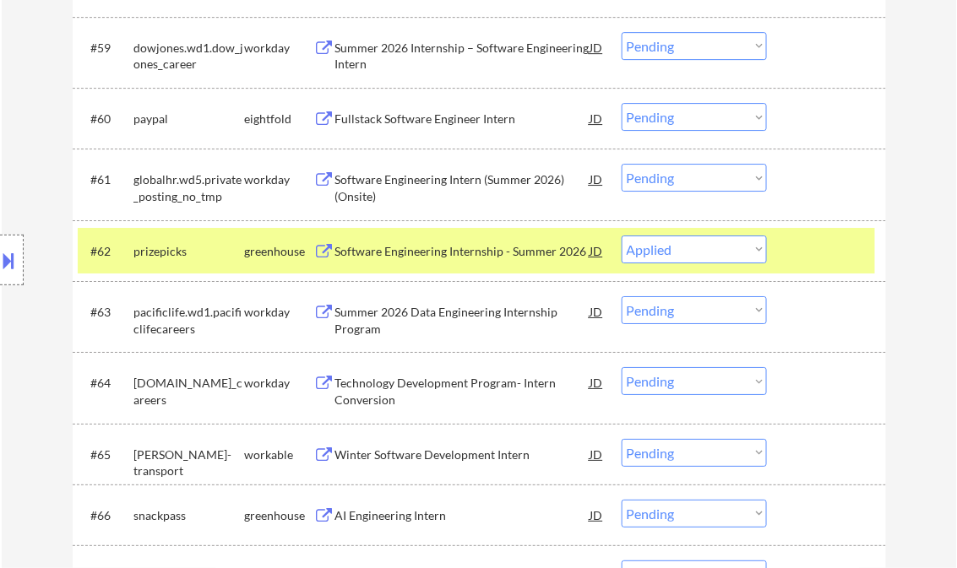
select select ""pending""
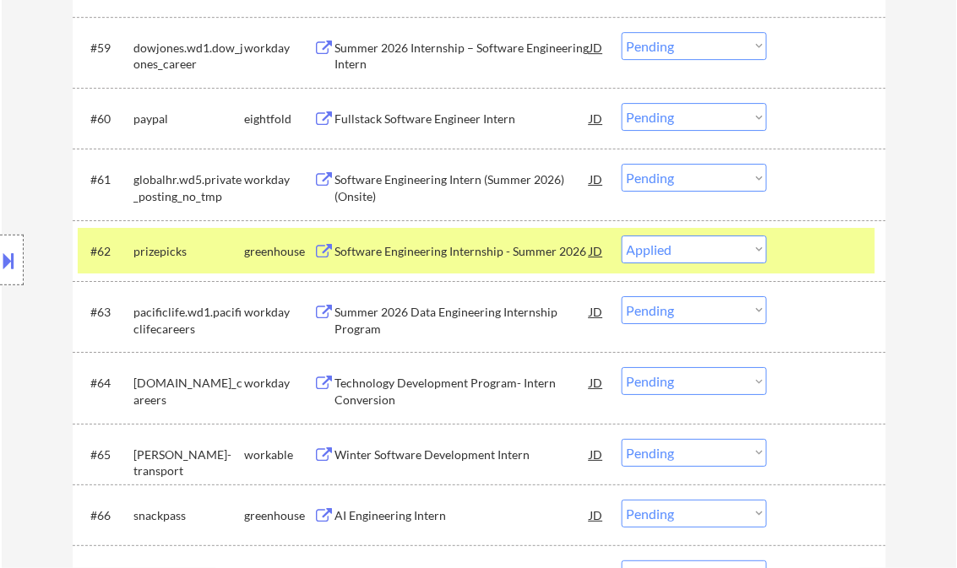
select select ""pending""
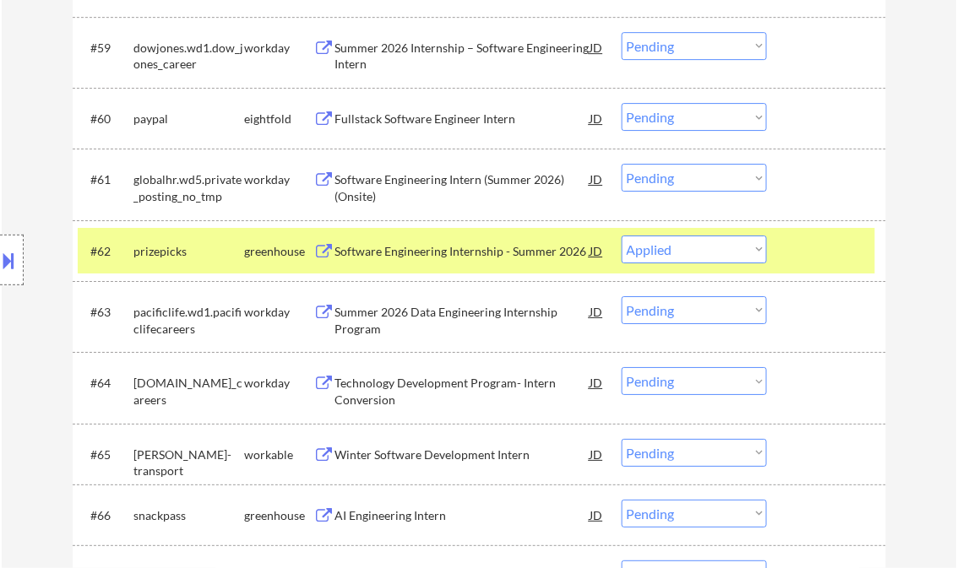
select select ""pending""
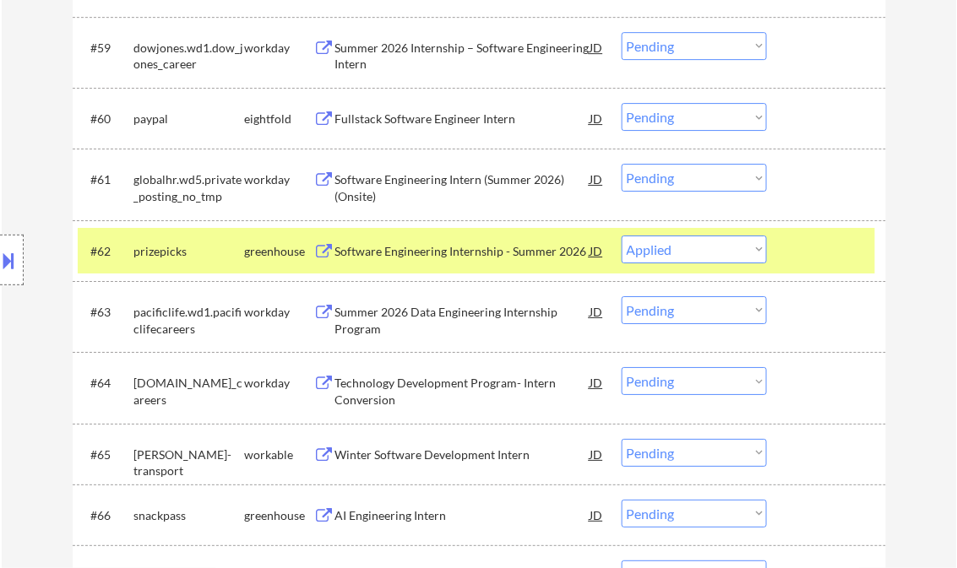
select select ""pending""
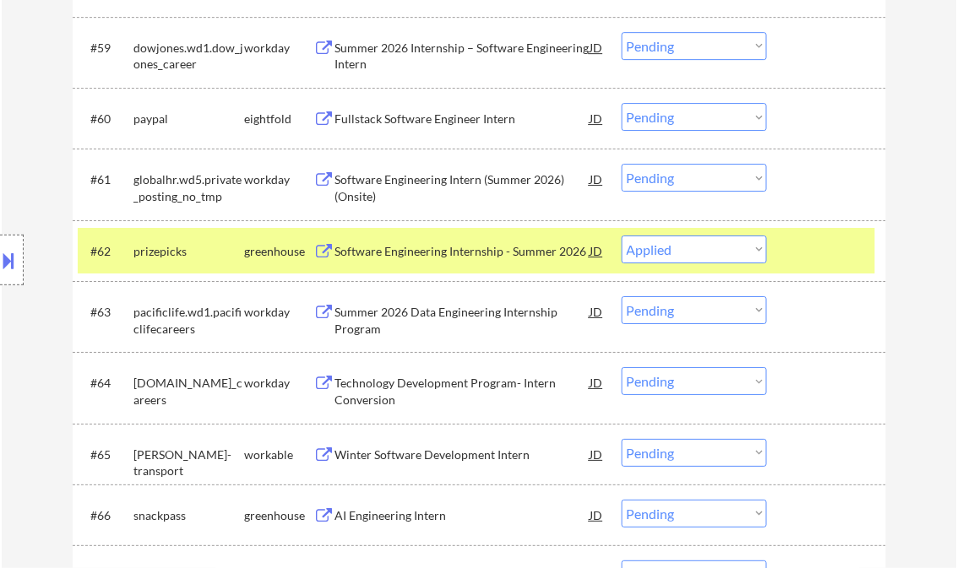
select select ""pending""
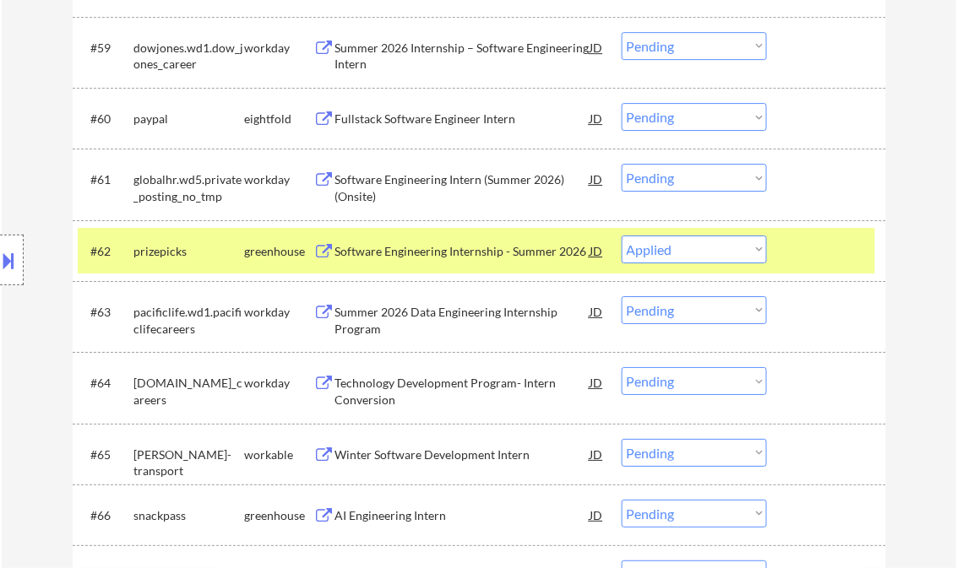
select select ""pending""
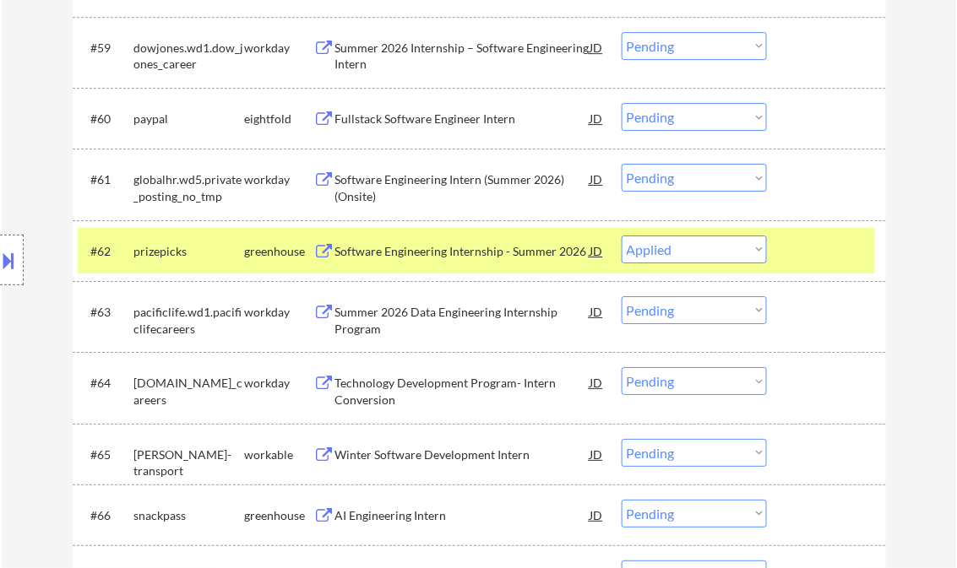
select select ""pending""
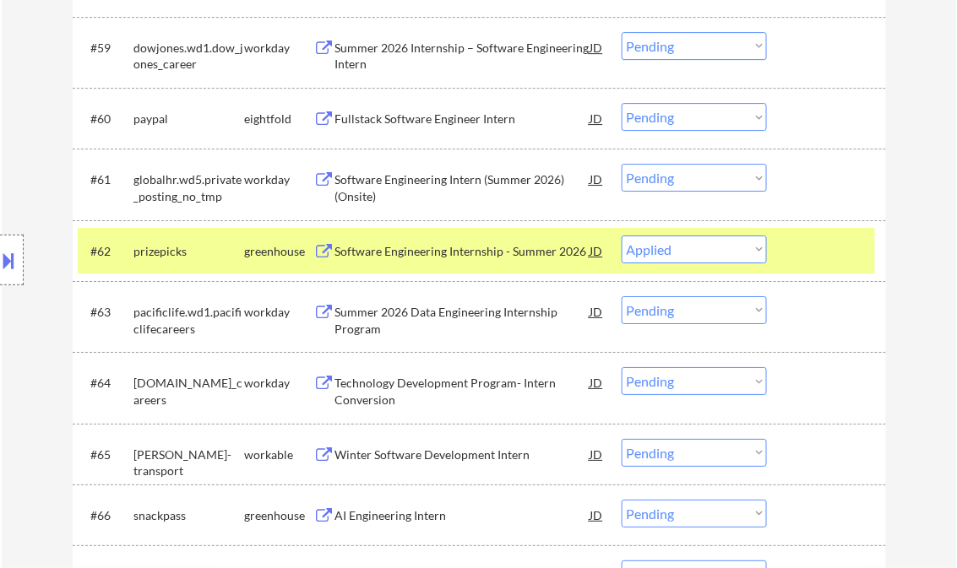
select select ""pending""
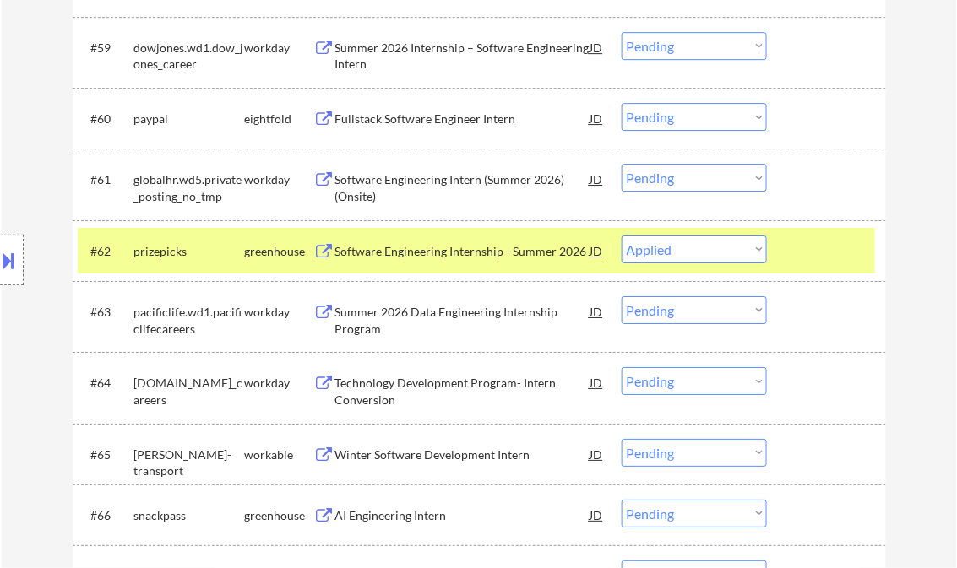
select select ""pending""
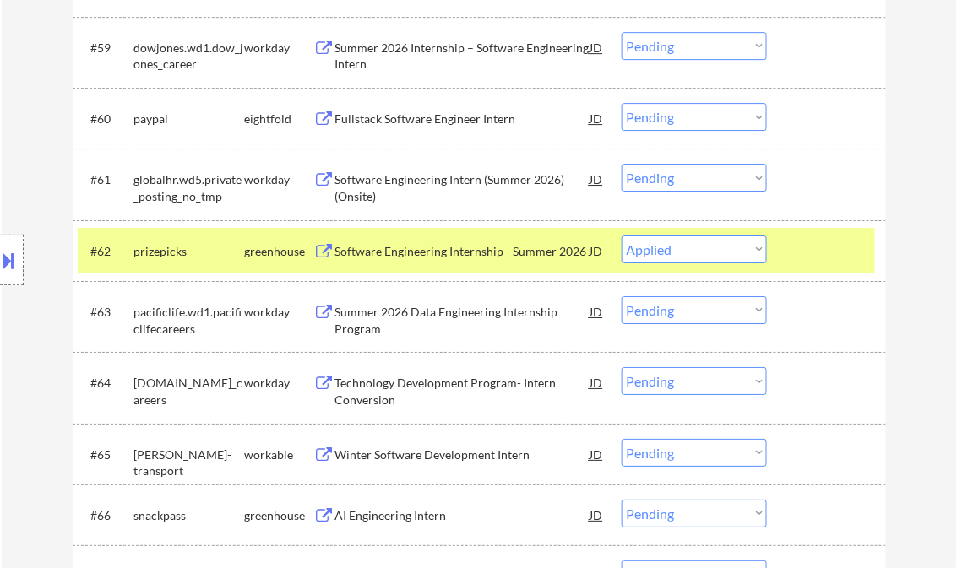
select select ""pending""
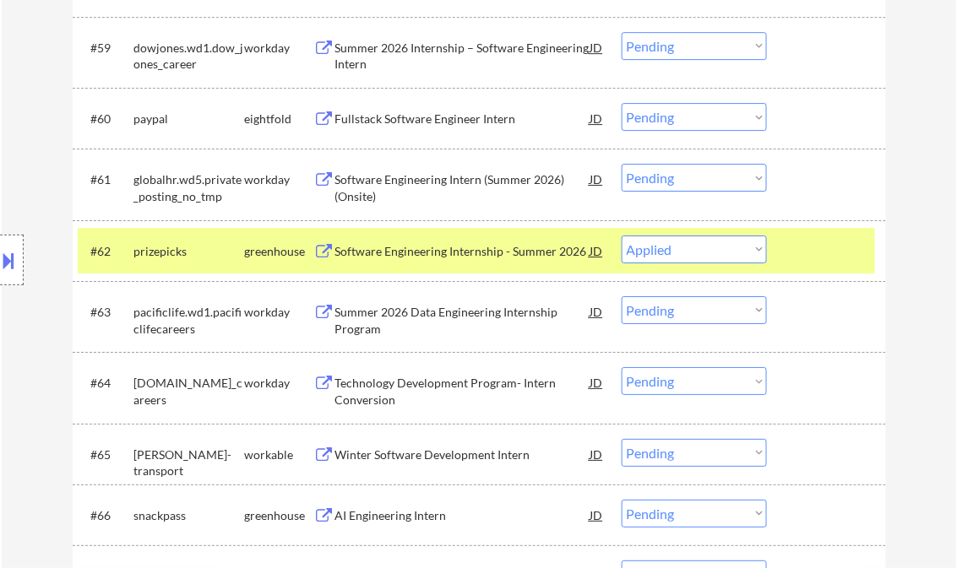
select select ""pending""
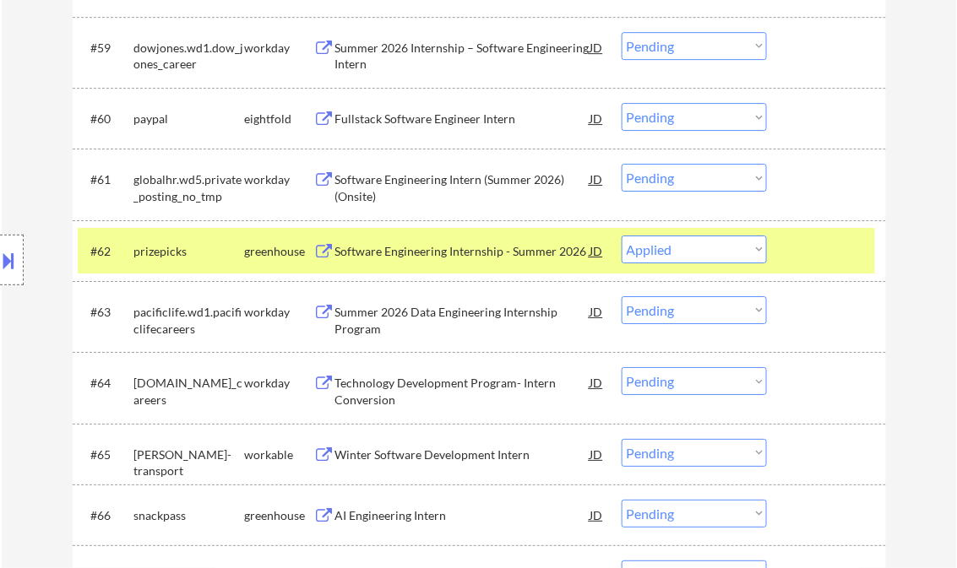
select select ""pending""
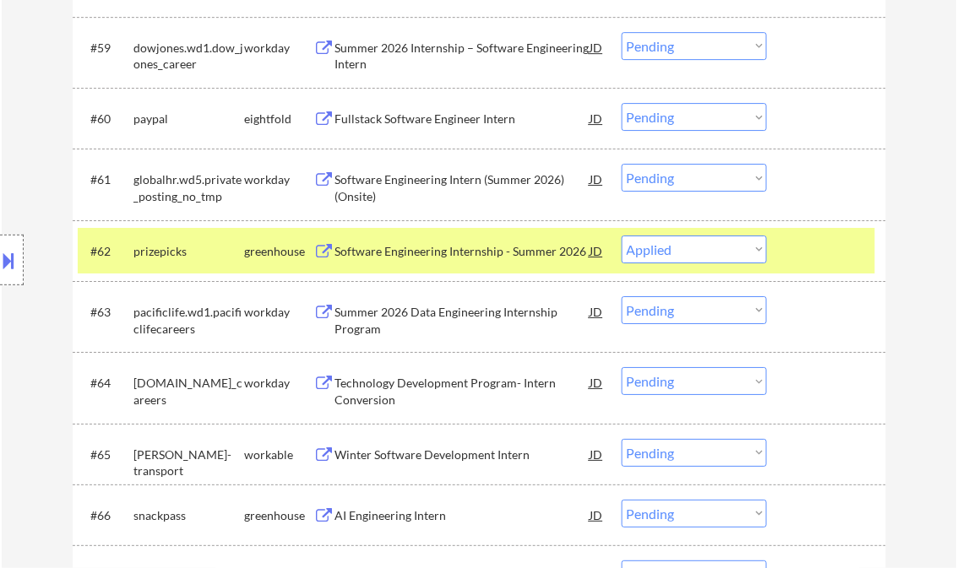
select select ""pending""
select select ""applied""
select select ""pending""
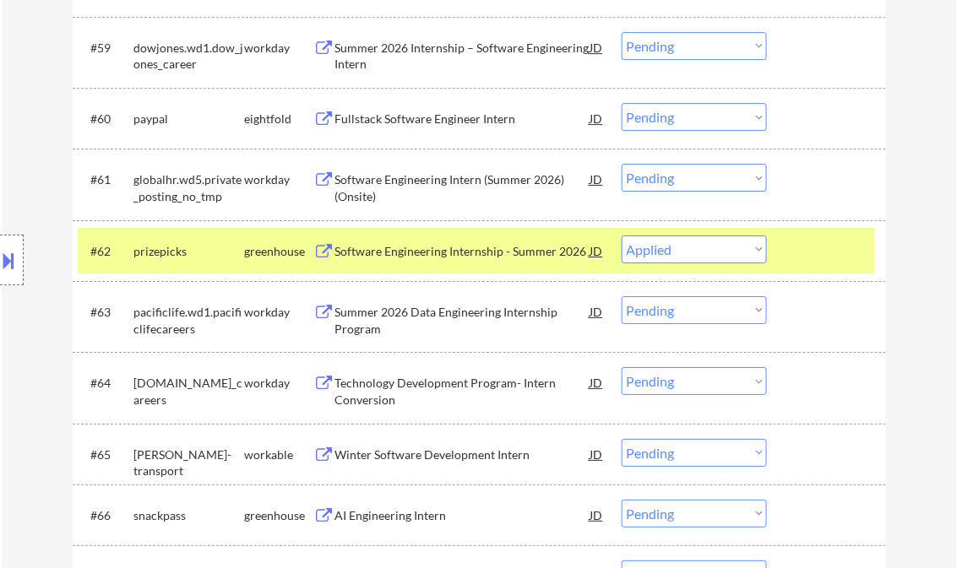
select select ""pending""
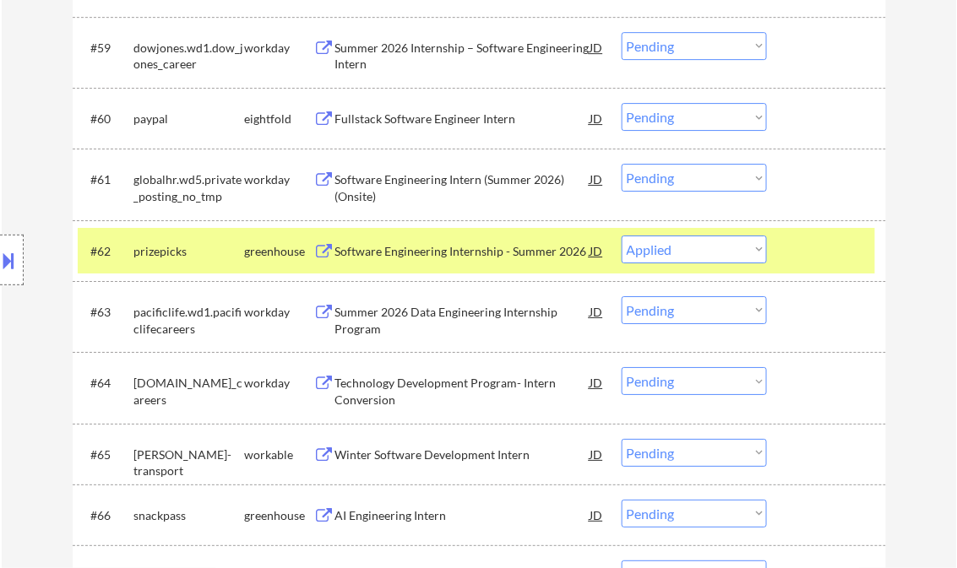
select select ""pending""
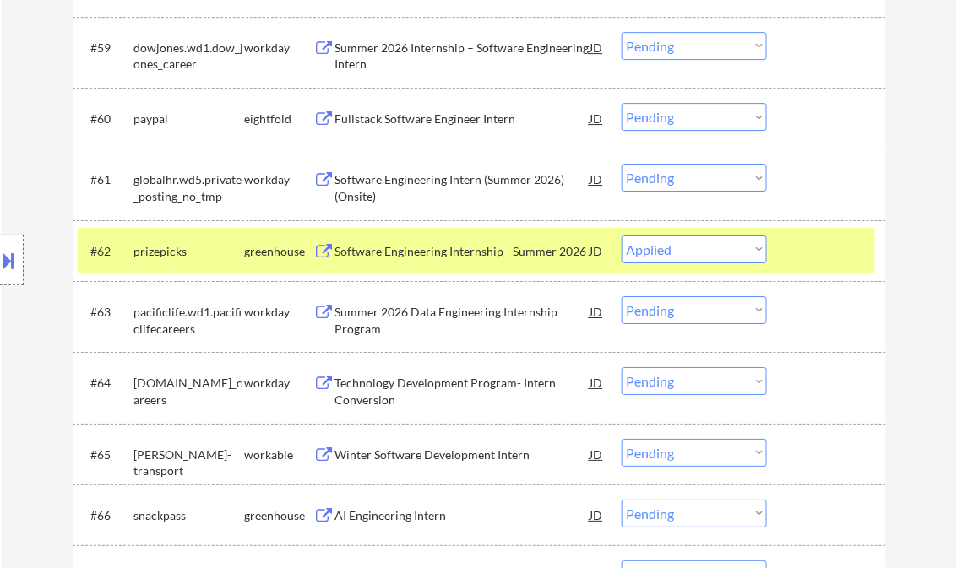
select select ""pending""
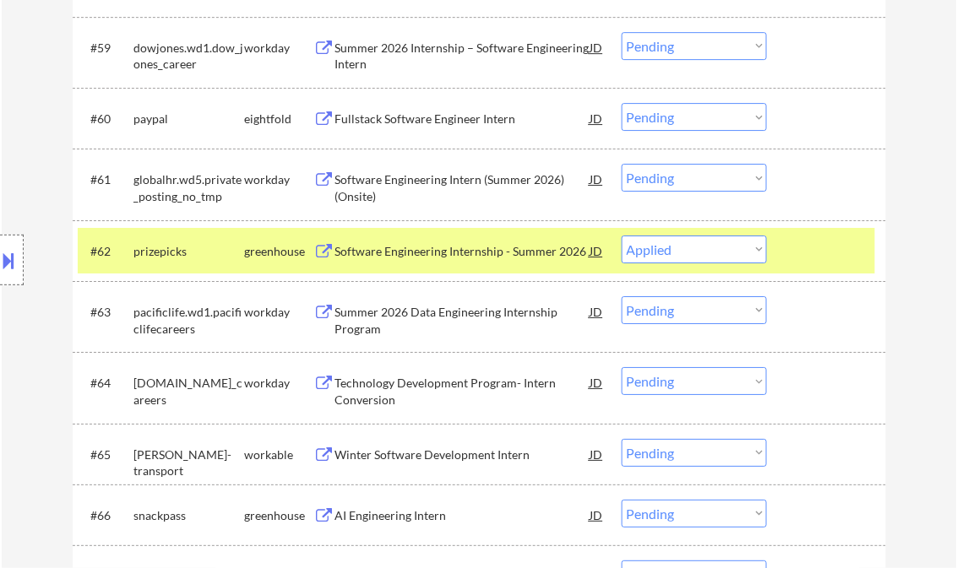
select select ""pending""
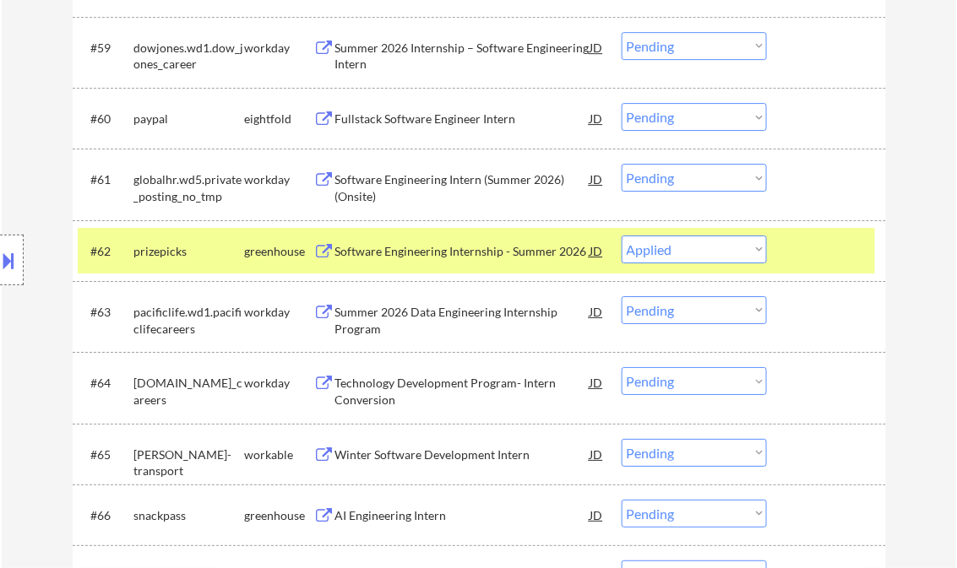
select select ""pending""
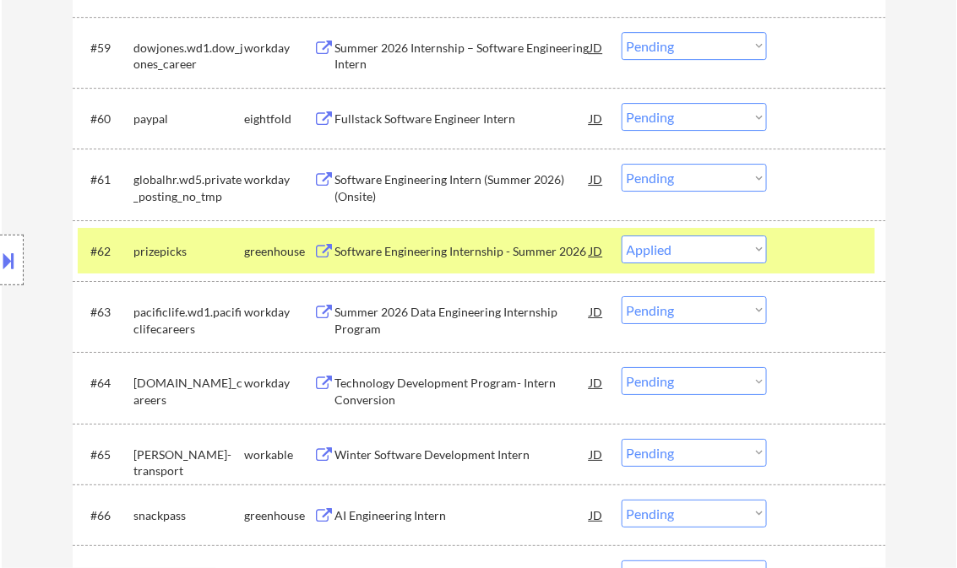
select select ""pending""
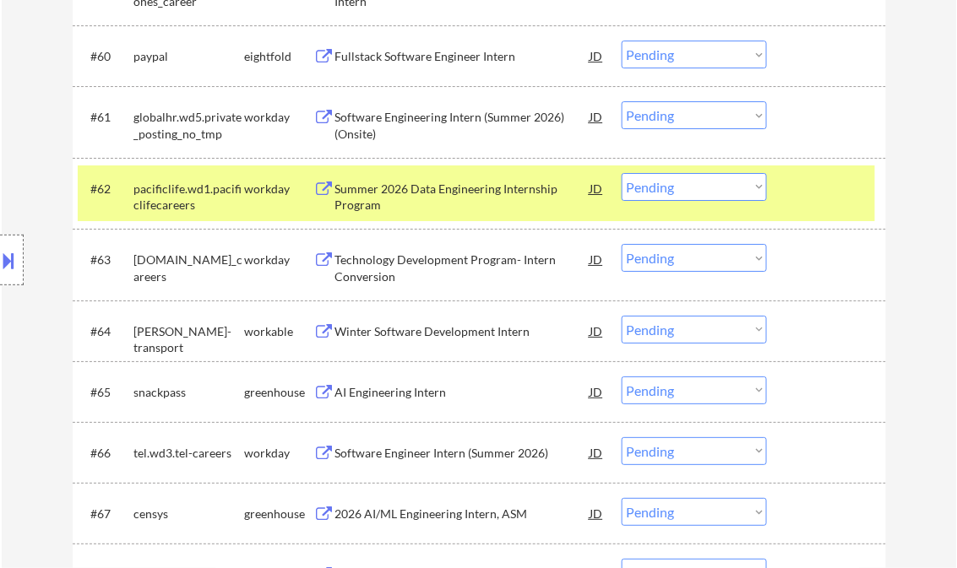
scroll to position [4662, 0]
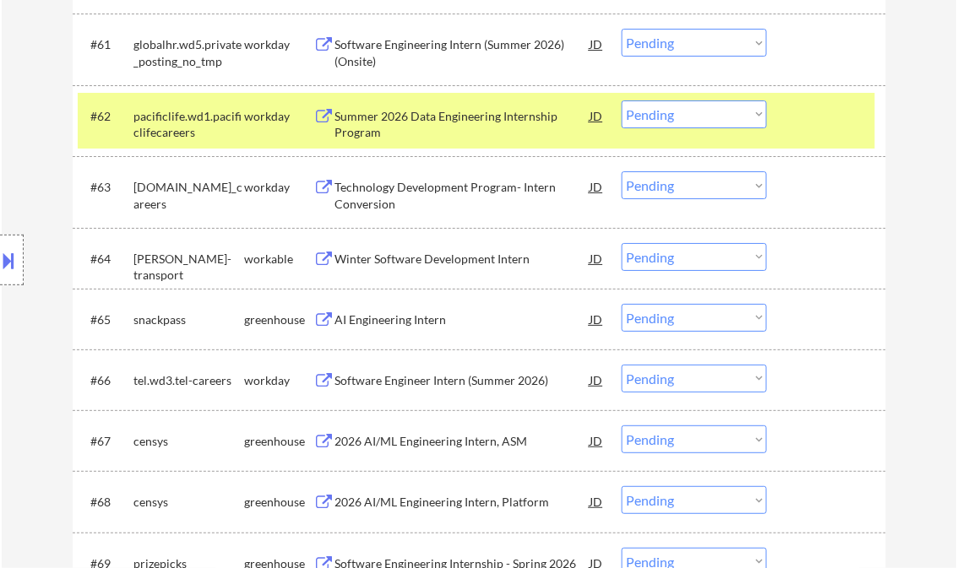
click at [410, 262] on div "Winter Software Development Intern" at bounding box center [462, 259] width 255 height 17
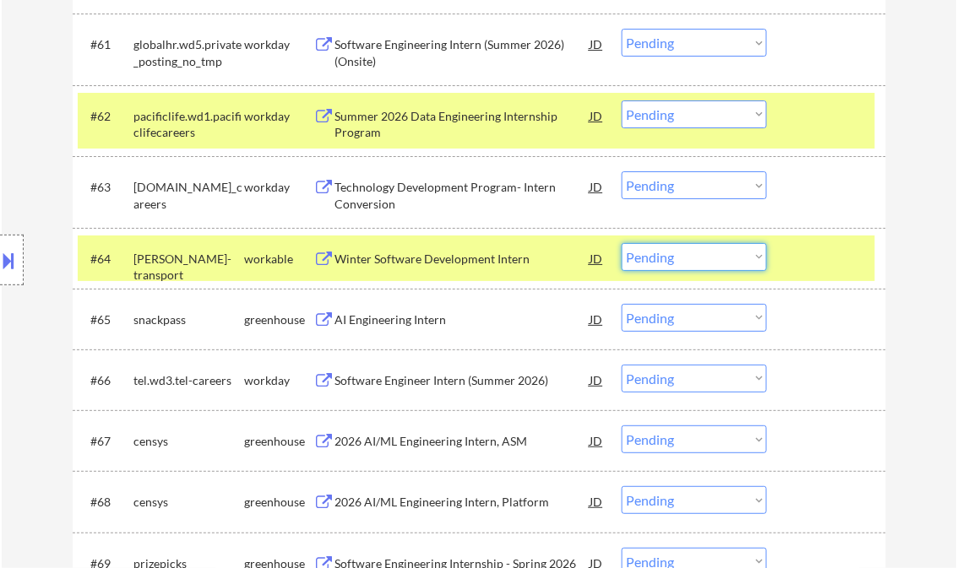
drag, startPoint x: 666, startPoint y: 265, endPoint x: 679, endPoint y: 270, distance: 14.4
click at [666, 265] on select "Choose an option... Pending Applied Excluded (Questions) Excluded (Expired) Exc…" at bounding box center [694, 257] width 145 height 28
click at [622, 243] on select "Choose an option... Pending Applied Excluded (Questions) Excluded (Expired) Exc…" at bounding box center [694, 257] width 145 height 28
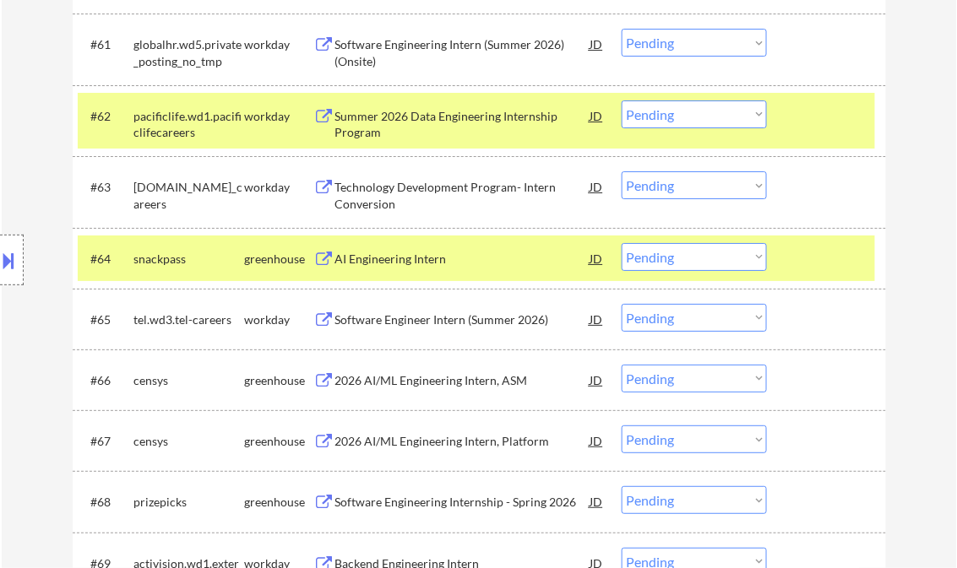
click at [377, 256] on div "AI Engineering Intern" at bounding box center [462, 259] width 255 height 17
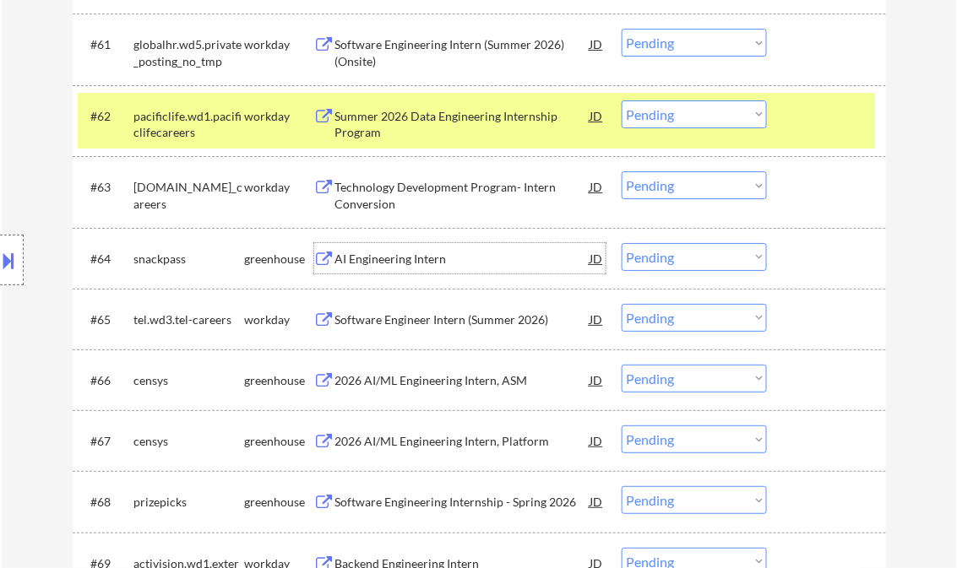
click at [704, 264] on select "Choose an option... Pending Applied Excluded (Questions) Excluded (Expired) Exc…" at bounding box center [694, 257] width 145 height 28
click at [622, 243] on select "Choose an option... Pending Applied Excluded (Questions) Excluded (Expired) Exc…" at bounding box center [694, 257] width 145 height 28
click at [436, 318] on div "Software Engineer Intern (Summer 2026)" at bounding box center [462, 320] width 255 height 17
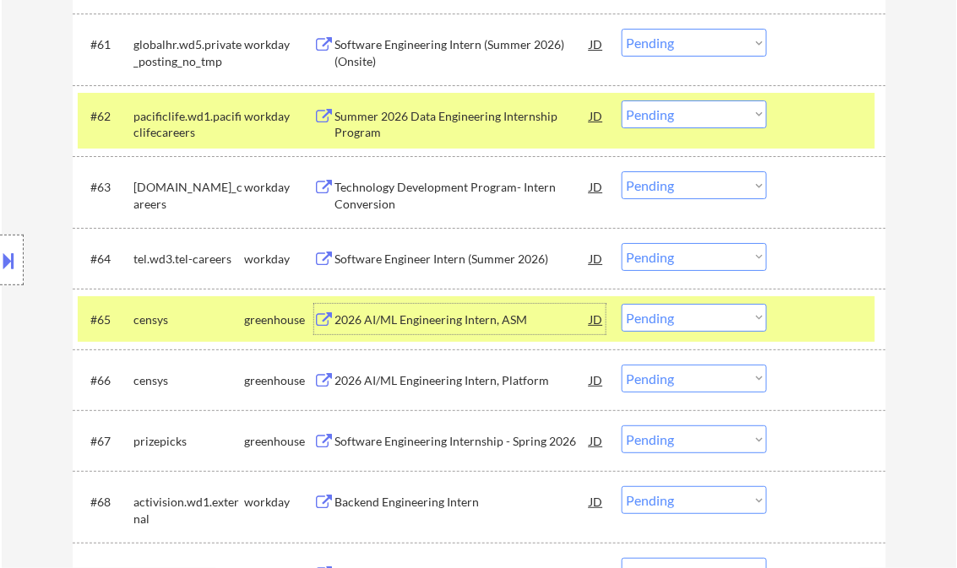
click at [457, 321] on div "2026 AI/ML Engineering Intern, ASM" at bounding box center [462, 320] width 255 height 17
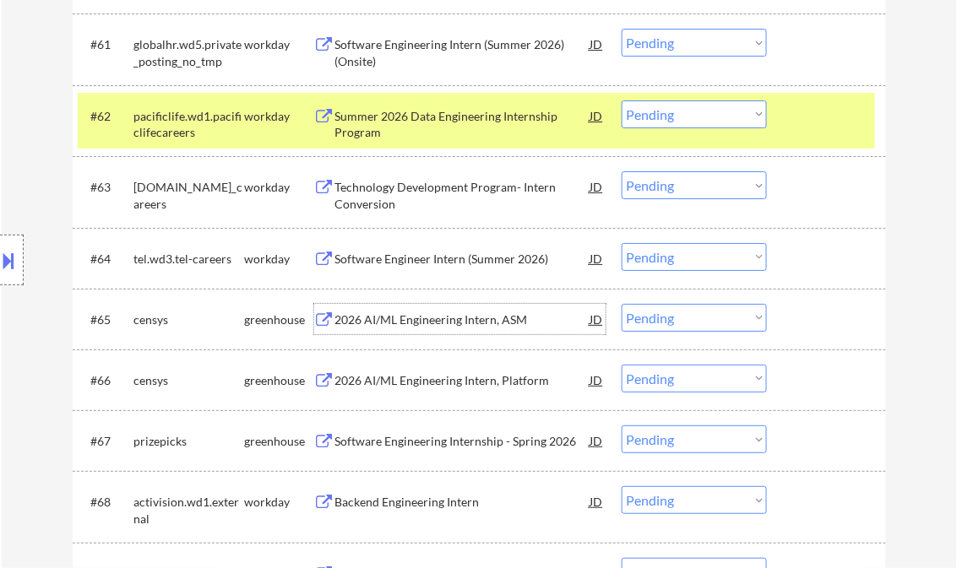
drag, startPoint x: 704, startPoint y: 318, endPoint x: 728, endPoint y: 332, distance: 27.7
click at [704, 318] on select "Choose an option... Pending Applied Excluded (Questions) Excluded (Expired) Exc…" at bounding box center [694, 318] width 145 height 28
click at [622, 304] on select "Choose an option... Pending Applied Excluded (Questions) Excluded (Expired) Exc…" at bounding box center [694, 318] width 145 height 28
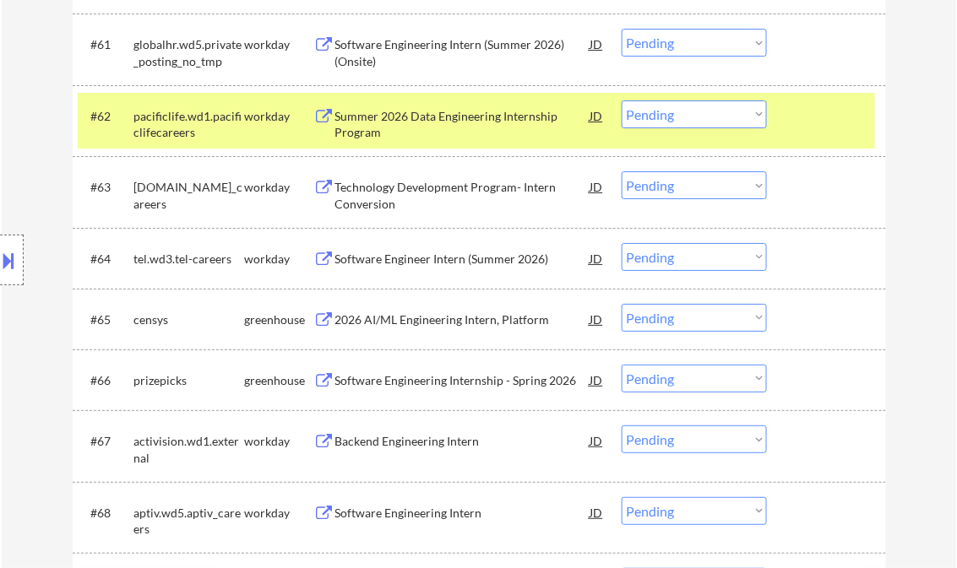
click at [382, 322] on div "2026 AI/ML Engineering Intern, Platform" at bounding box center [462, 320] width 255 height 17
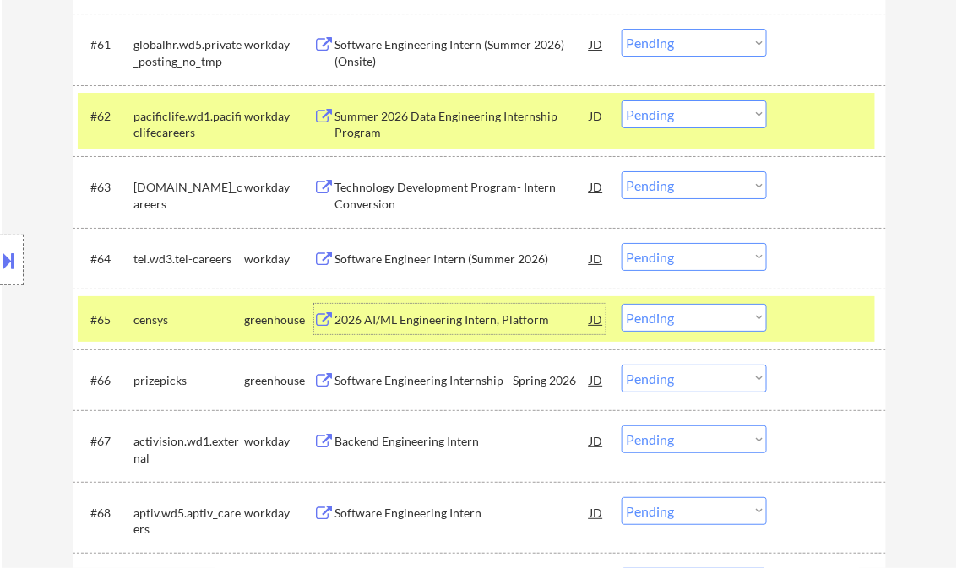
click at [681, 329] on select "Choose an option... Pending Applied Excluded (Questions) Excluded (Expired) Exc…" at bounding box center [694, 318] width 145 height 28
click at [622, 304] on select "Choose an option... Pending Applied Excluded (Questions) Excluded (Expired) Exc…" at bounding box center [694, 318] width 145 height 28
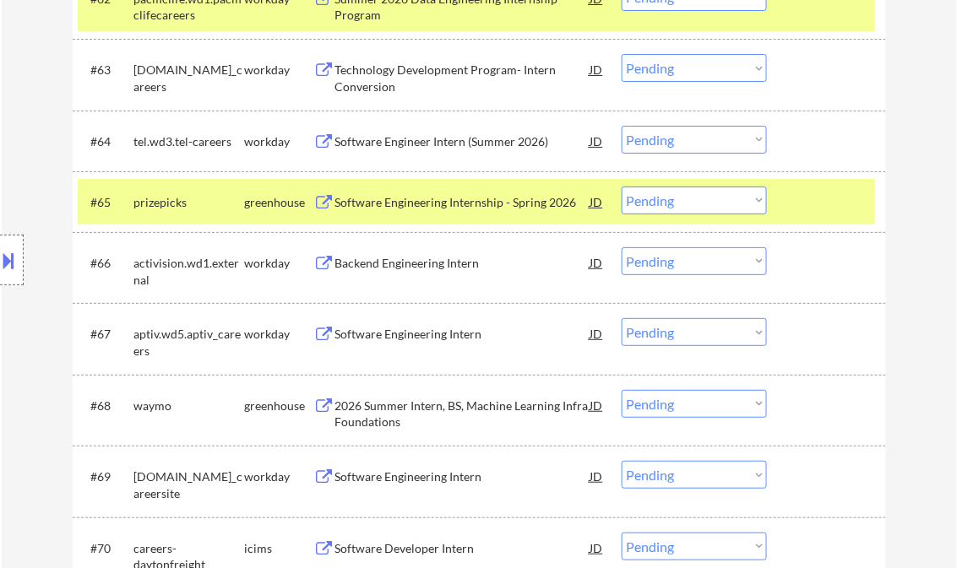
scroll to position [4865, 0]
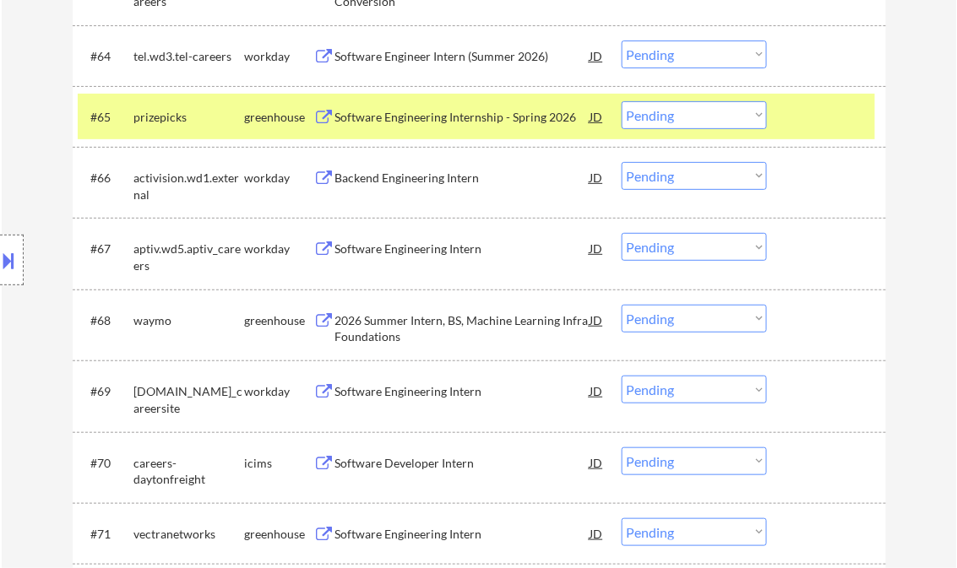
click at [377, 323] on div "2026 Summer Intern, BS, Machine Learning Infra Foundations" at bounding box center [462, 328] width 255 height 33
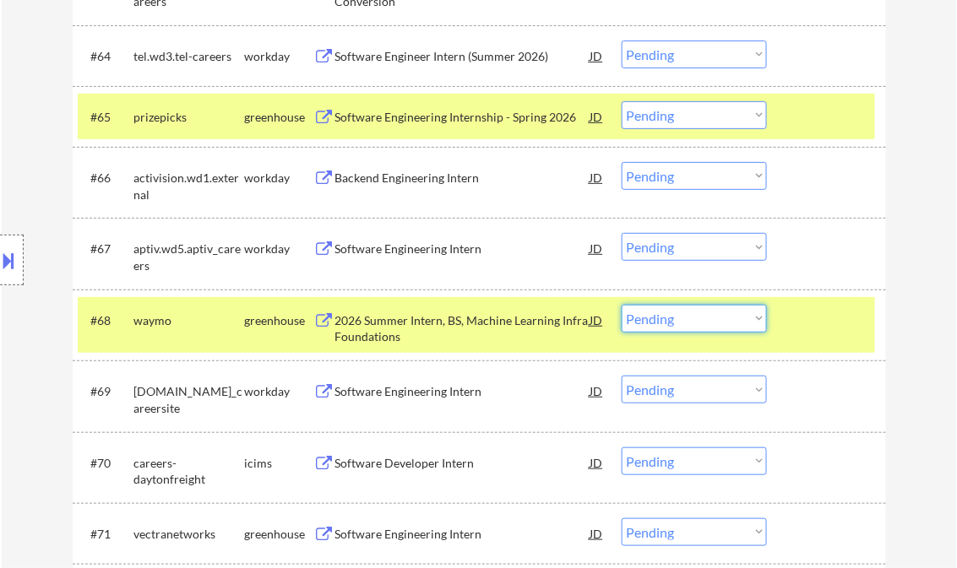
click at [653, 323] on select "Choose an option... Pending Applied Excluded (Questions) Excluded (Expired) Exc…" at bounding box center [694, 319] width 145 height 28
click at [622, 305] on select "Choose an option... Pending Applied Excluded (Questions) Excluded (Expired) Exc…" at bounding box center [694, 319] width 145 height 28
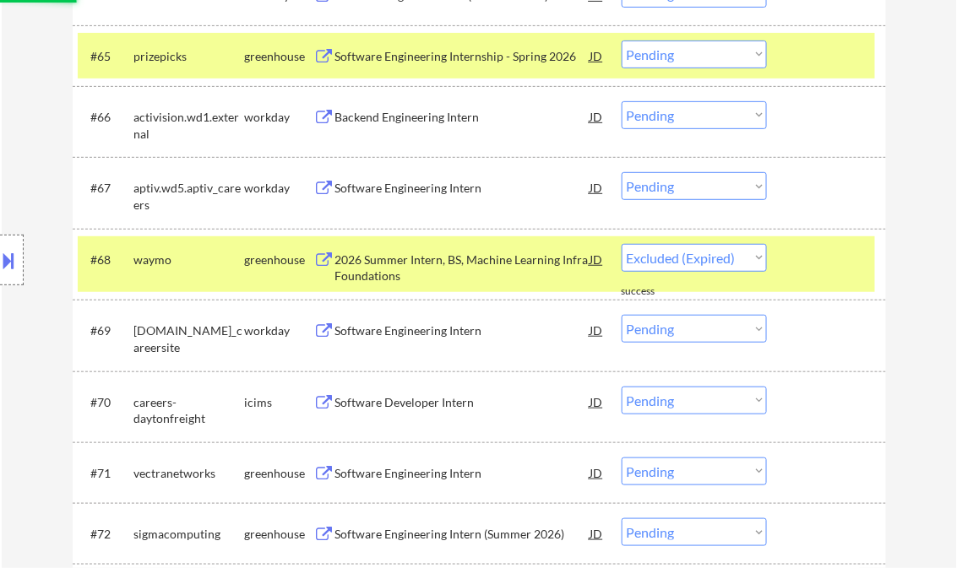
scroll to position [4932, 0]
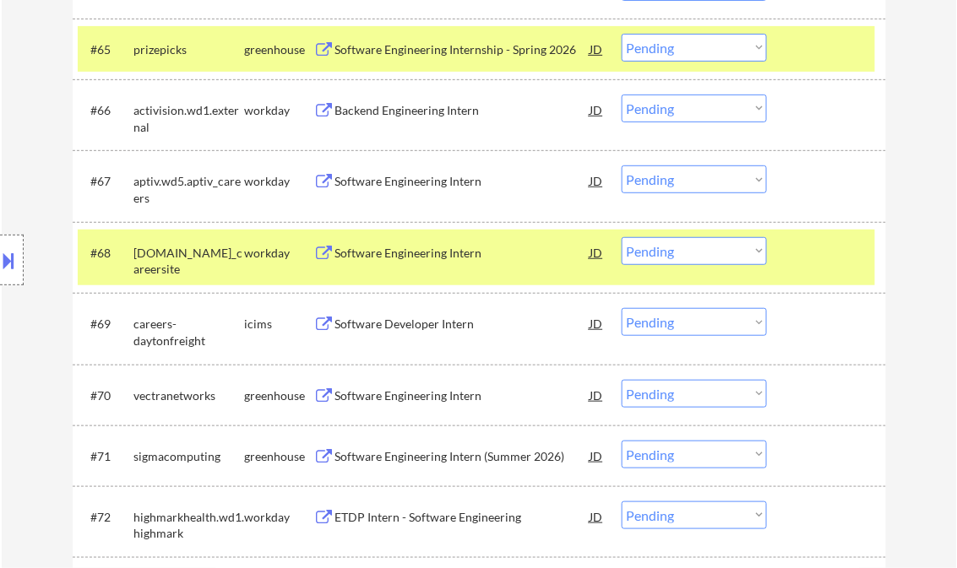
click at [399, 394] on div "Software Engineering Intern" at bounding box center [462, 396] width 255 height 17
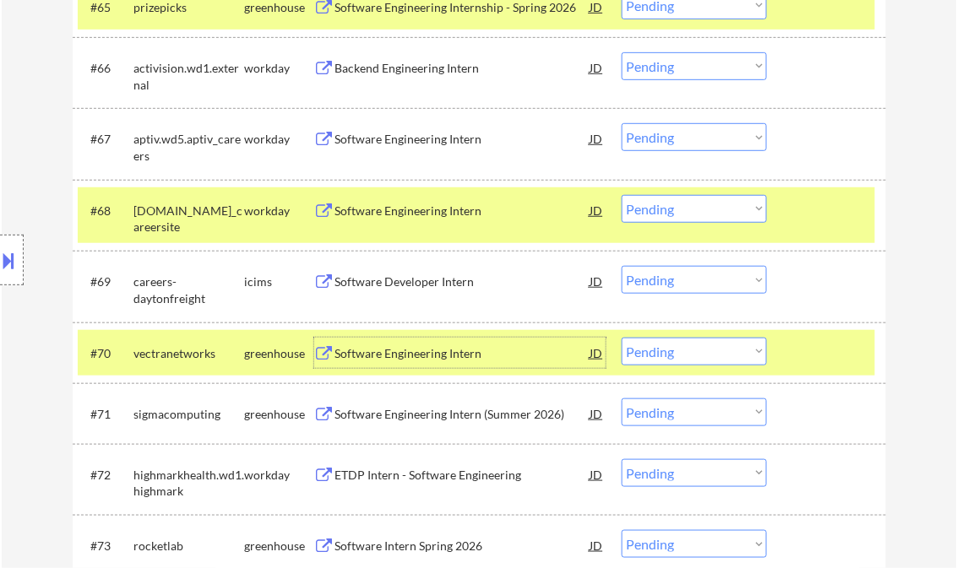
scroll to position [5000, 0]
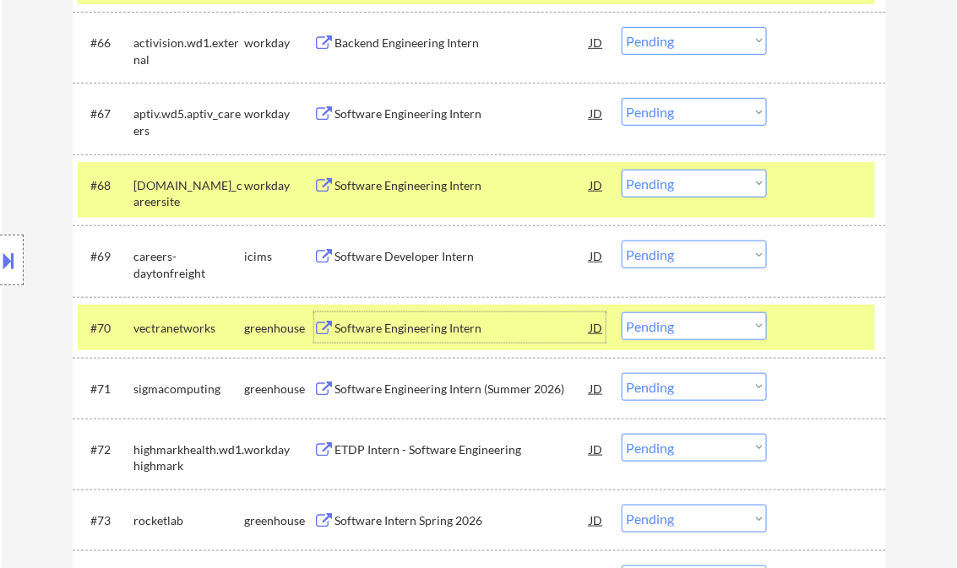
drag, startPoint x: 669, startPoint y: 331, endPoint x: 677, endPoint y: 340, distance: 11.9
click at [669, 331] on select "Choose an option... Pending Applied Excluded (Questions) Excluded (Expired) Exc…" at bounding box center [694, 326] width 145 height 28
click at [622, 312] on select "Choose an option... Pending Applied Excluded (Questions) Excluded (Expired) Exc…" at bounding box center [694, 326] width 145 height 28
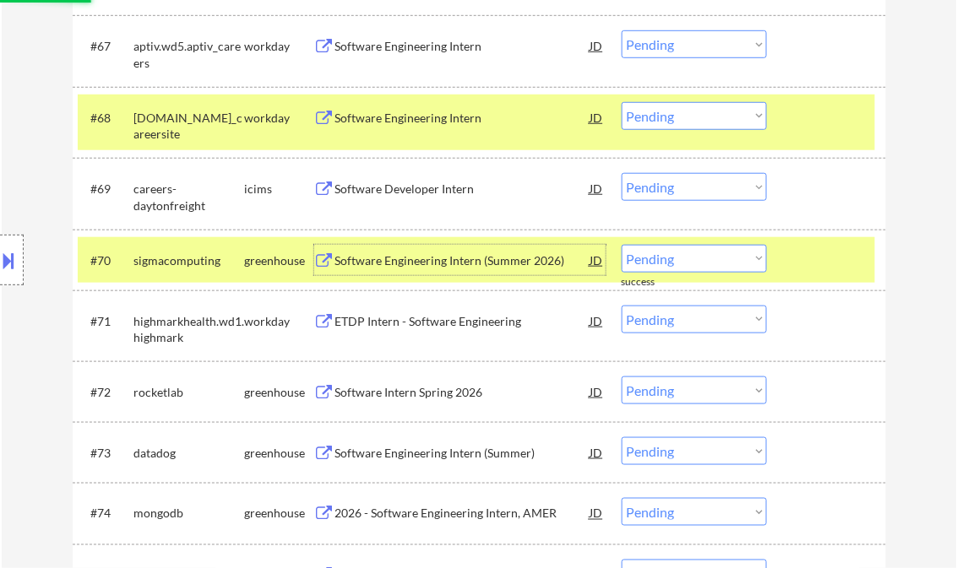
click at [432, 267] on div "Software Engineering Intern (Summer 2026)" at bounding box center [462, 261] width 255 height 17
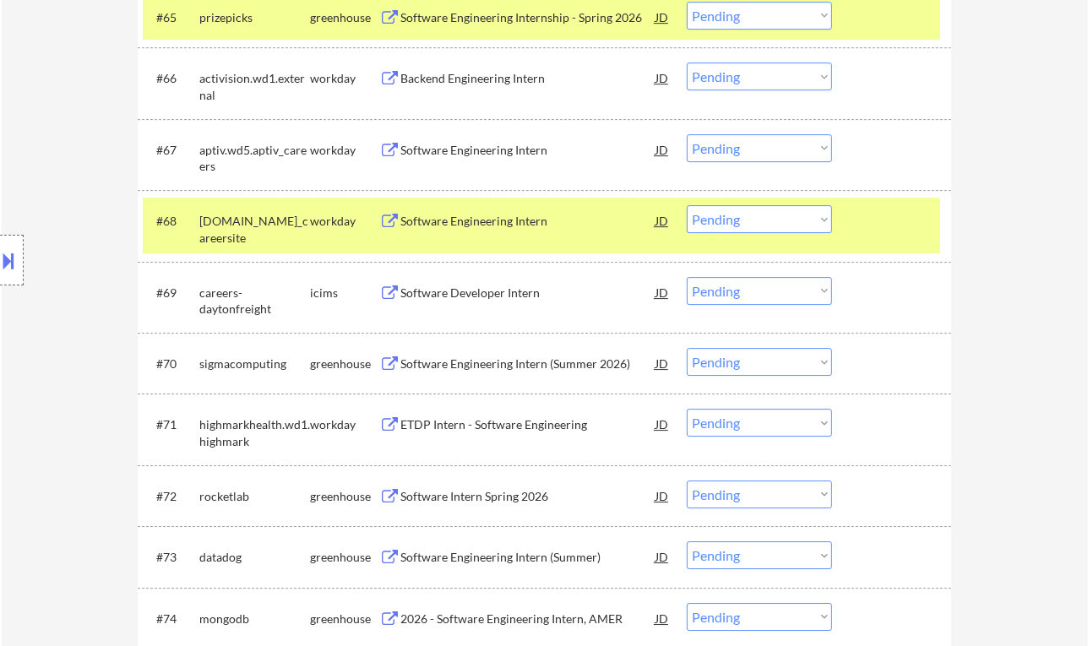
click at [801, 373] on select "Choose an option... Pending Applied Excluded (Questions) Excluded (Expired) Exc…" at bounding box center [759, 362] width 145 height 28
click at [687, 348] on select "Choose an option... Pending Applied Excluded (Questions) Excluded (Expired) Exc…" at bounding box center [759, 362] width 145 height 28
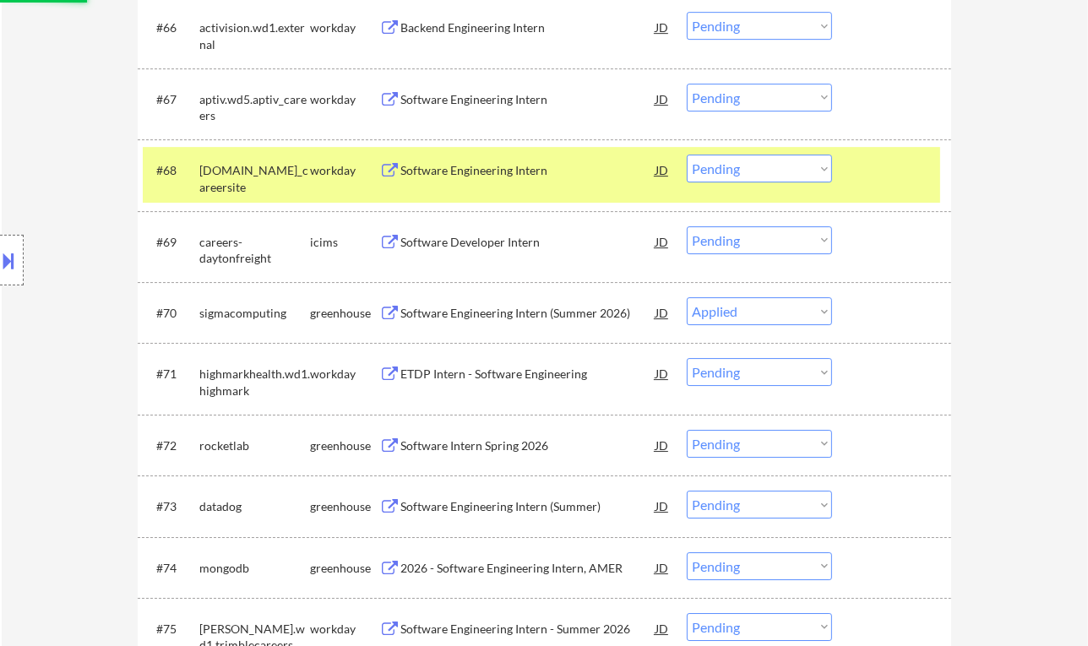
scroll to position [5143, 0]
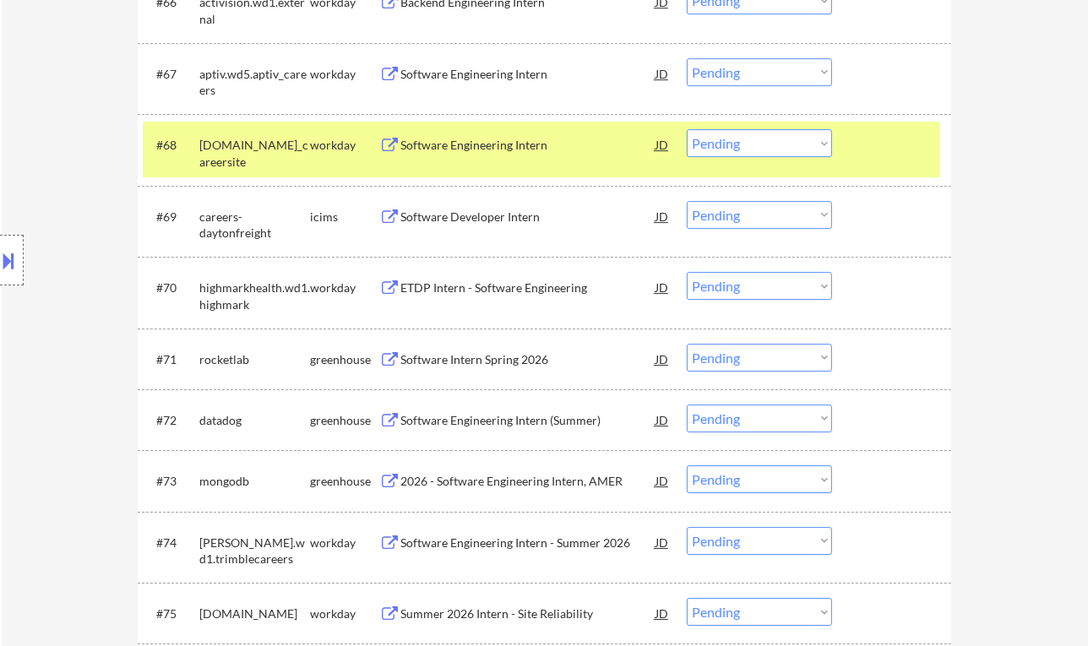
click at [460, 356] on div "Software Intern Spring 2026" at bounding box center [527, 359] width 255 height 17
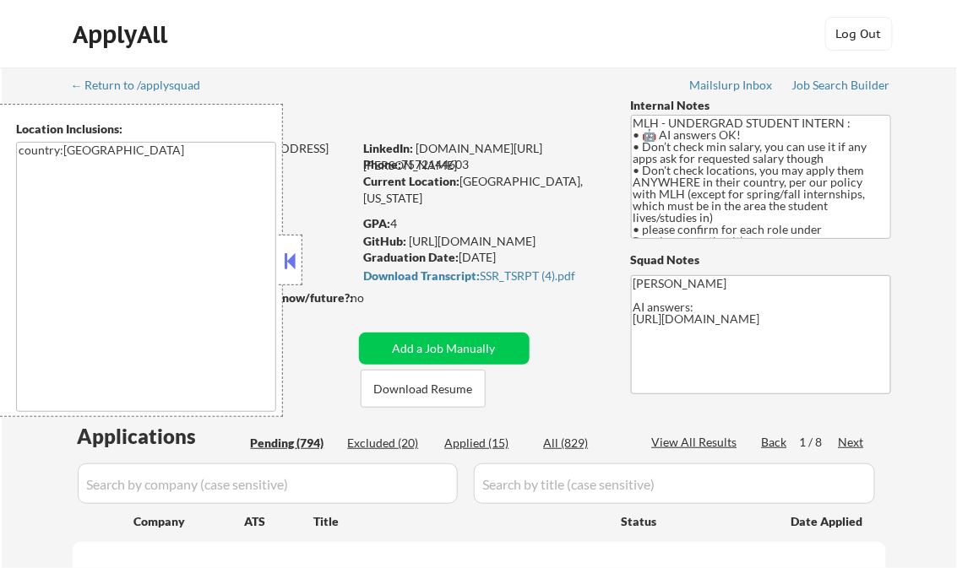
click at [291, 264] on button at bounding box center [290, 260] width 19 height 25
select select ""pending""
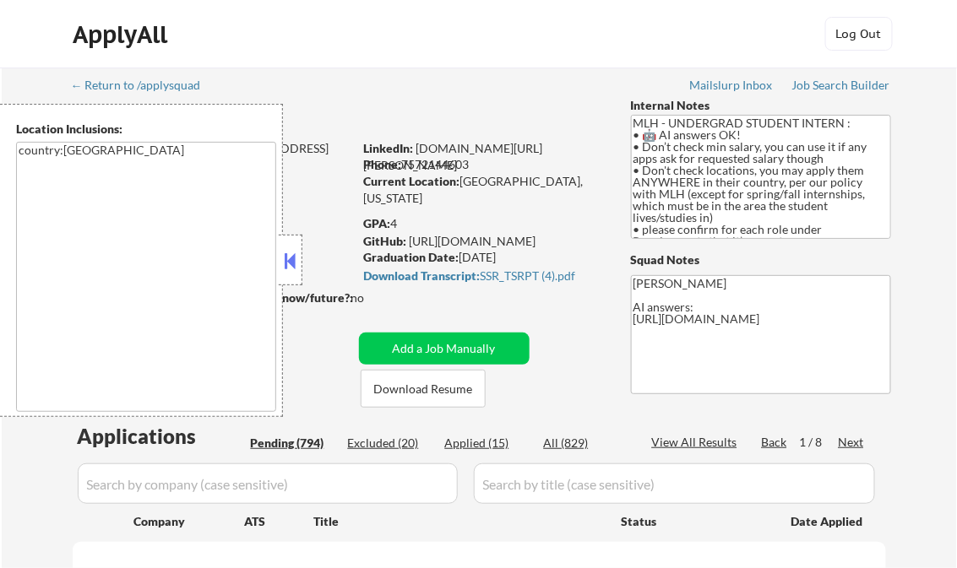
select select ""pending""
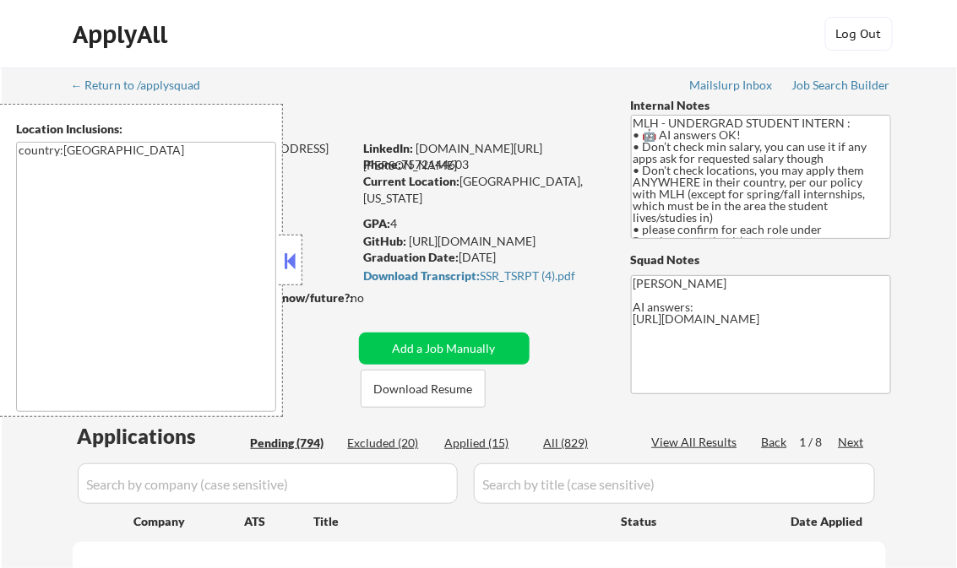
select select ""pending""
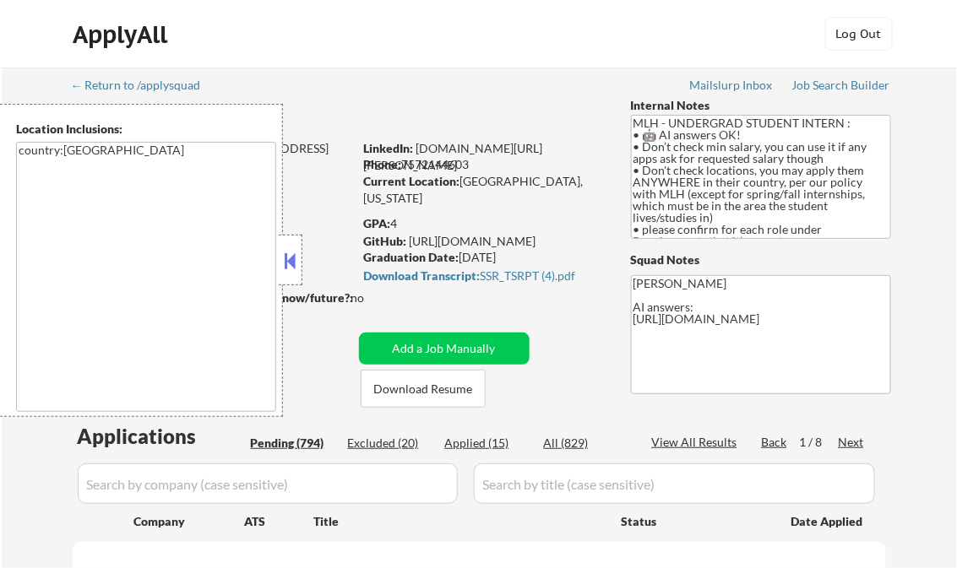
select select ""pending""
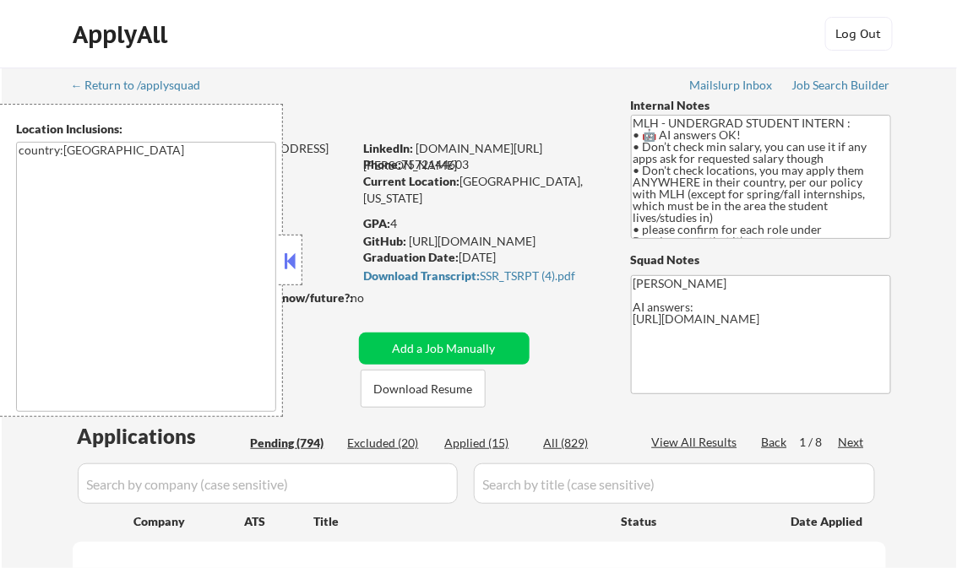
select select ""pending""
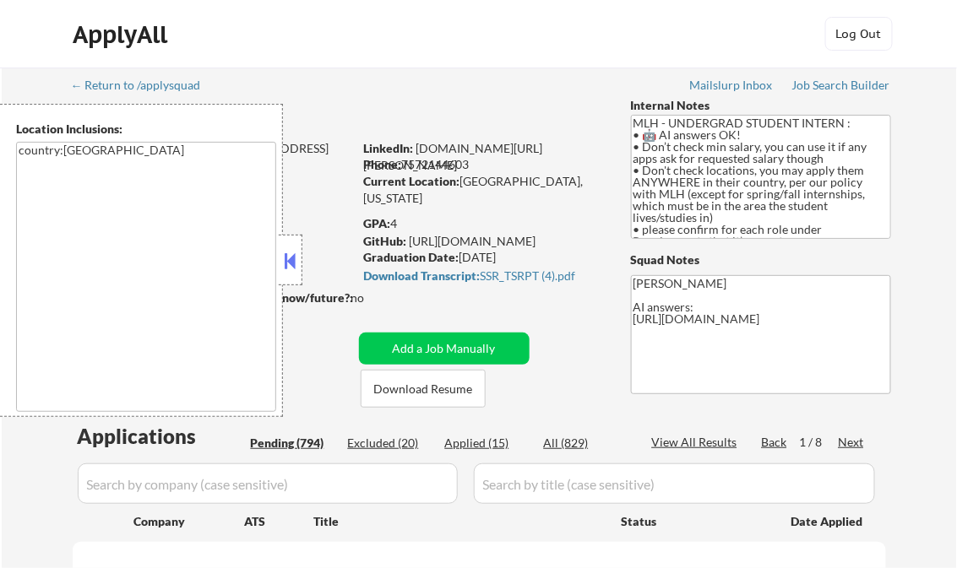
select select ""pending""
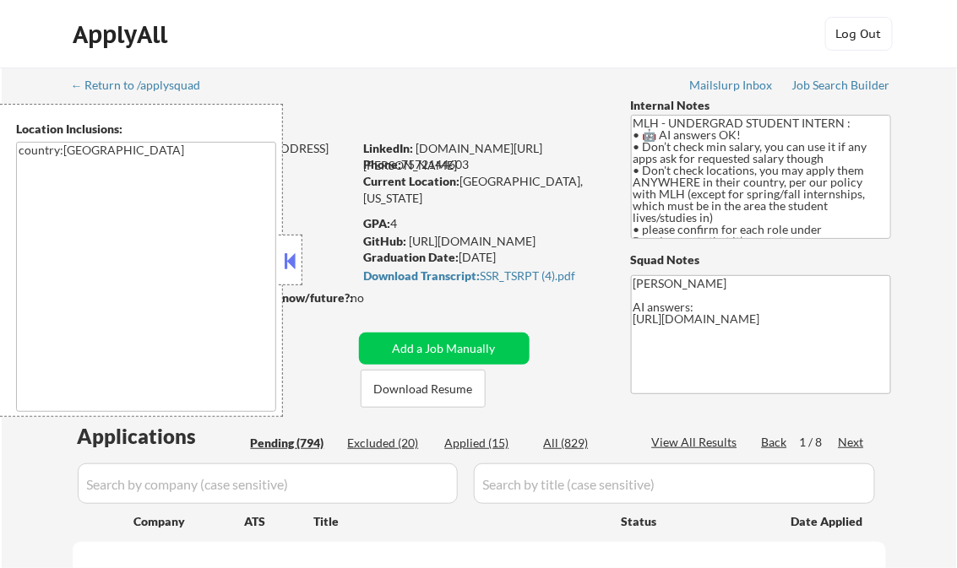
select select ""pending""
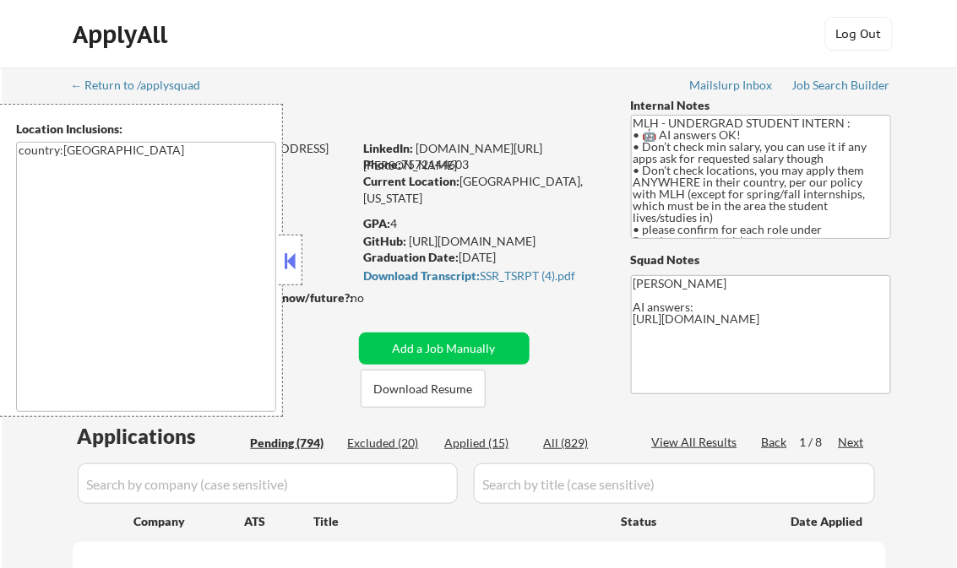
select select ""pending""
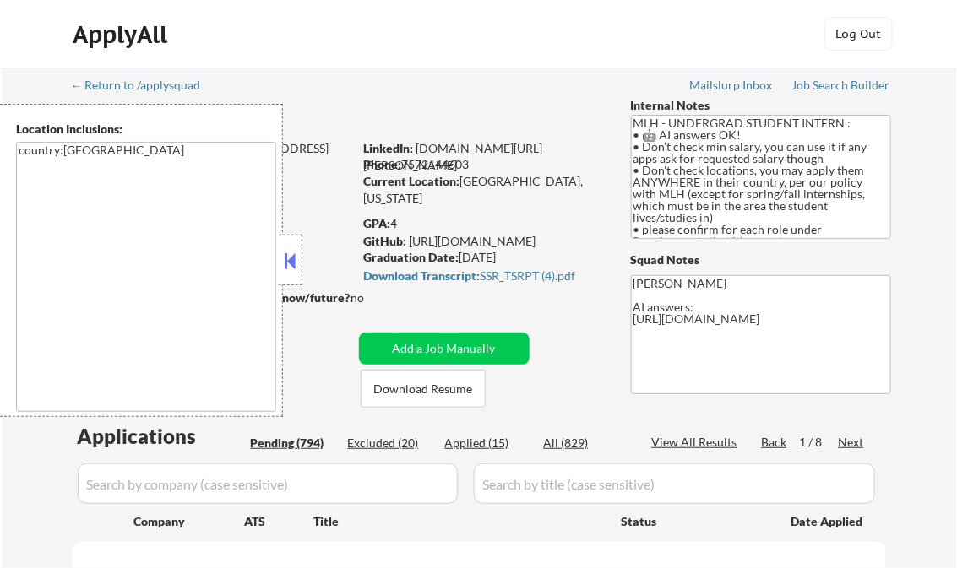
select select ""pending""
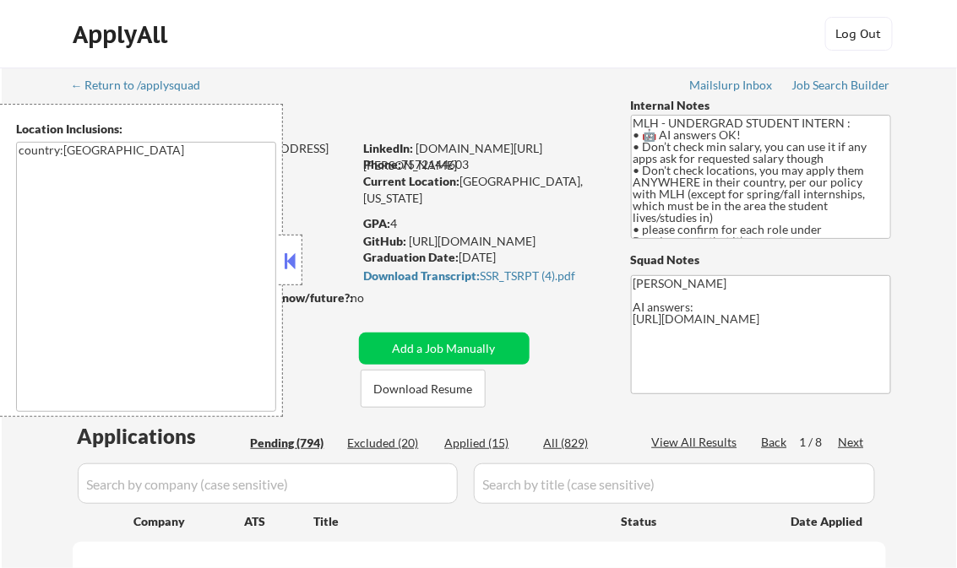
select select ""pending""
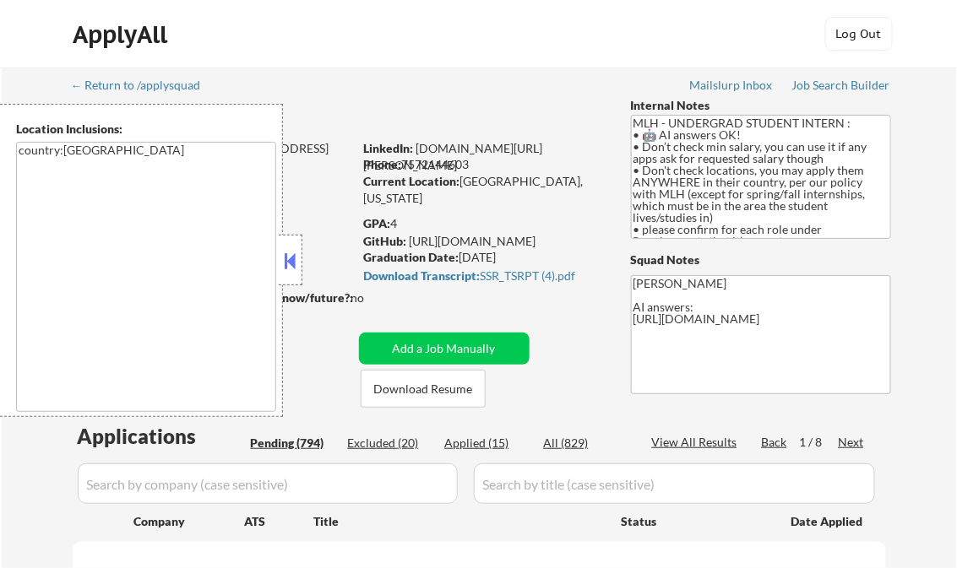
select select ""pending""
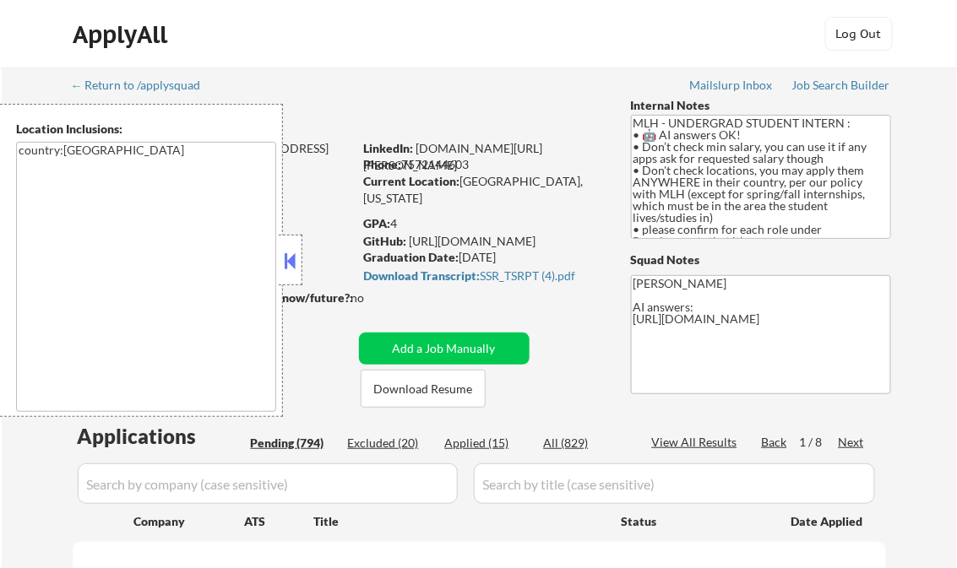
select select ""pending""
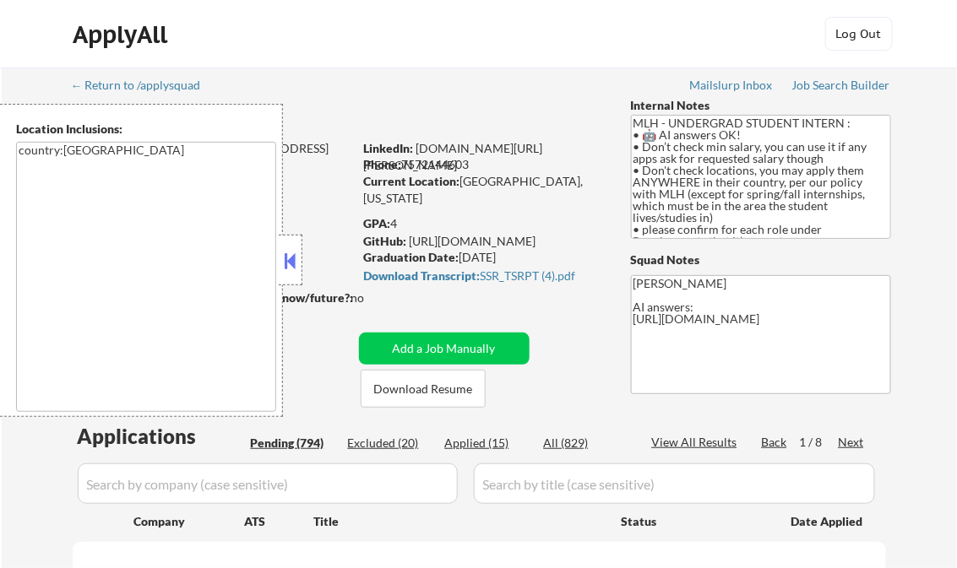
select select ""pending""
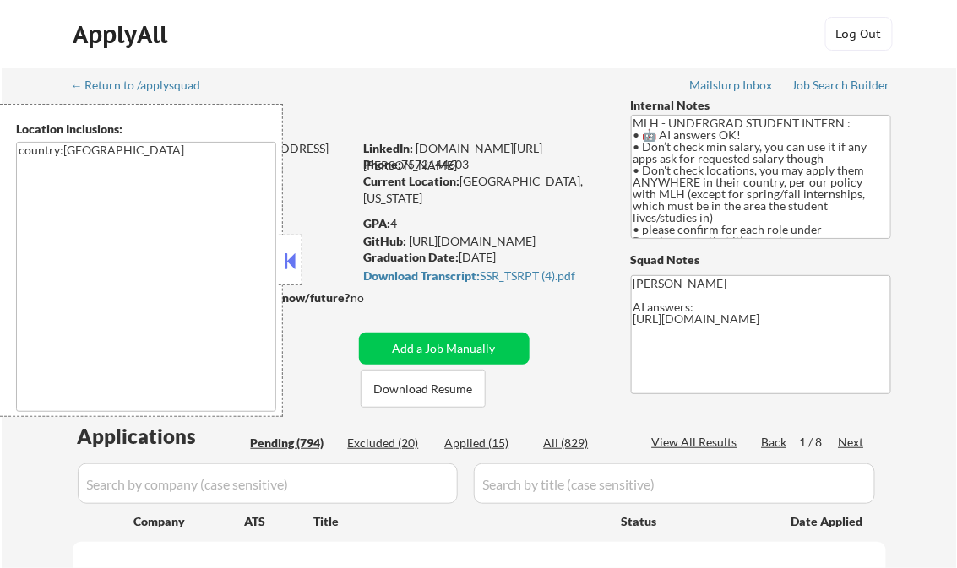
select select ""pending""
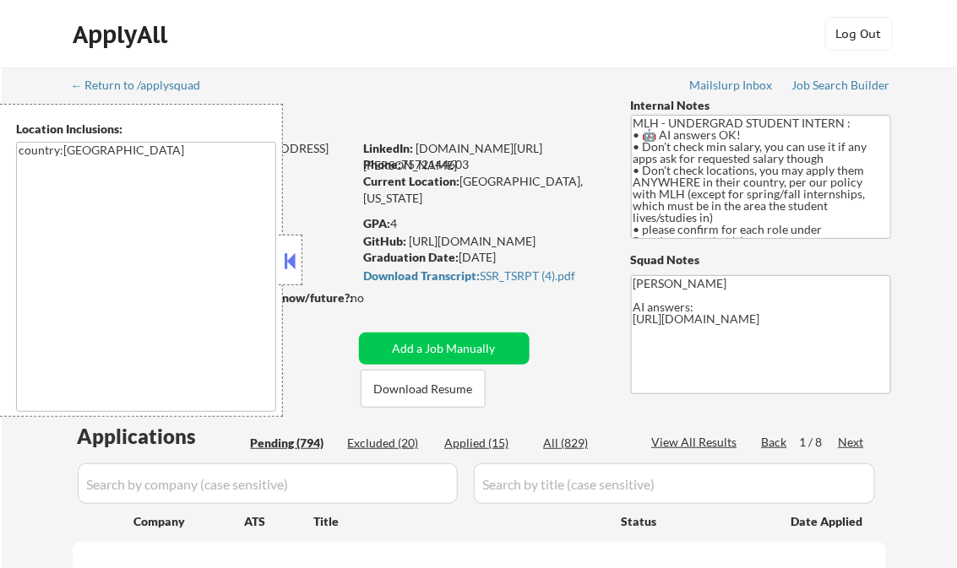
select select ""pending""
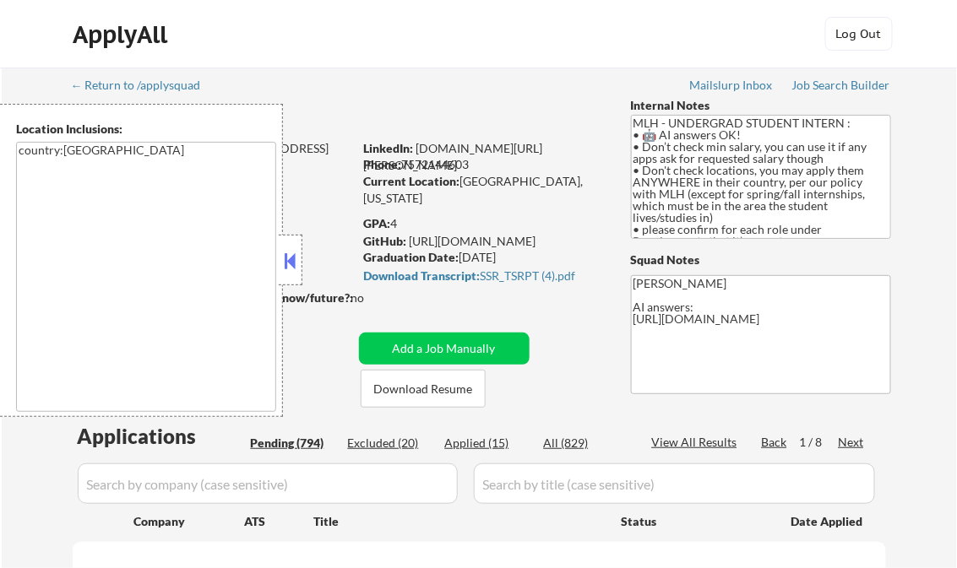
select select ""pending""
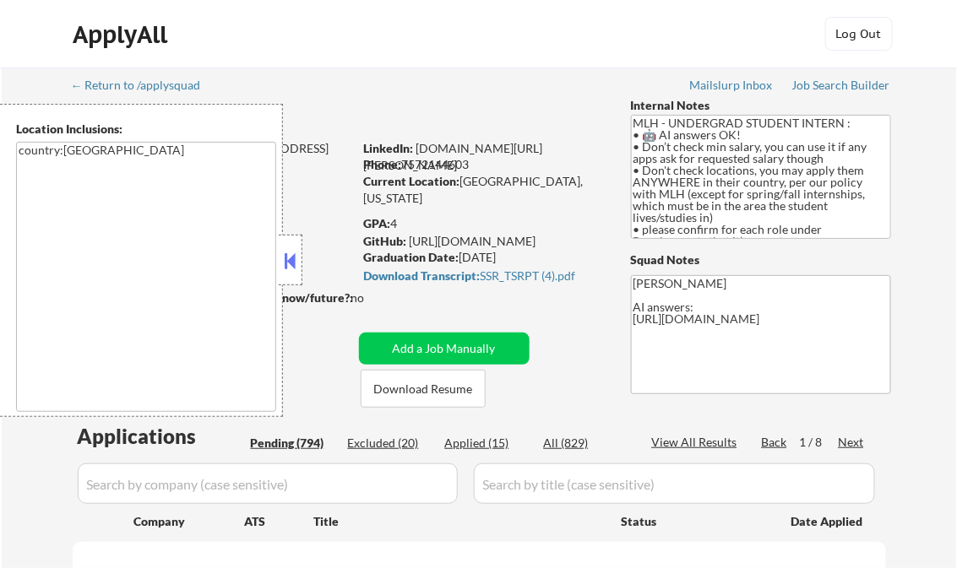
select select ""pending""
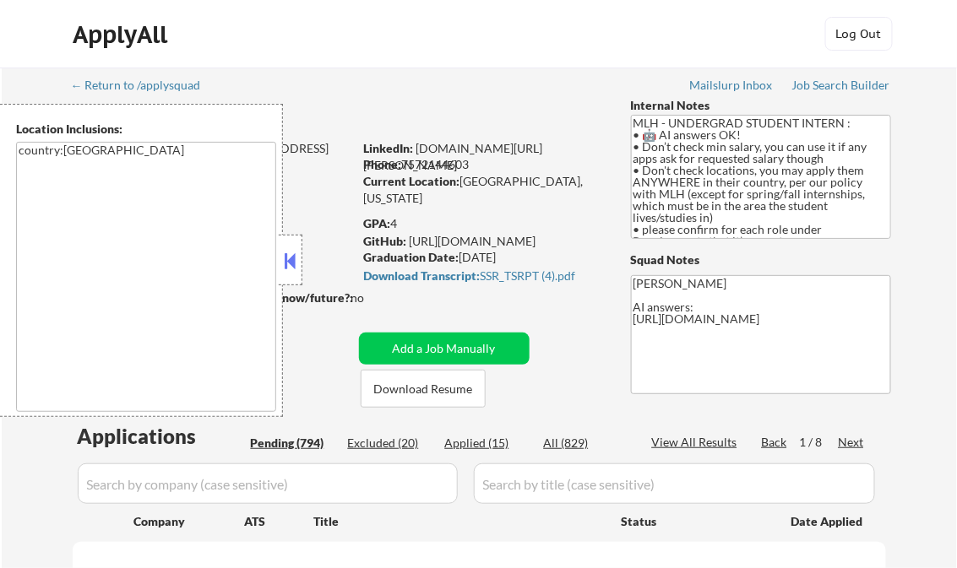
select select ""pending""
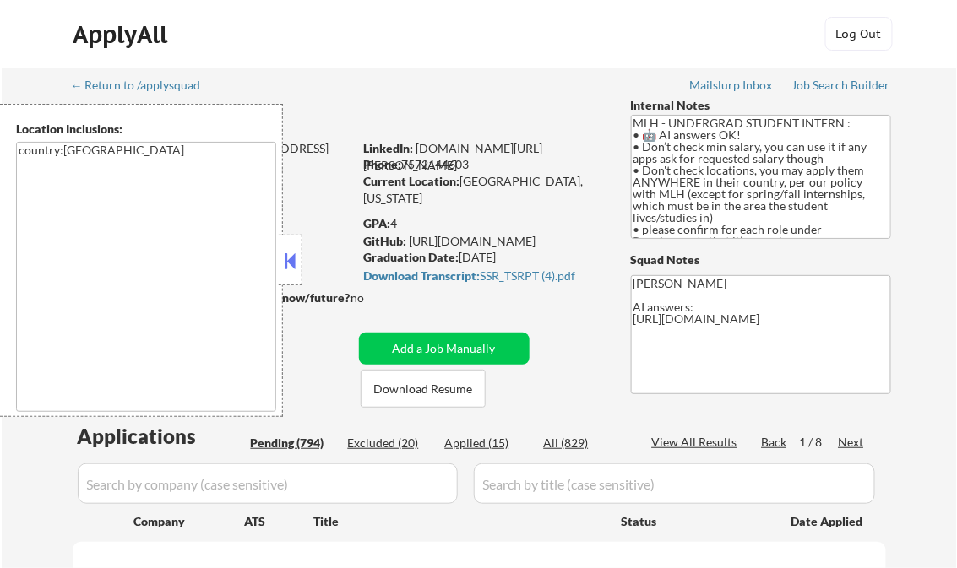
select select ""pending""
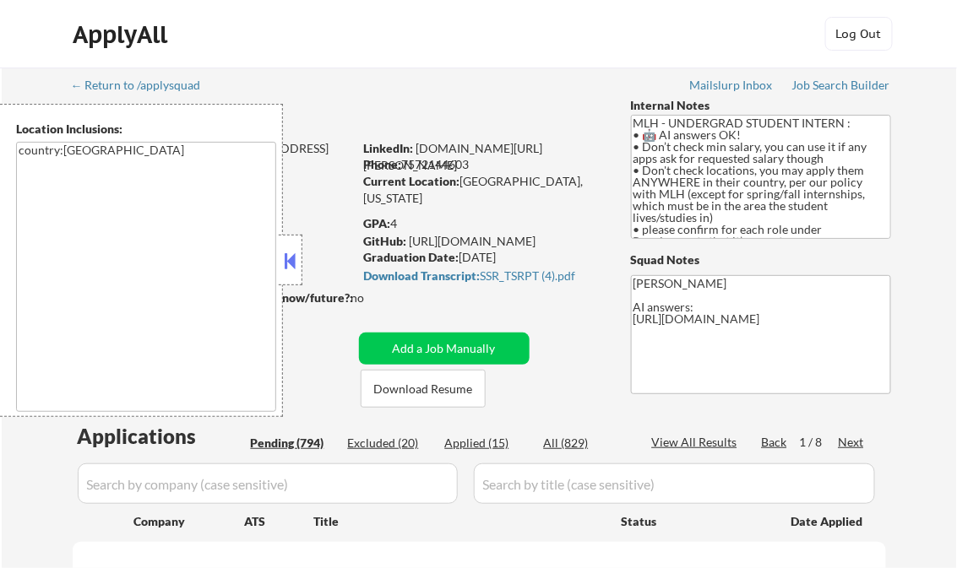
select select ""pending""
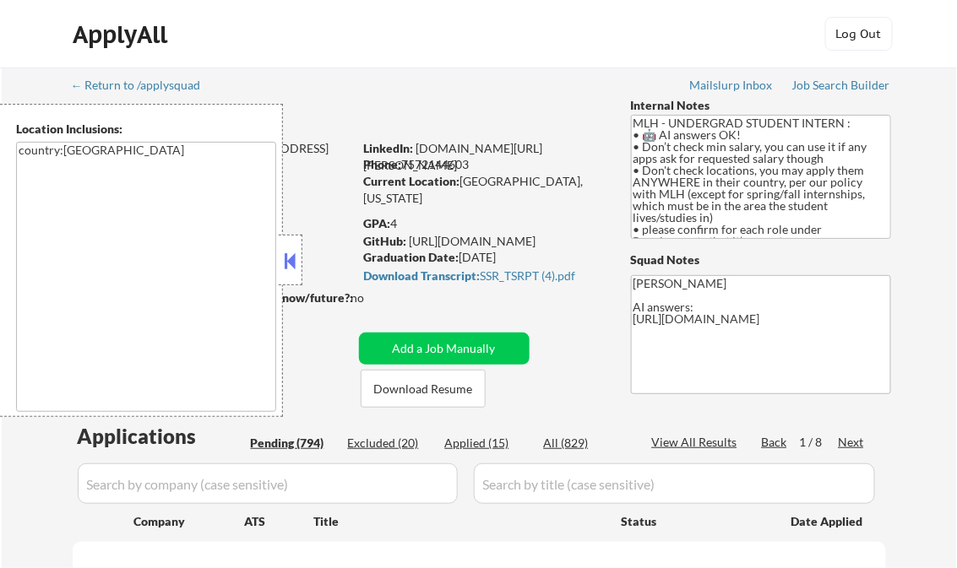
select select ""pending""
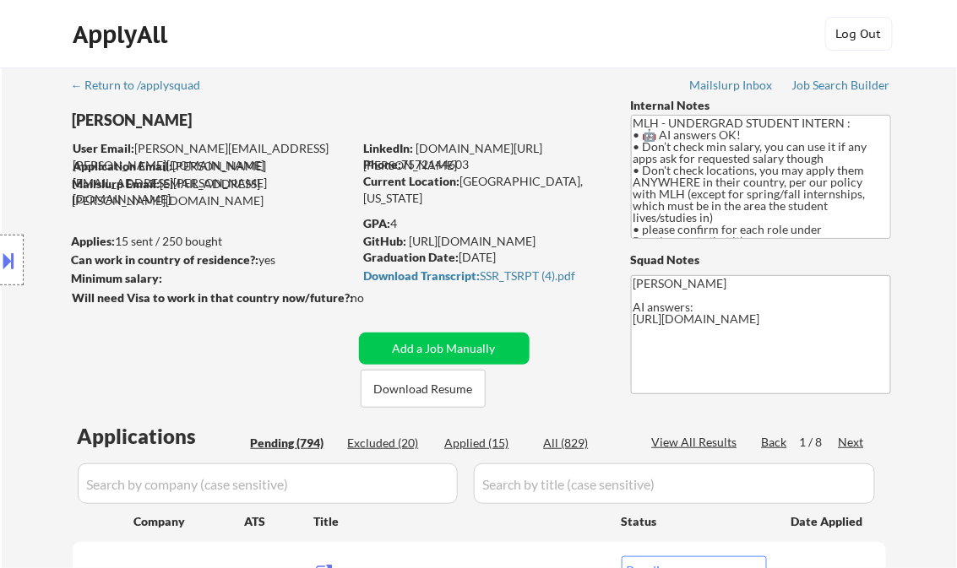
click at [492, 451] on div "Applied (15)" at bounding box center [487, 443] width 84 height 17
select select ""applied""
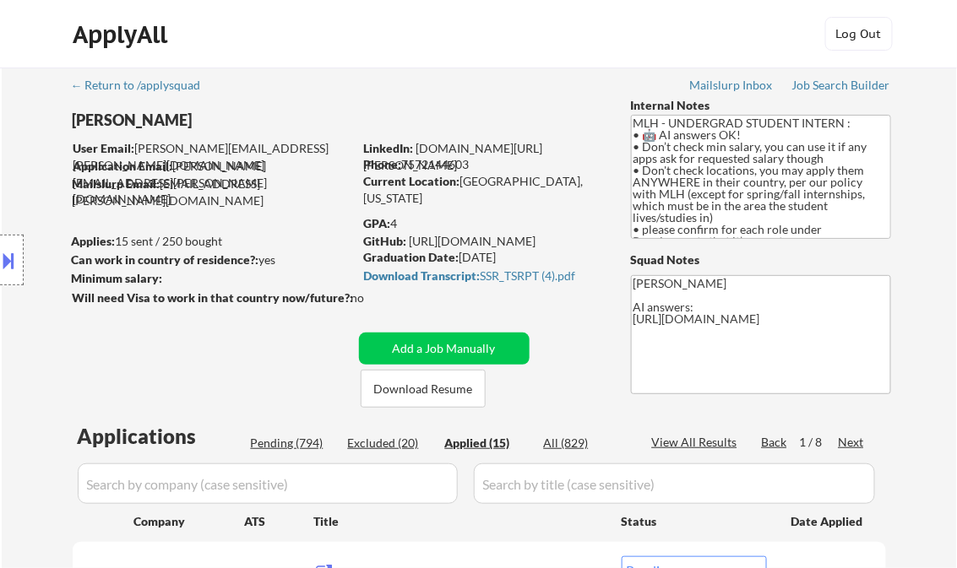
select select ""applied""
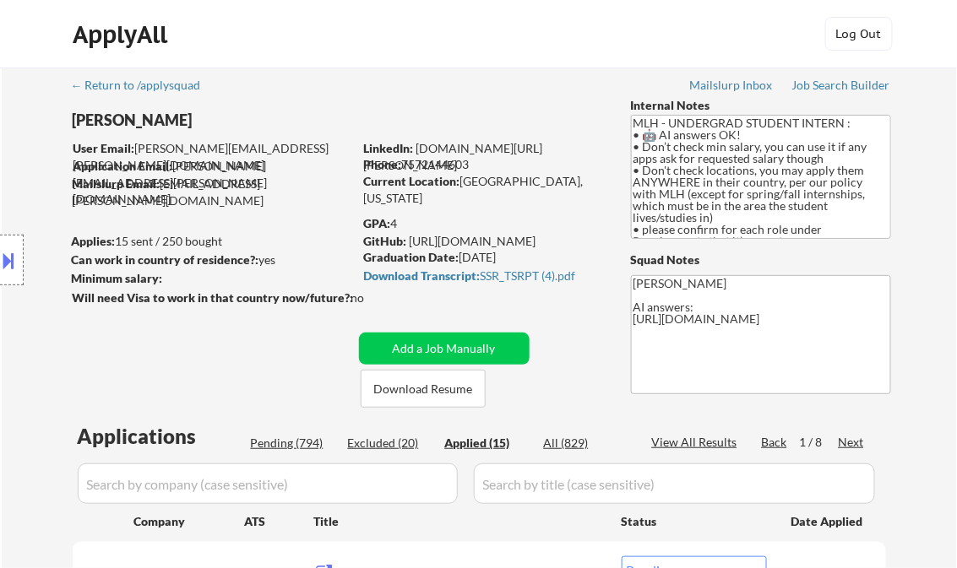
select select ""applied""
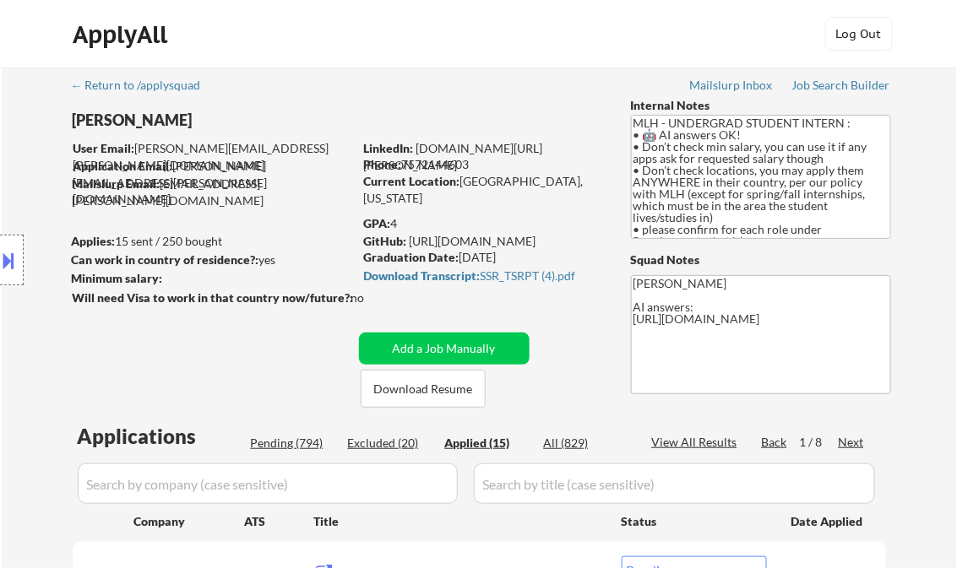
select select ""applied""
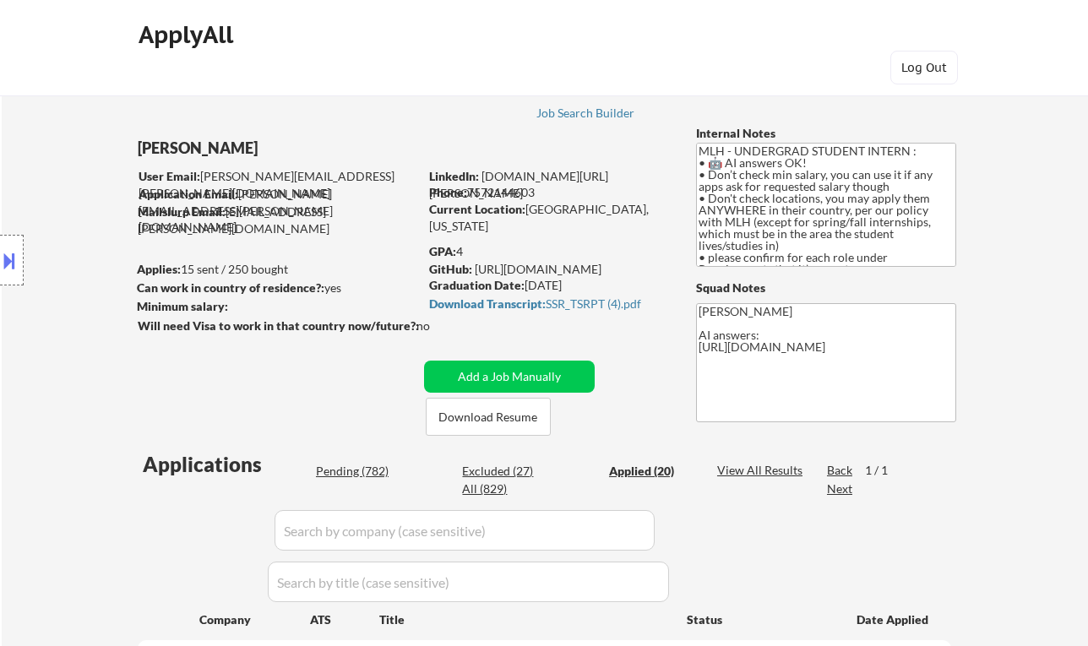
select select ""applied""
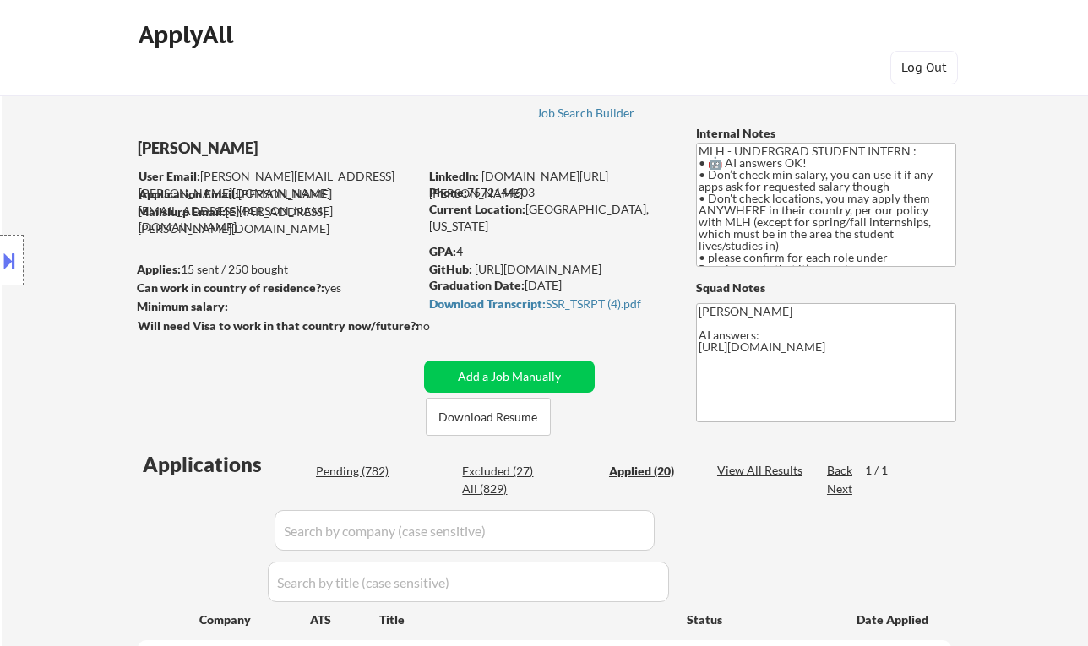
select select ""applied""
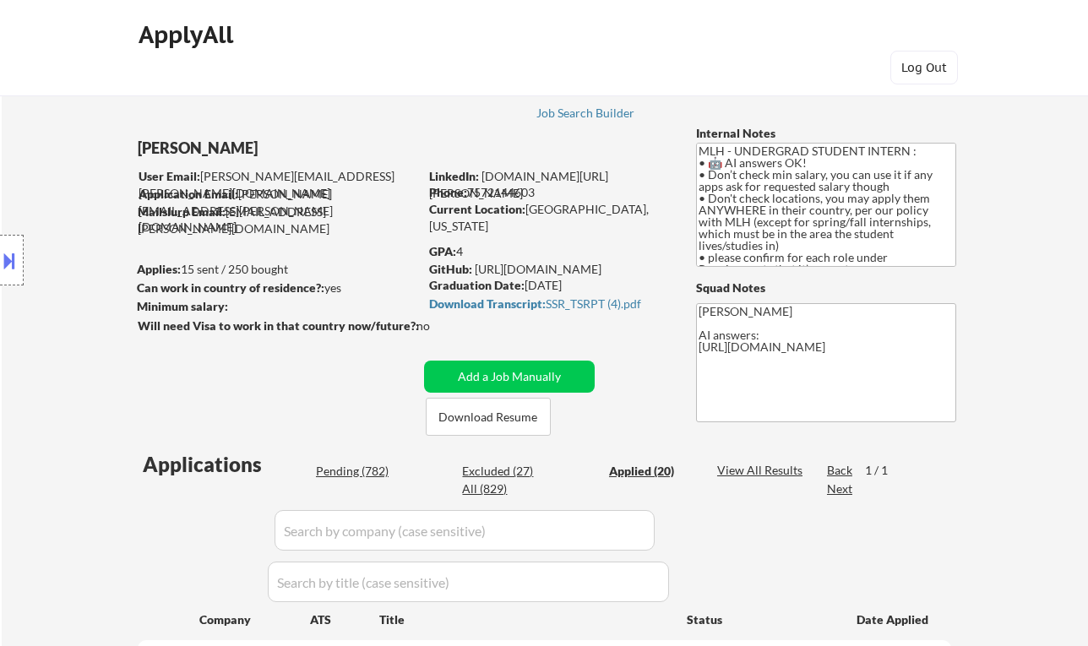
select select ""applied""
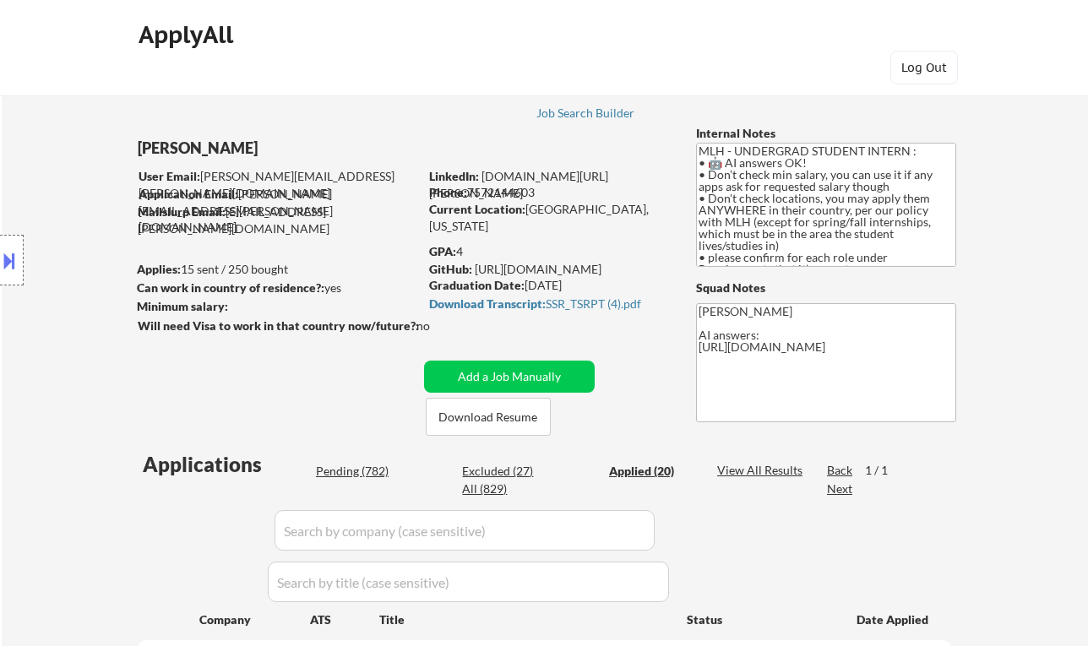
select select ""applied""
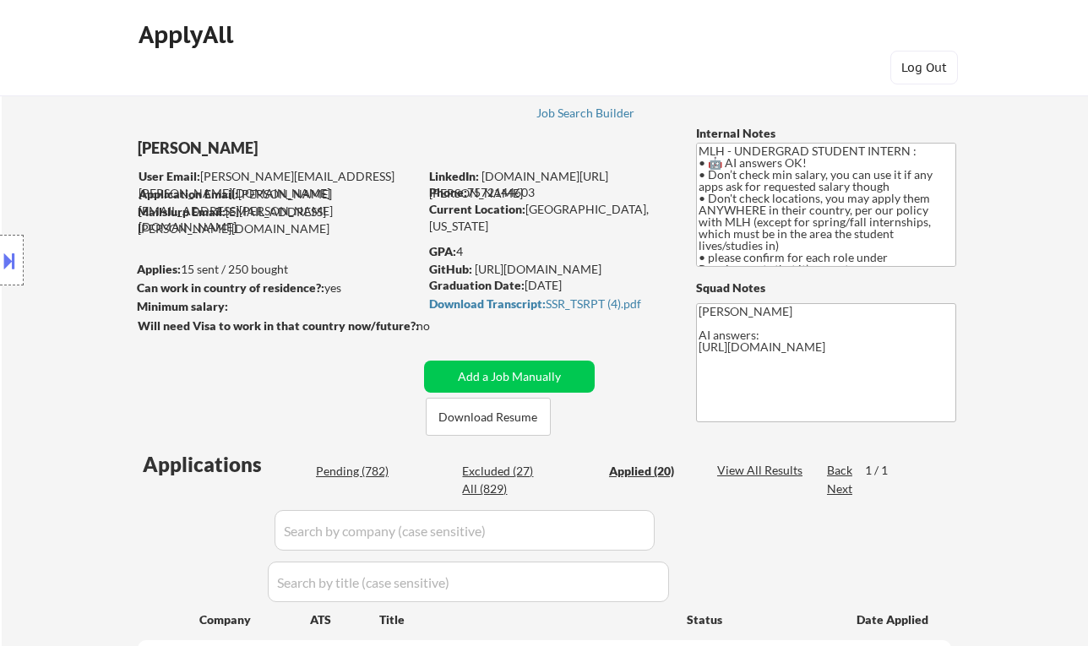
select select ""applied""
